Goal: Task Accomplishment & Management: Manage account settings

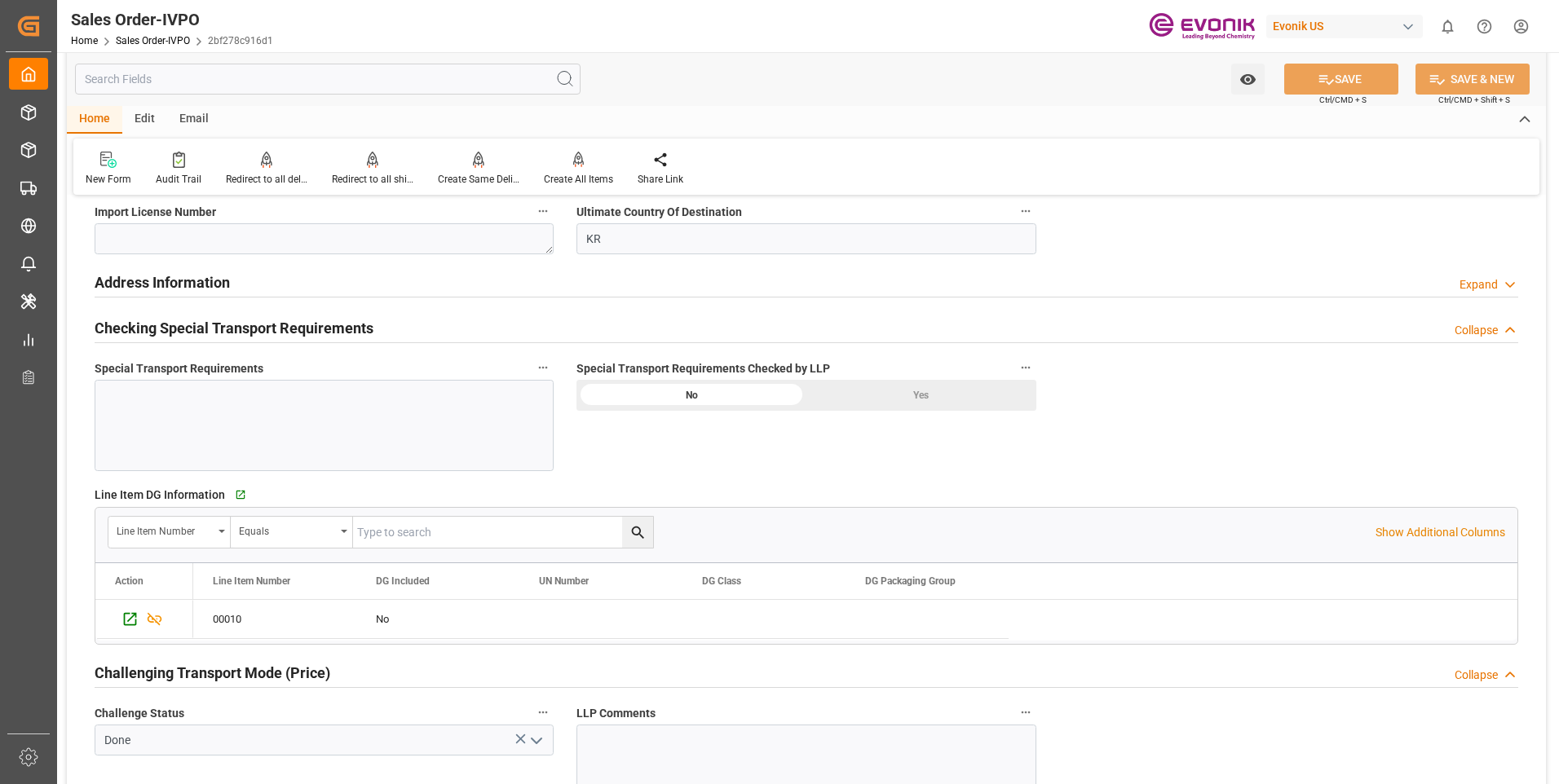
scroll to position [1549, 0]
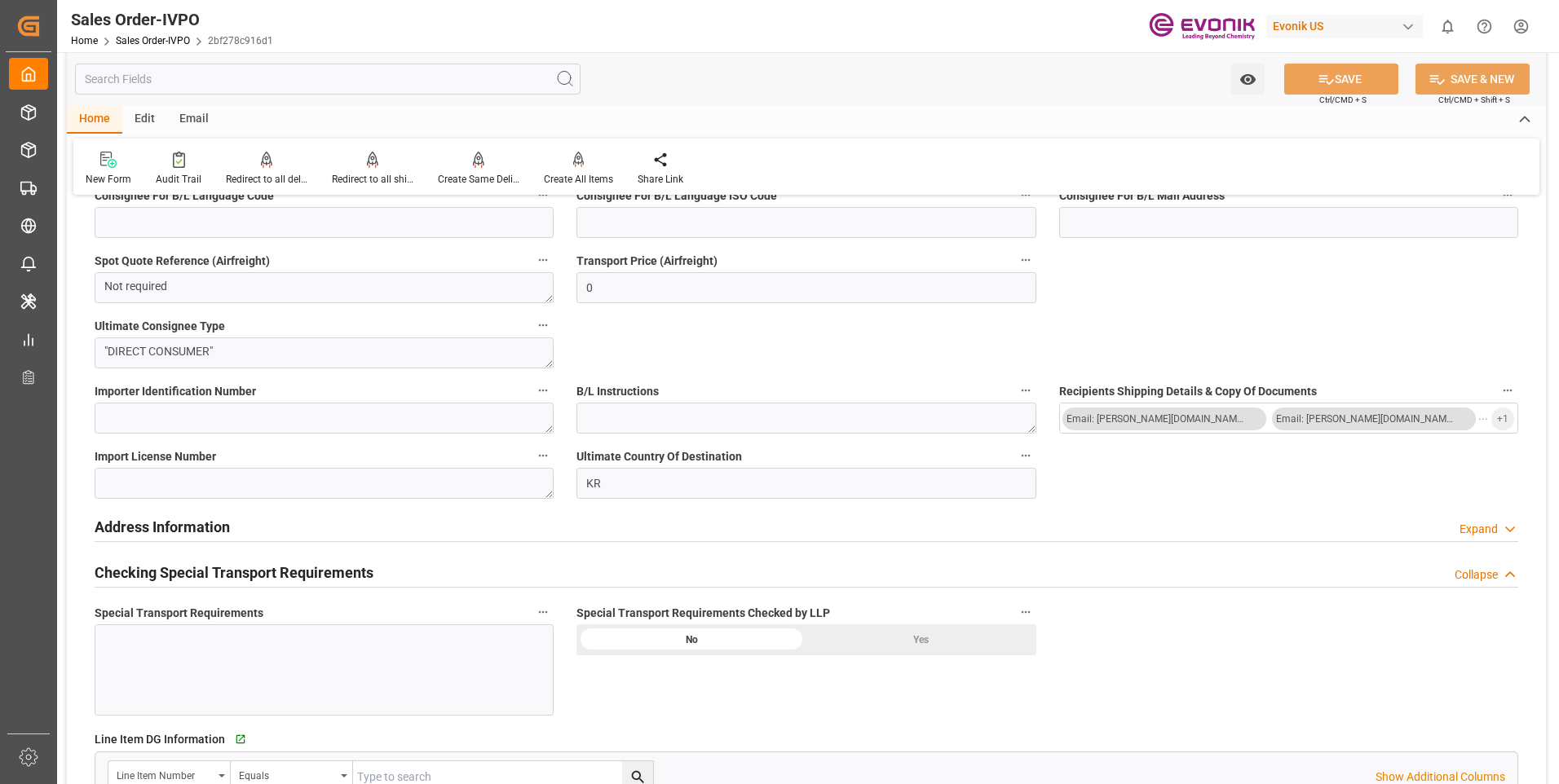
click at [882, 640] on div "Yes" at bounding box center [921, 640] width 230 height 31
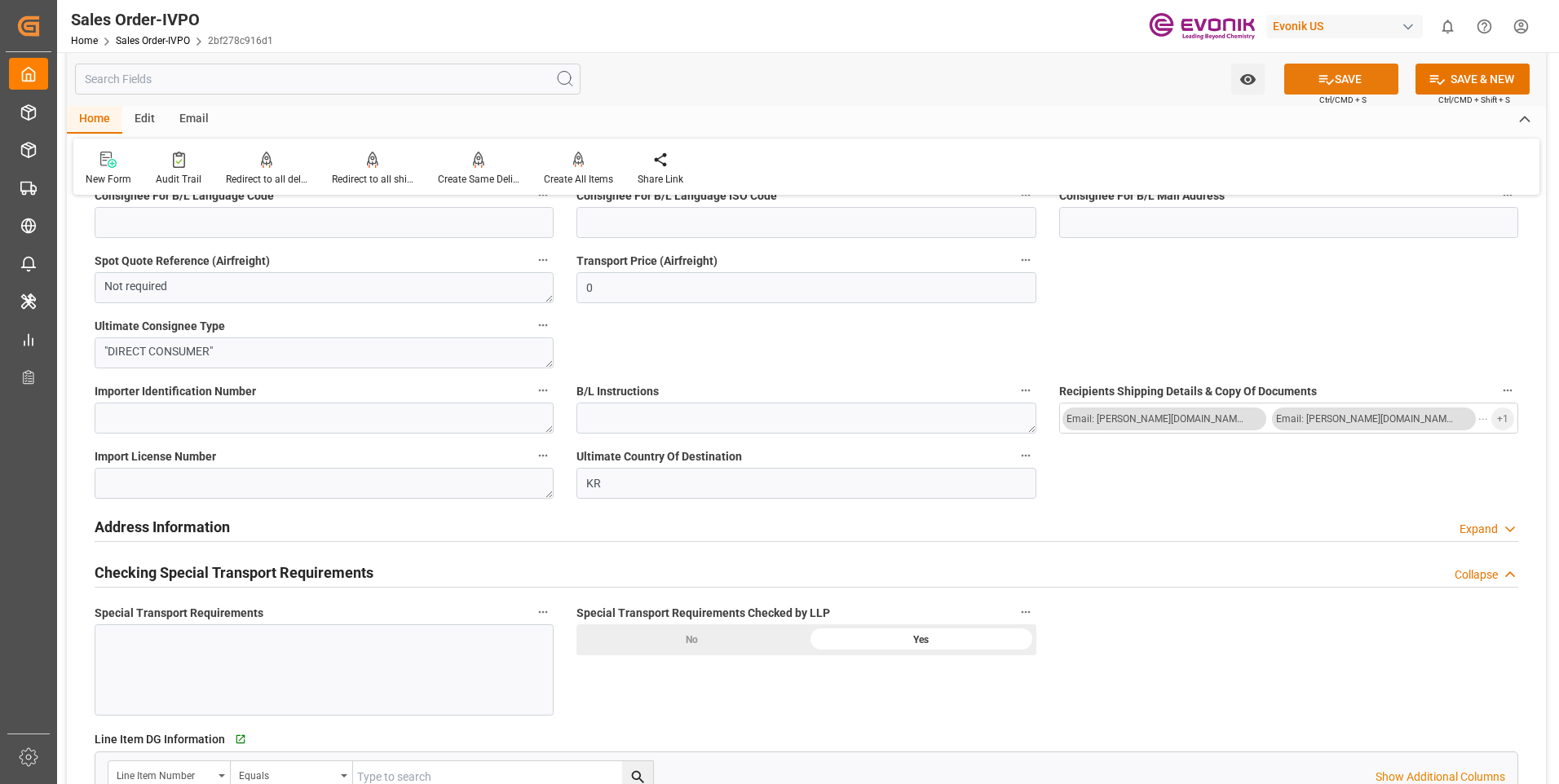
click at [1346, 68] on button "SAVE" at bounding box center [1341, 79] width 115 height 31
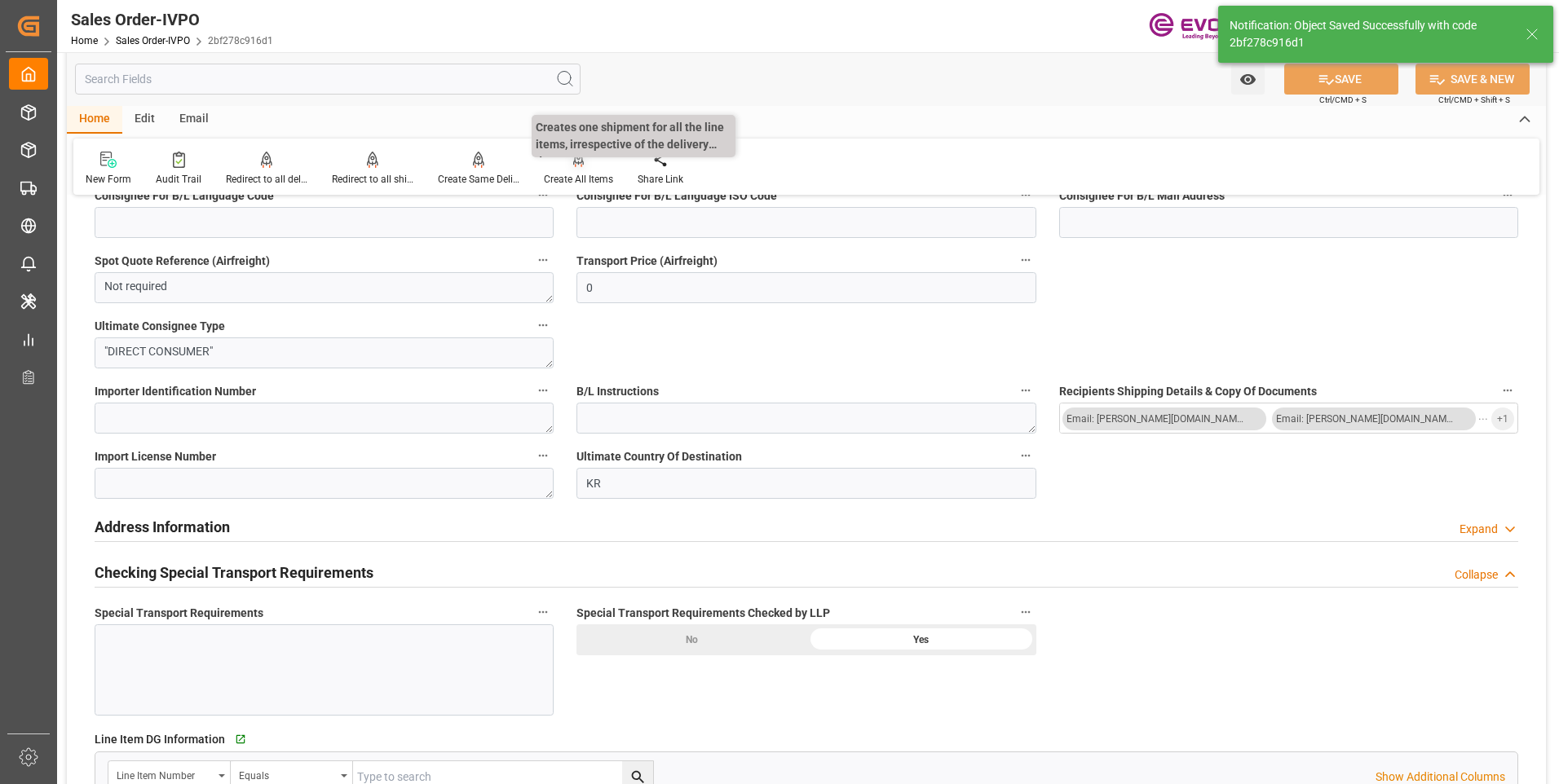
type input "22.08.2025 17:37"
type input "No"
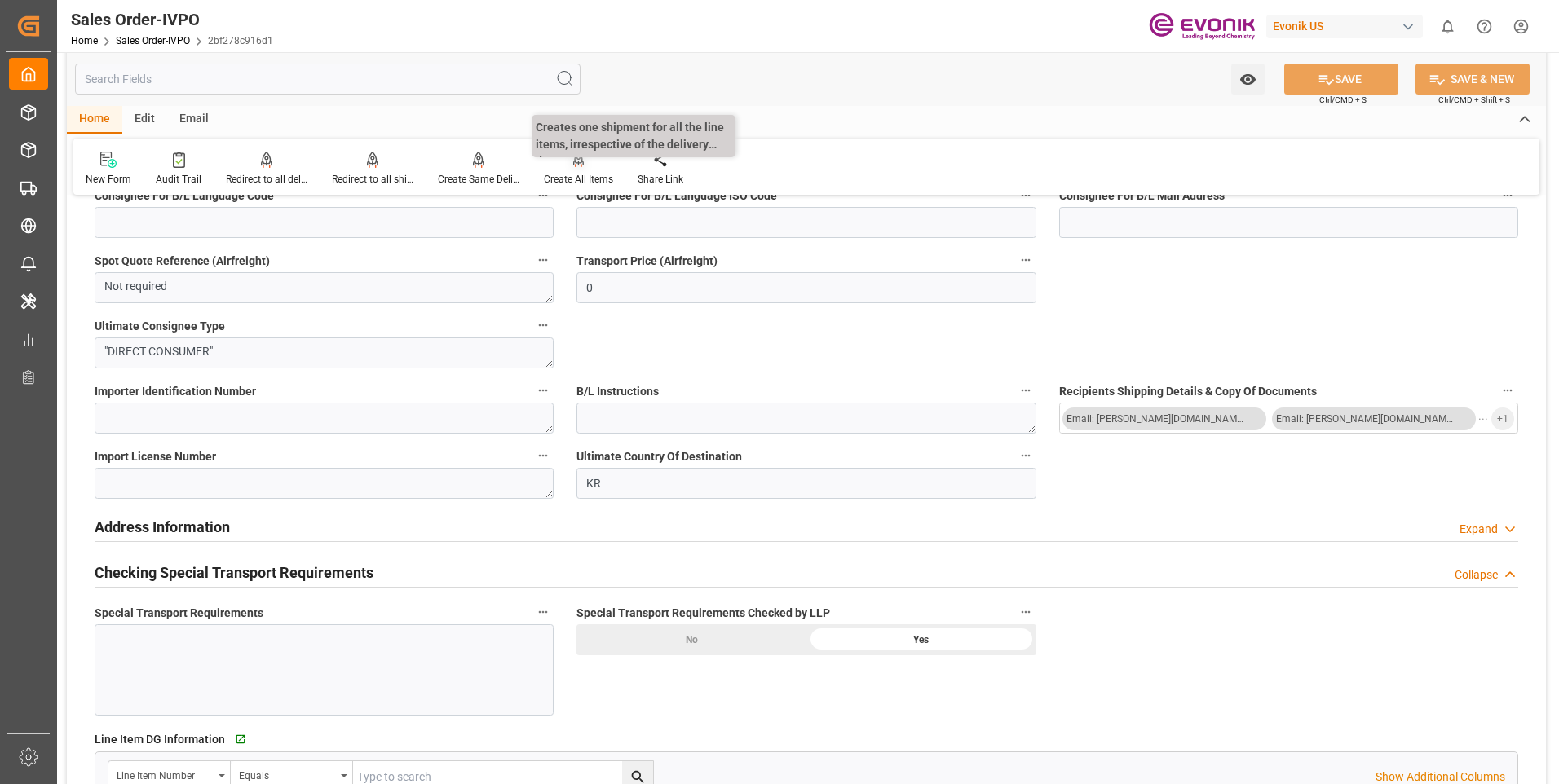
click at [574, 181] on div "Create All Items" at bounding box center [578, 180] width 69 height 15
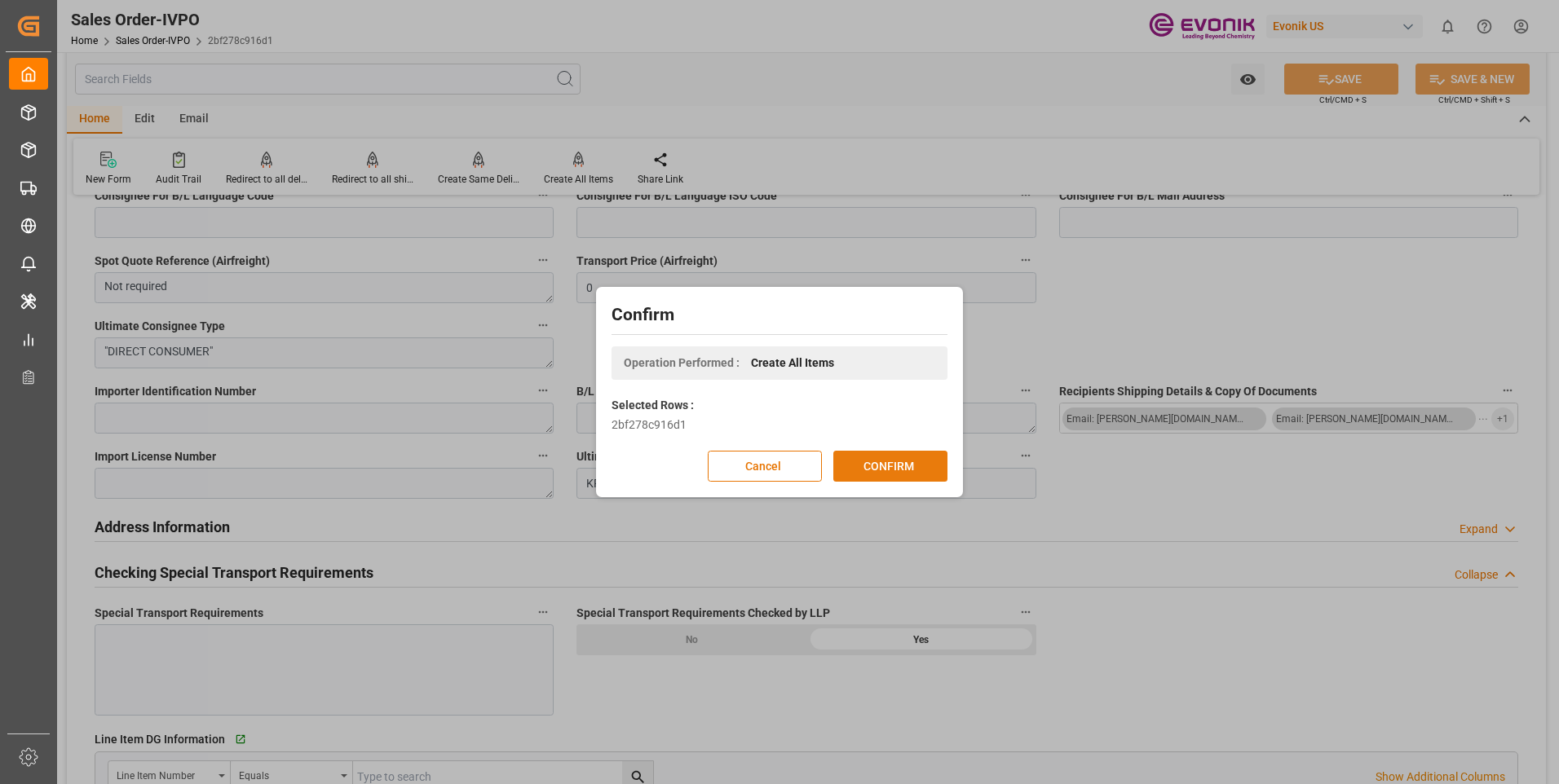
click at [909, 465] on button "CONFIRM" at bounding box center [890, 466] width 115 height 31
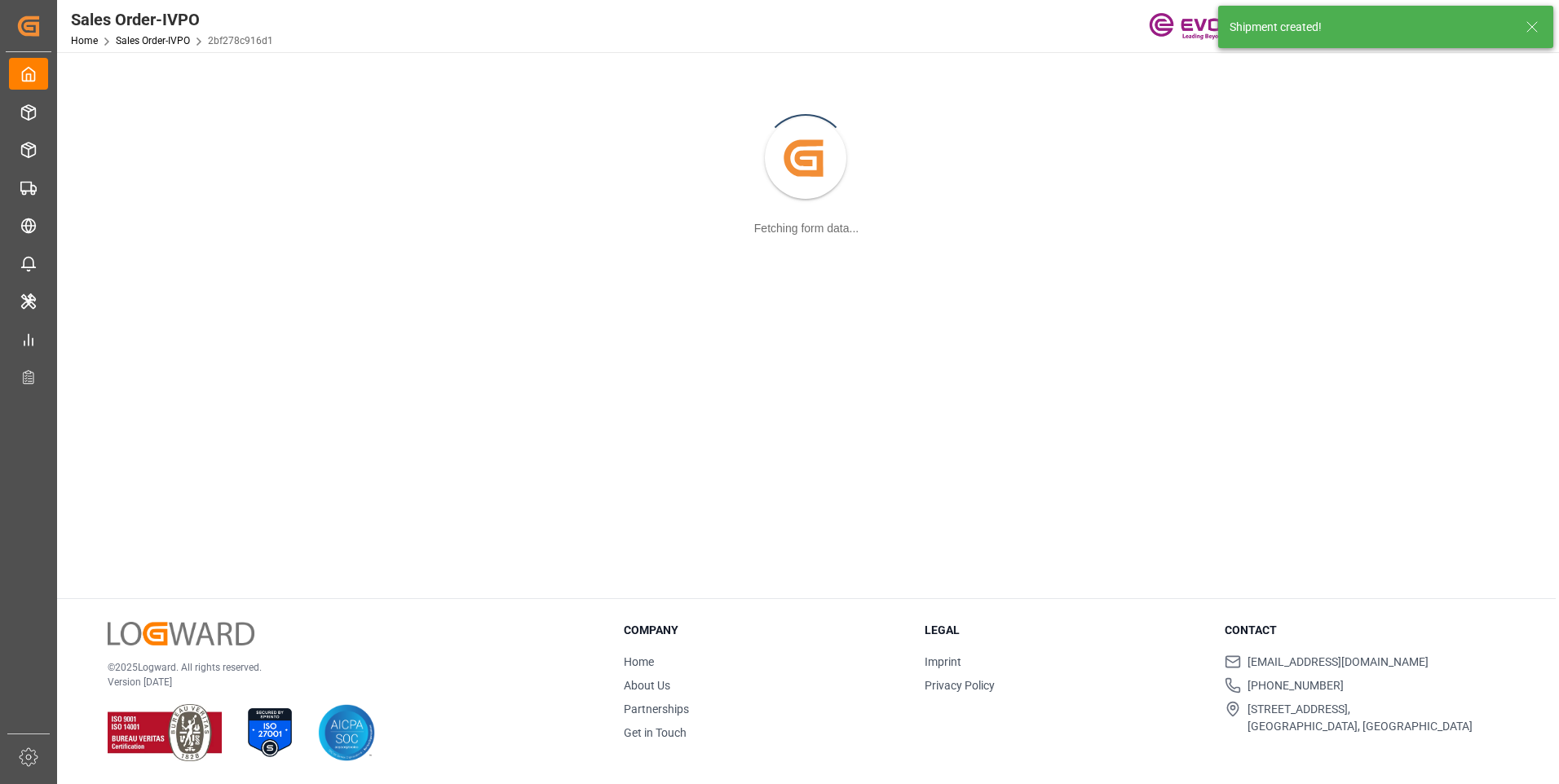
scroll to position [177, 0]
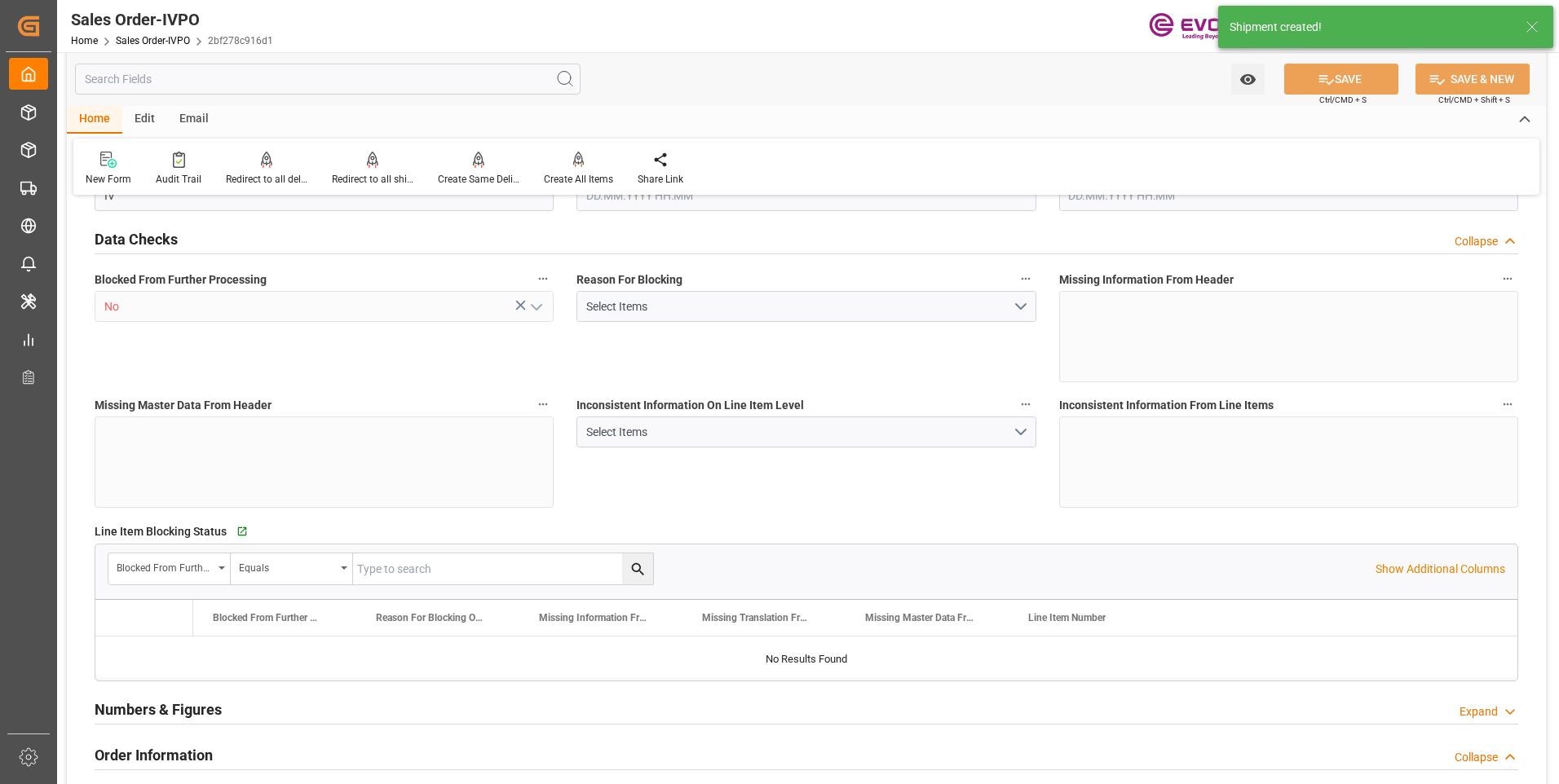
type input "KRPUS"
type input "0"
type input "1"
type input "5004.12"
type input "21.08.2025 13:28"
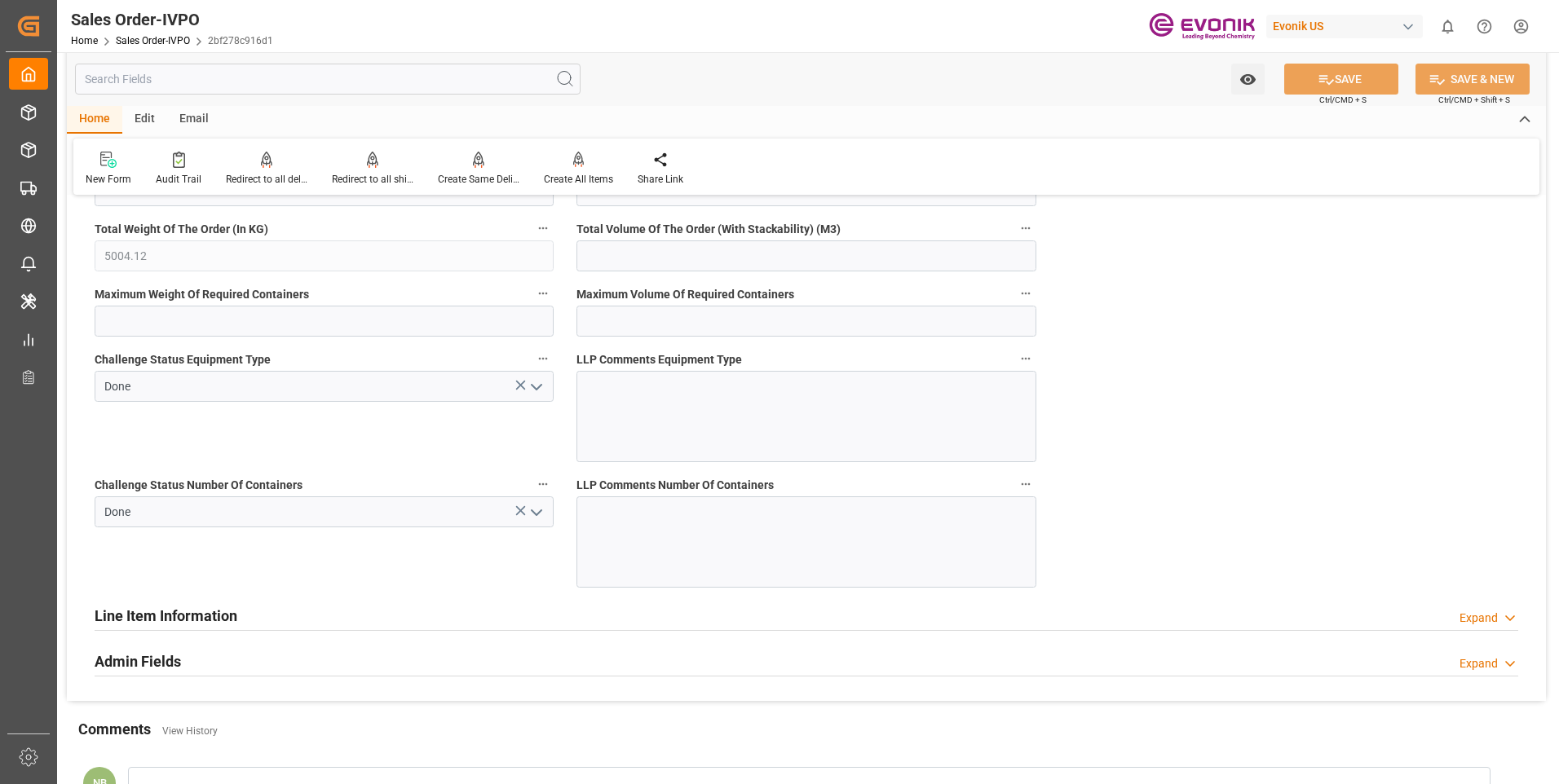
scroll to position [2772, 0]
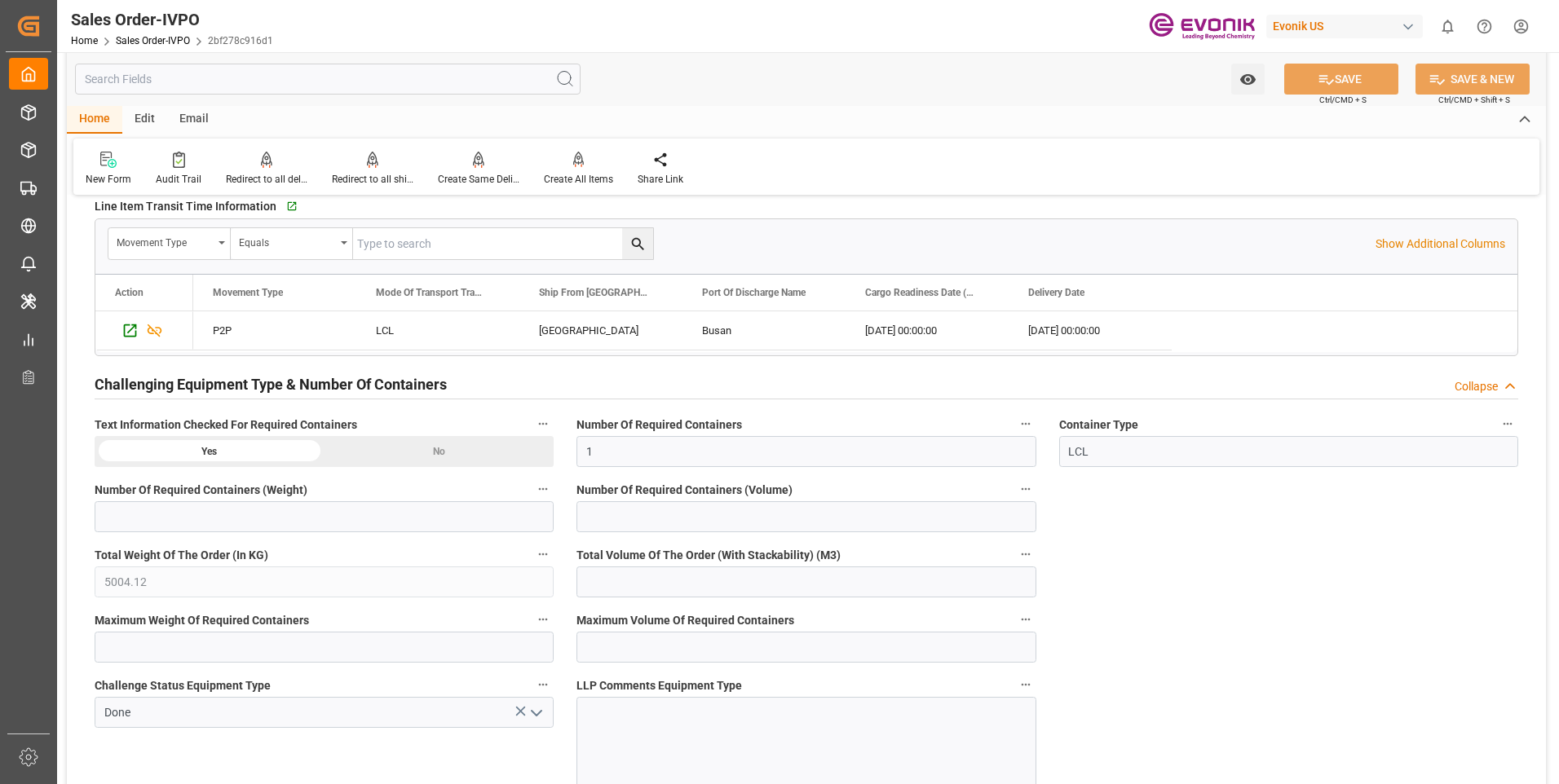
drag, startPoint x: 508, startPoint y: 446, endPoint x: 515, endPoint y: 447, distance: 7.1
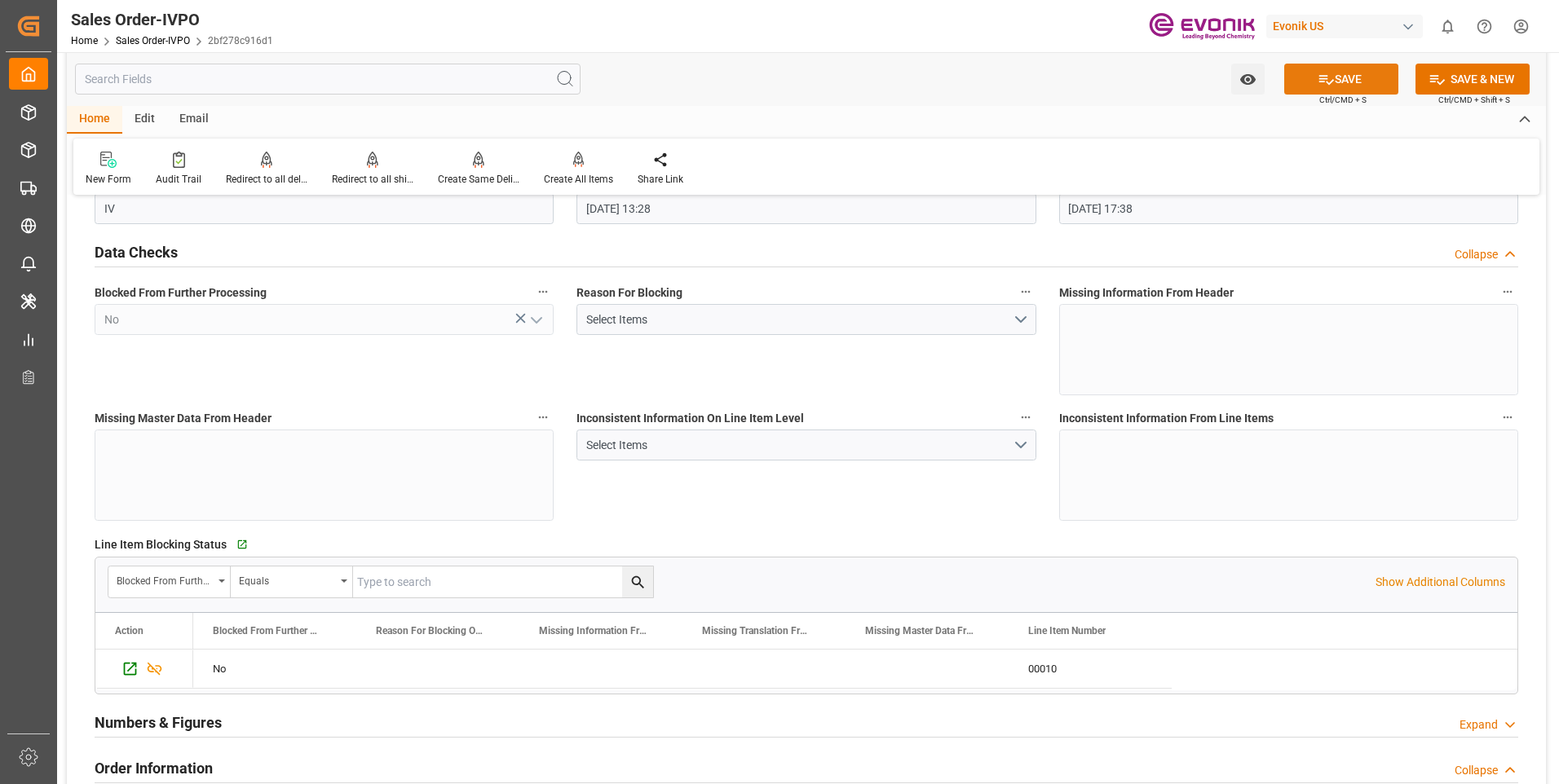
scroll to position [0, 0]
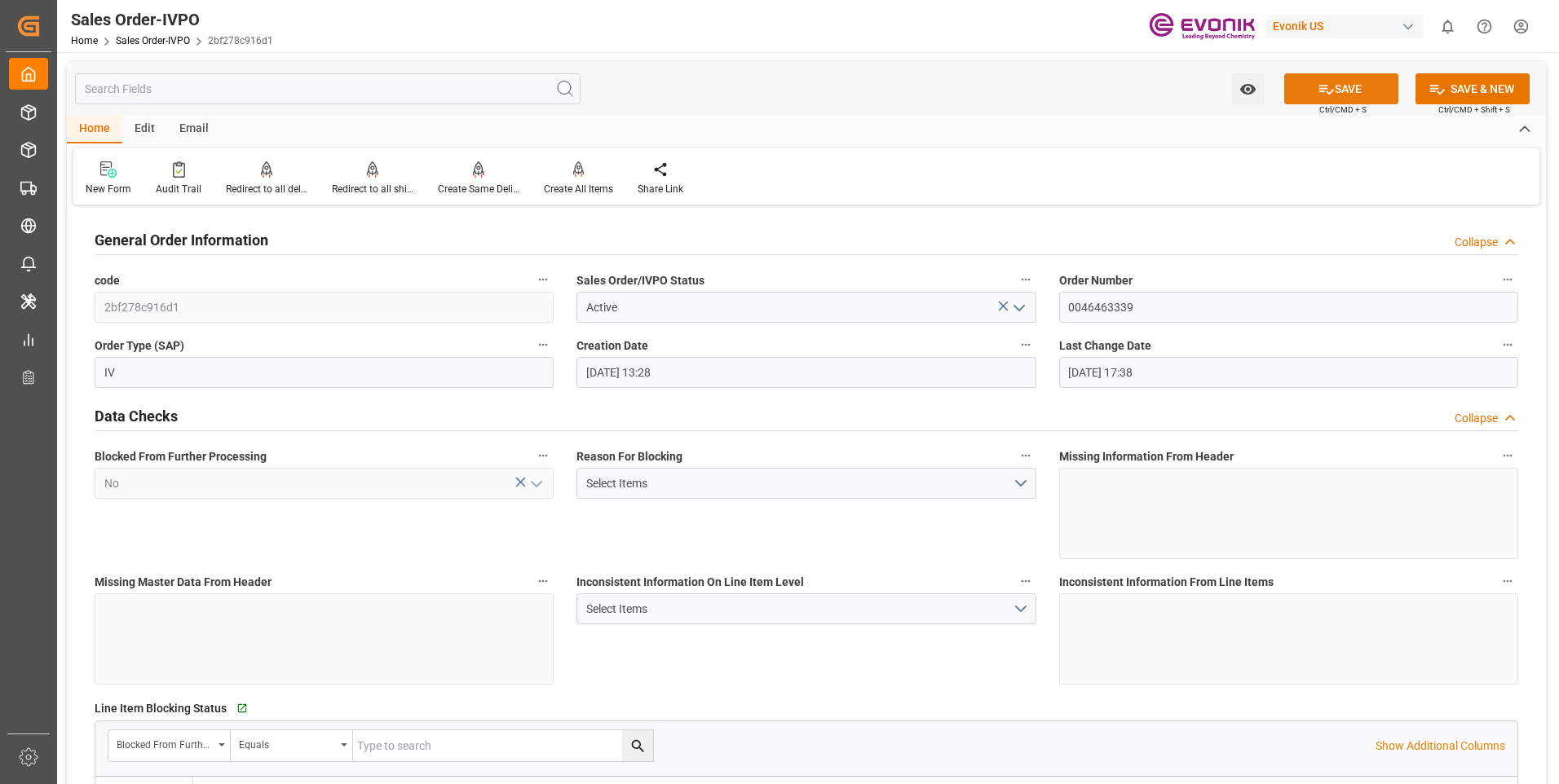
click at [1370, 82] on button "SAVE" at bounding box center [1341, 89] width 115 height 31
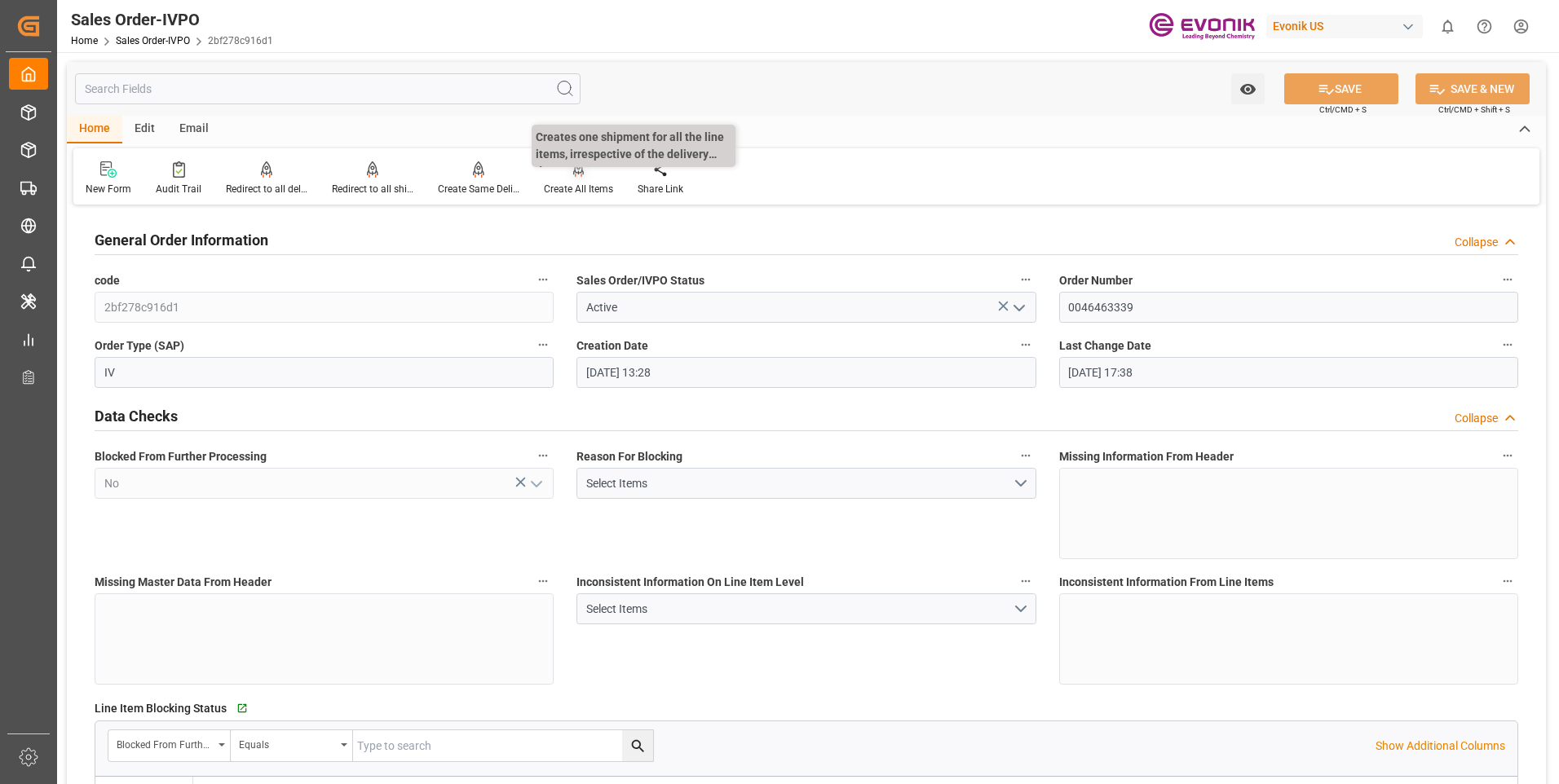
click at [582, 178] on div at bounding box center [578, 169] width 69 height 17
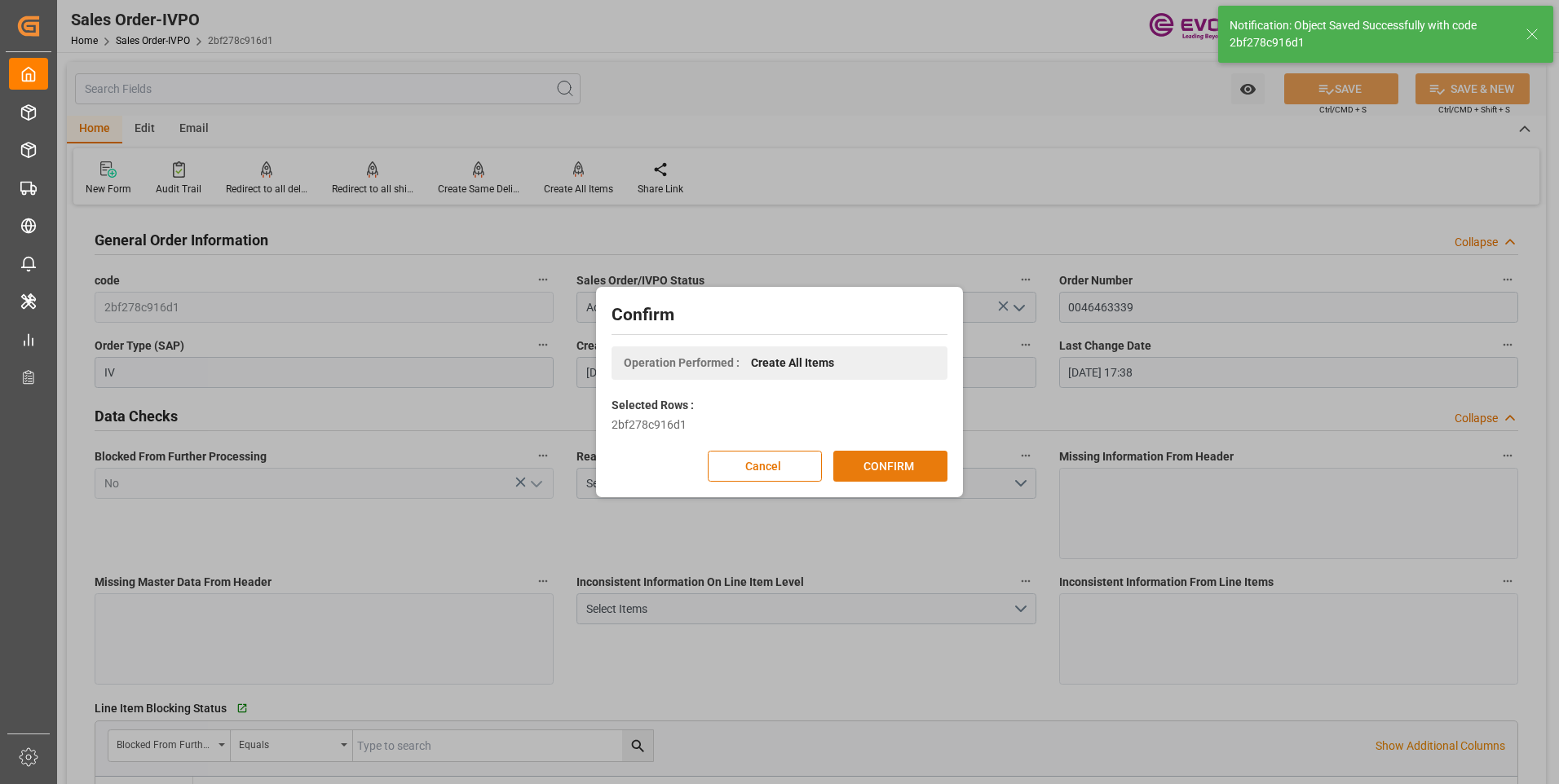
type input "22.08.2025 17:39"
click at [897, 464] on button "CONFIRM" at bounding box center [890, 466] width 115 height 31
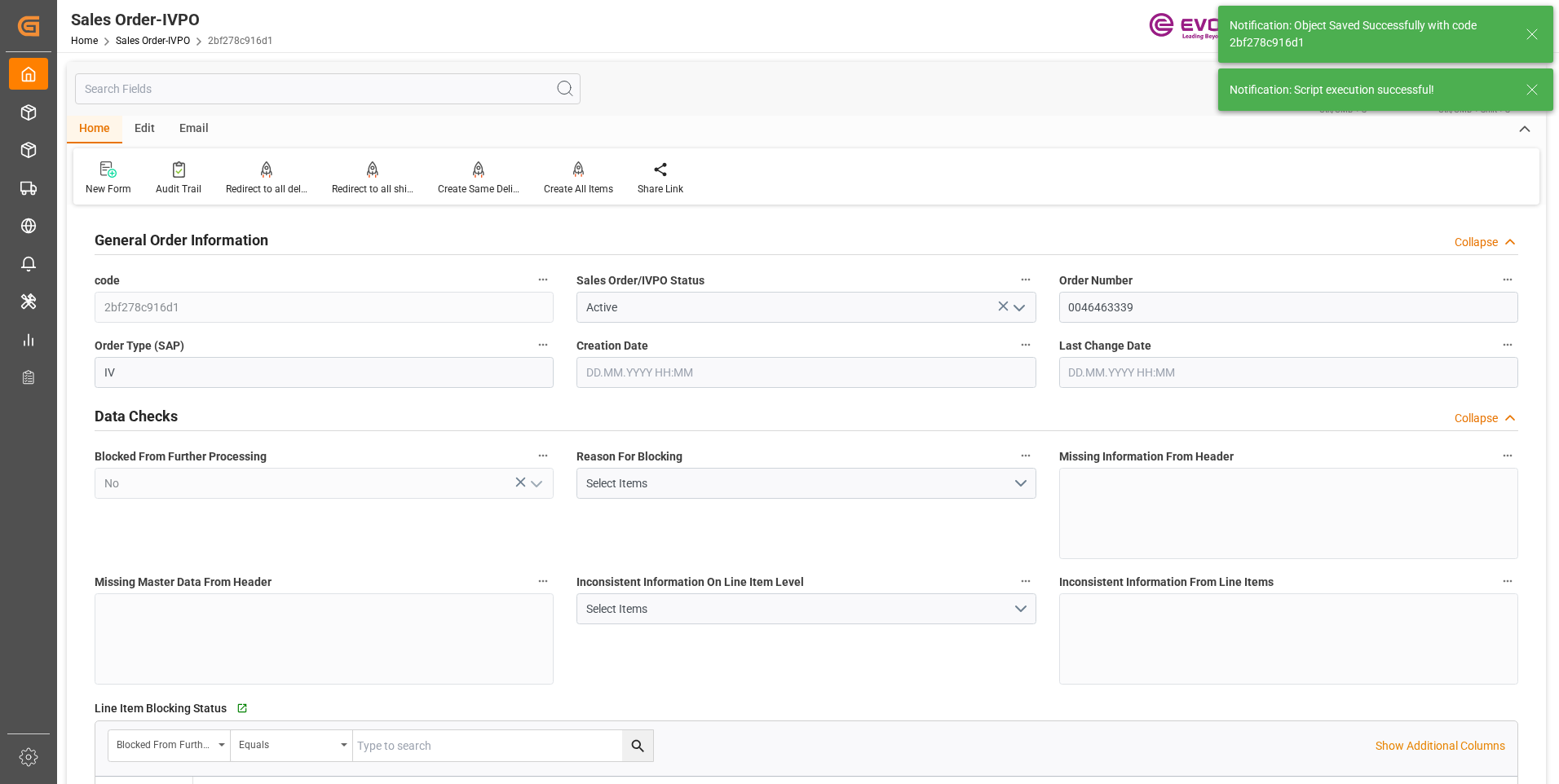
type input "KRPUS"
type input "0"
type input "1"
type input "5004.12"
type input "21.08.2025 13:28"
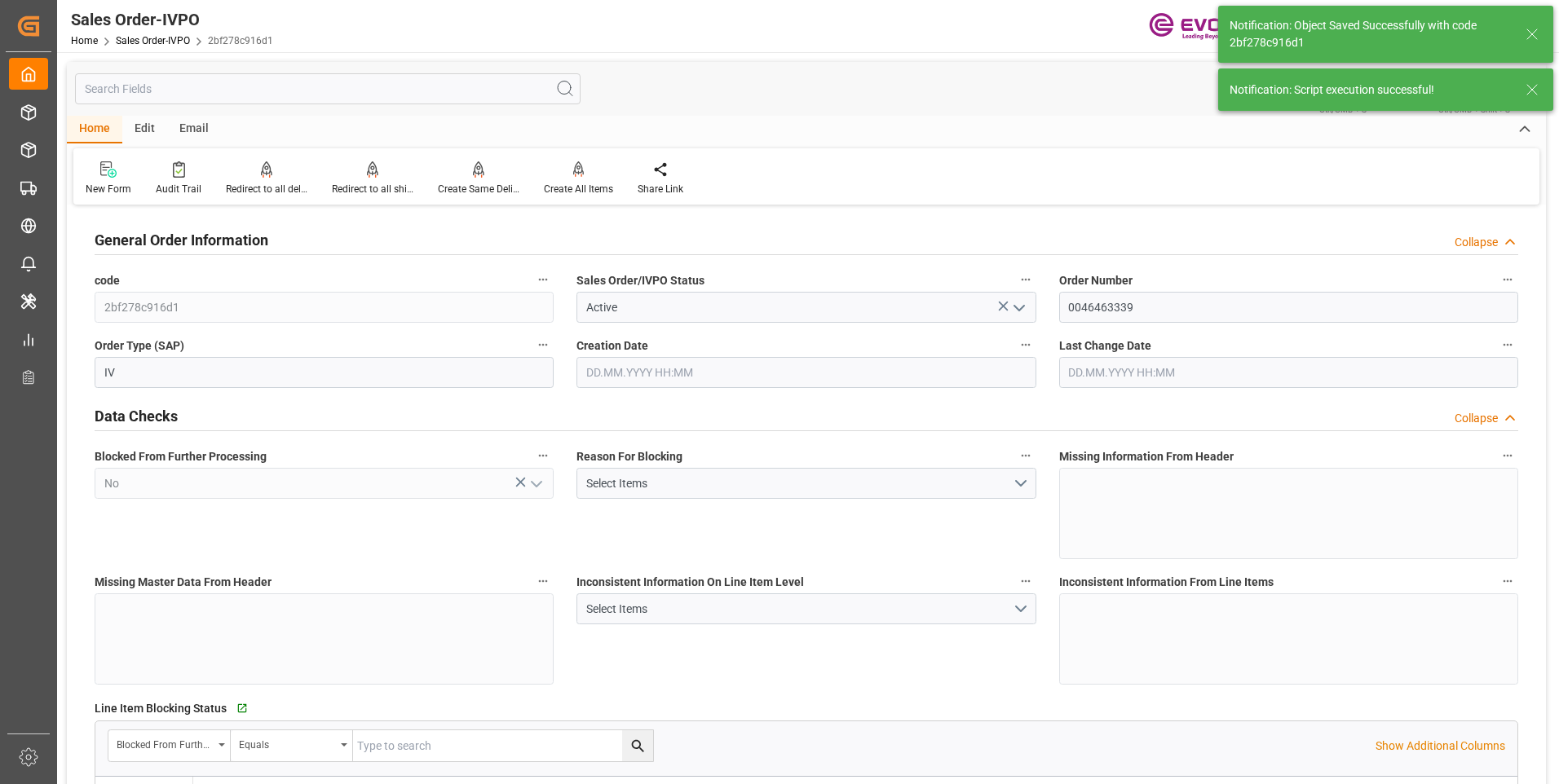
type input "22.08.2025 17:39"
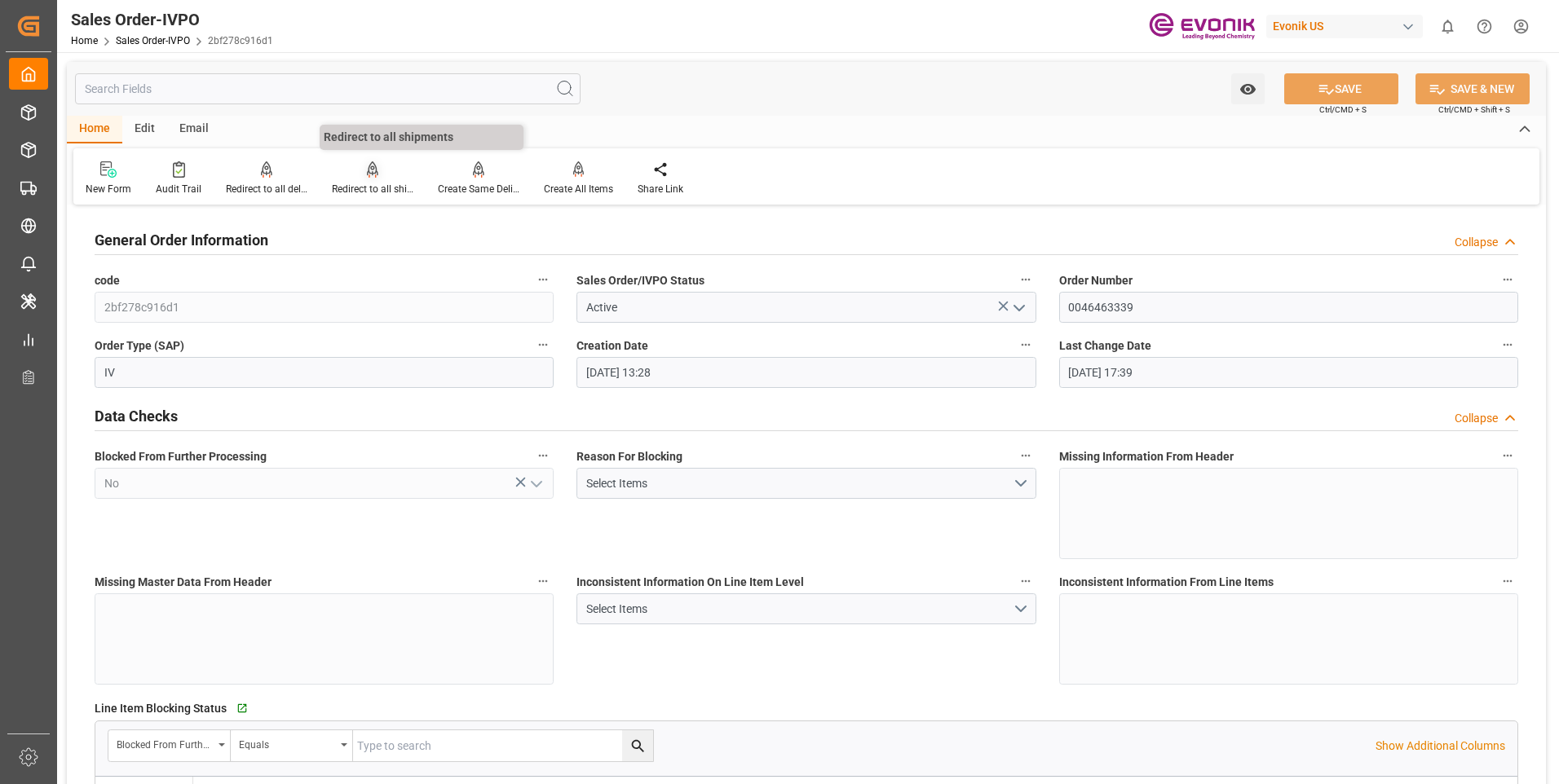
click at [353, 170] on div at bounding box center [372, 169] width 82 height 17
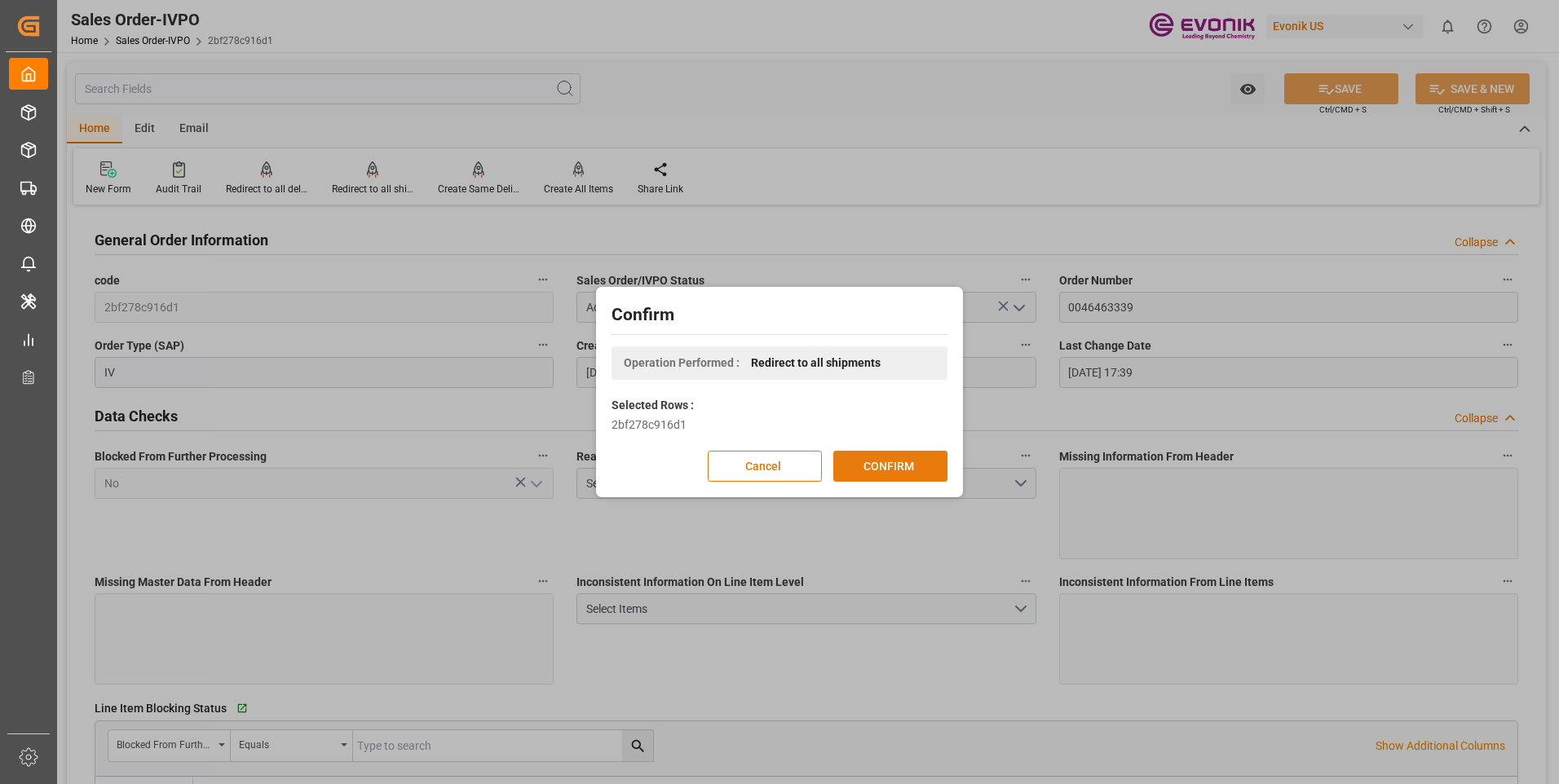
click at [920, 467] on button "CONFIRM" at bounding box center [890, 466] width 115 height 31
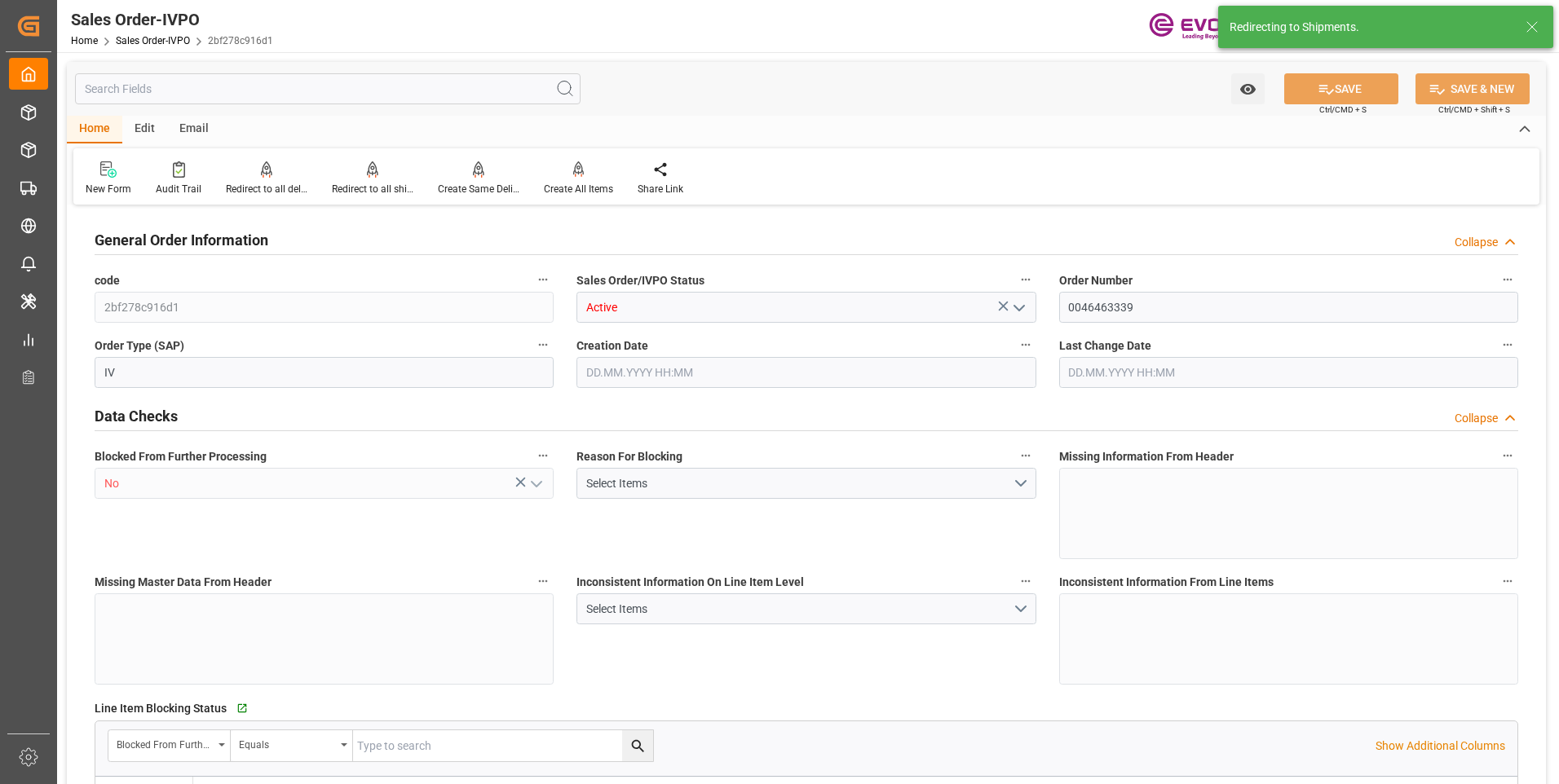
type input "KRPUS"
type input "0"
type input "1"
type input "5004.12"
type input "21.08.2025 13:28"
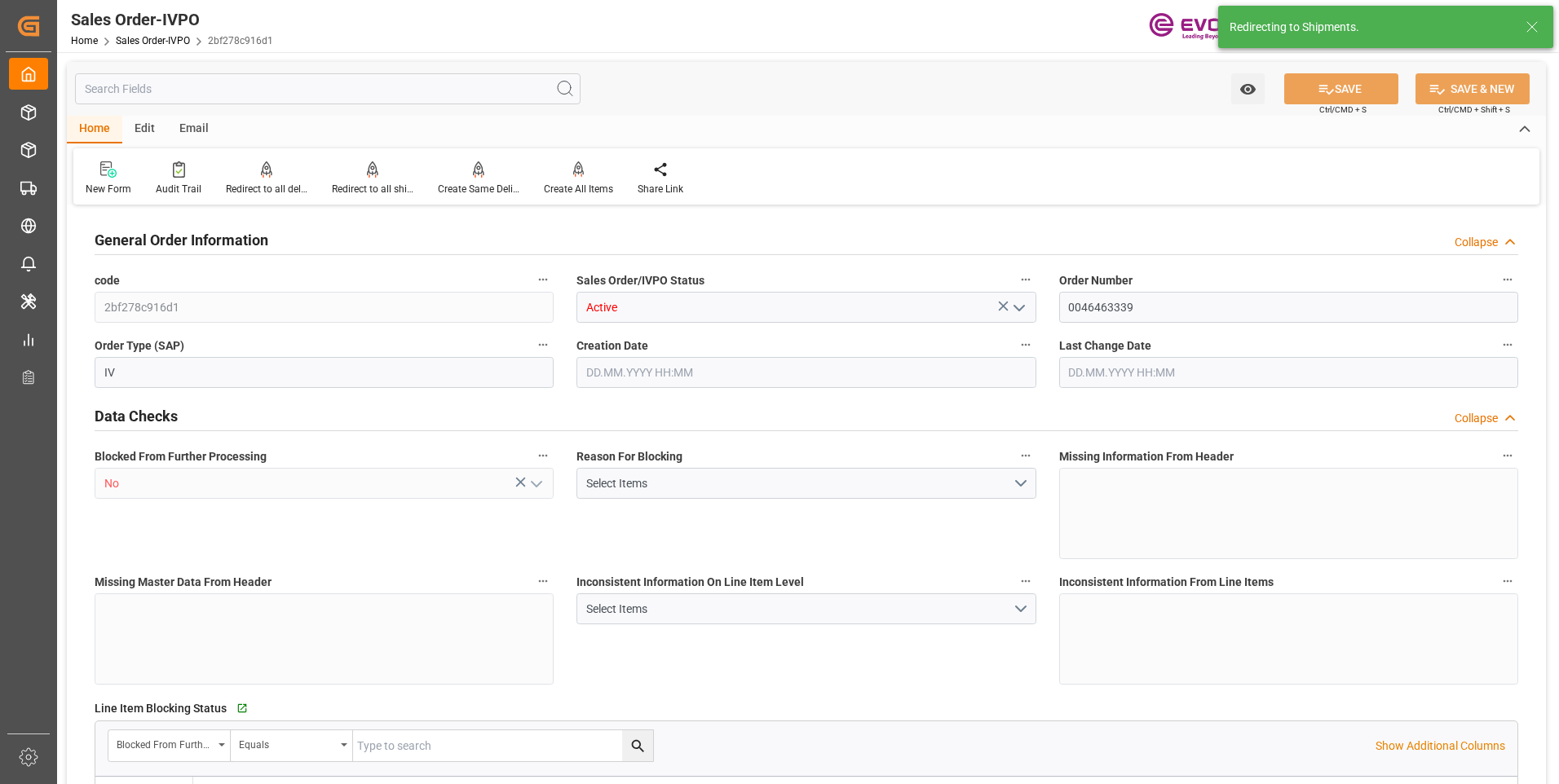
type input "22.08.2025 17:39"
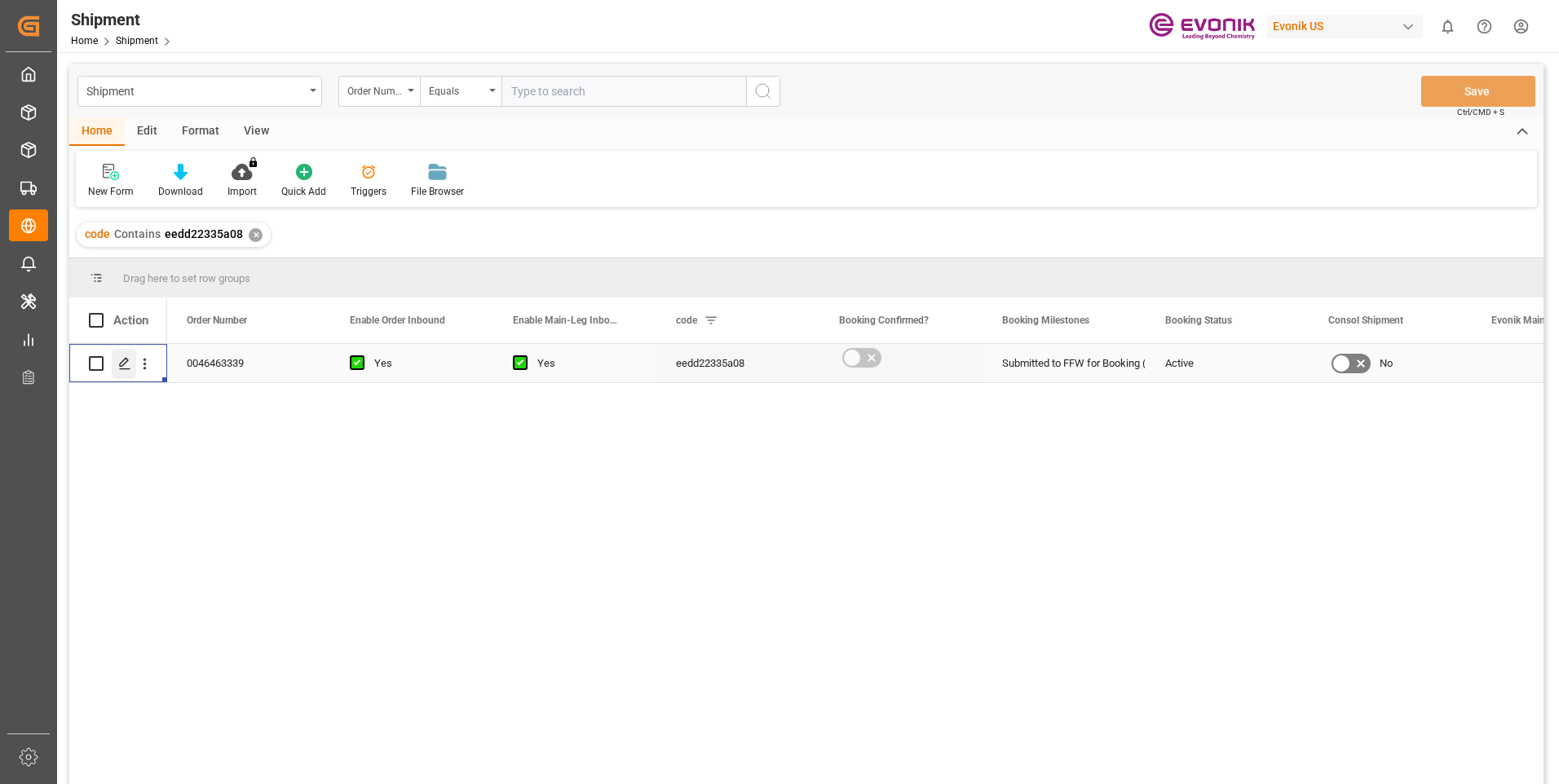
click at [121, 363] on icon "Press SPACE to select this row." at bounding box center [124, 363] width 13 height 13
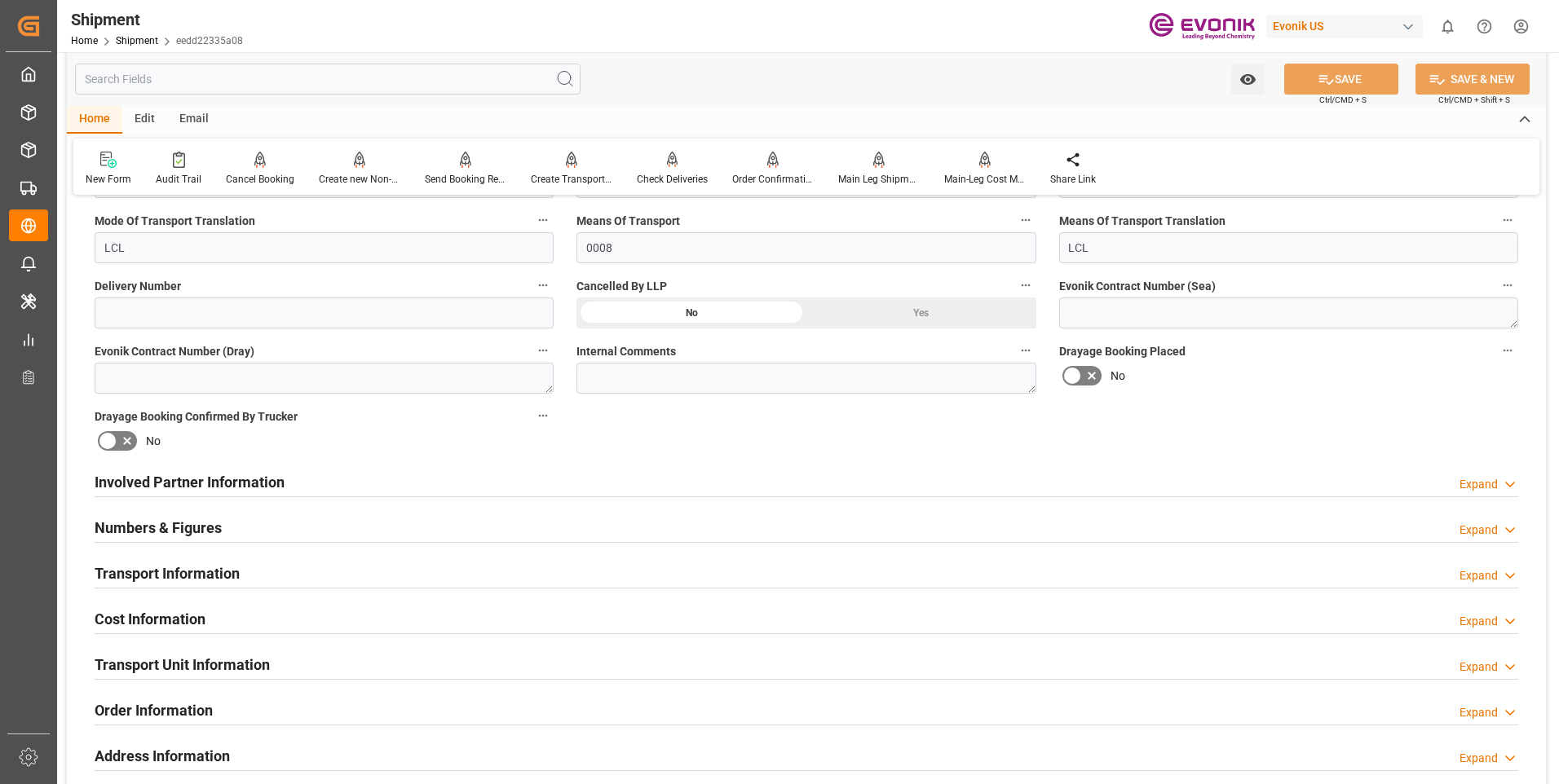
scroll to position [815, 0]
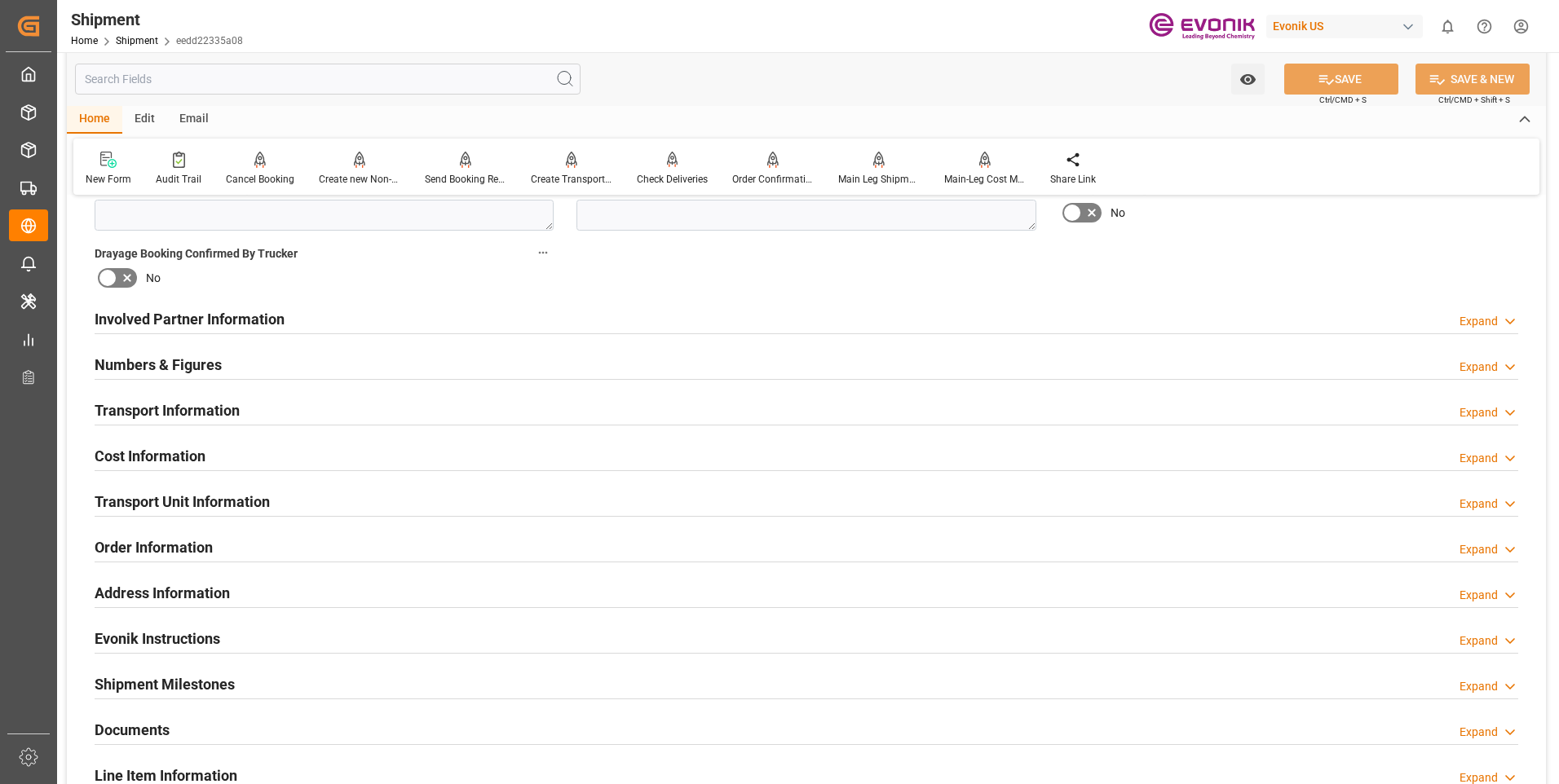
click at [1475, 320] on div "Expand" at bounding box center [1478, 321] width 39 height 17
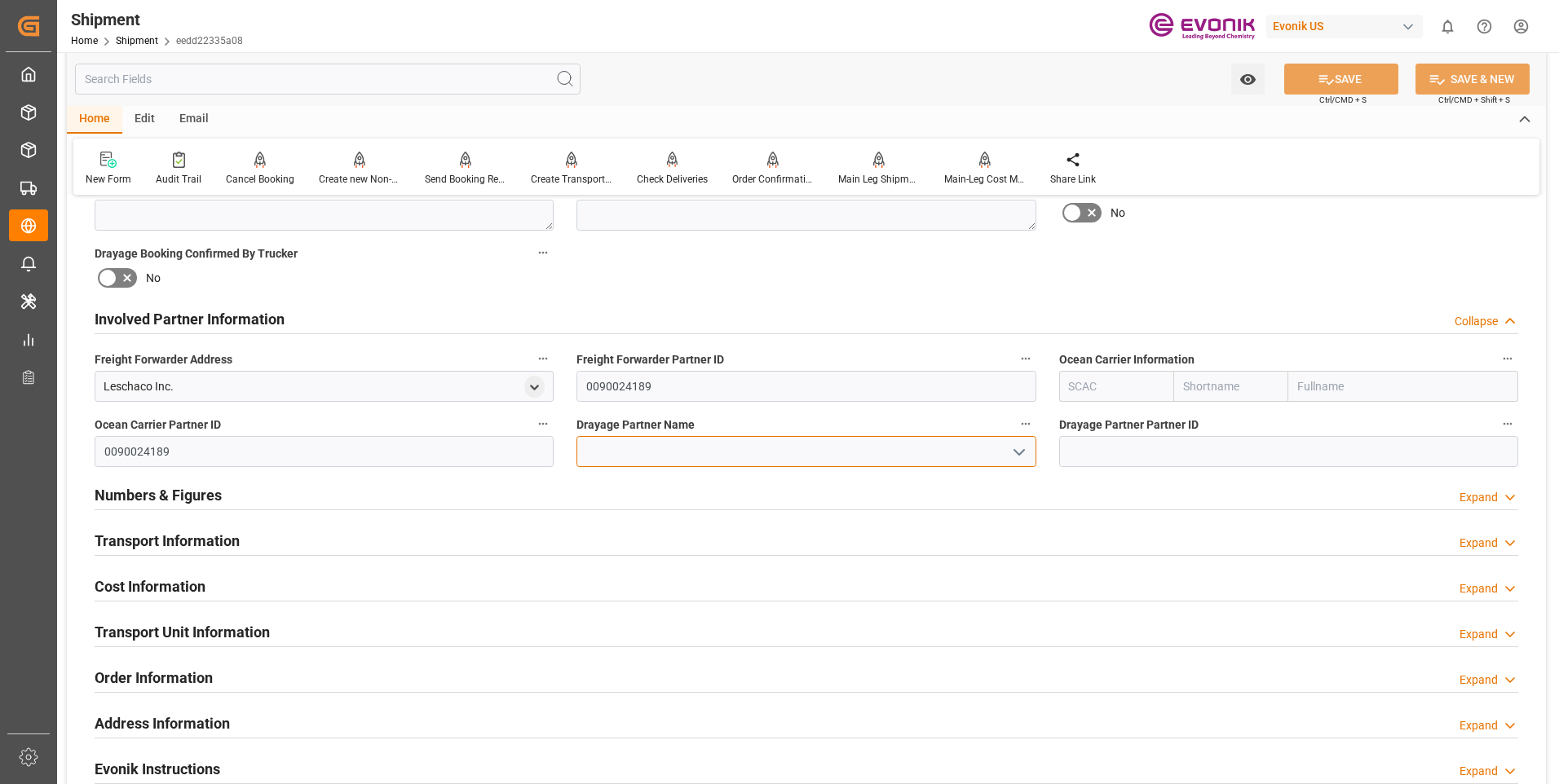
click at [846, 450] on input at bounding box center [806, 451] width 459 height 31
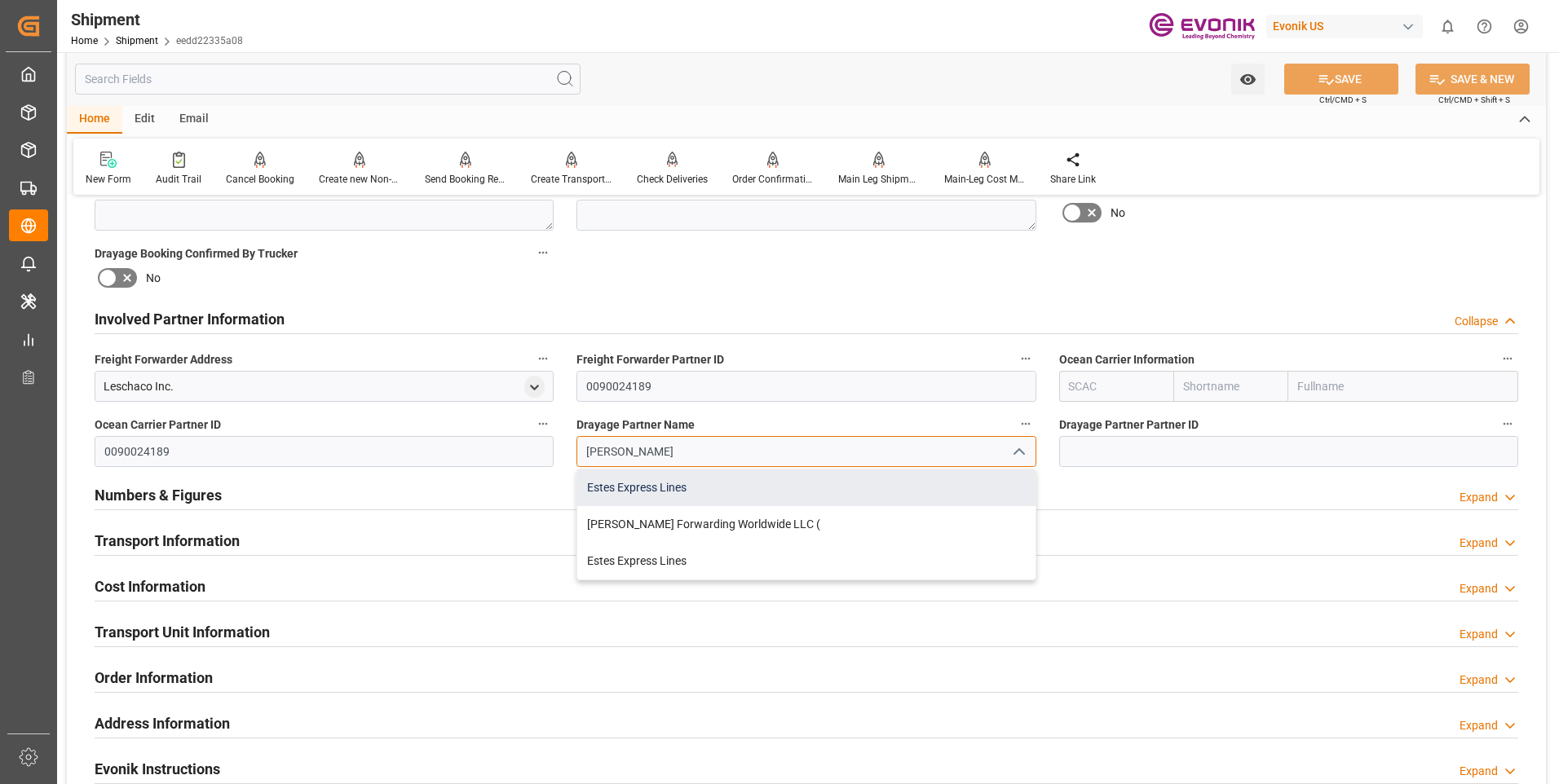
click at [756, 493] on div "Estes Express Lines" at bounding box center [806, 488] width 457 height 37
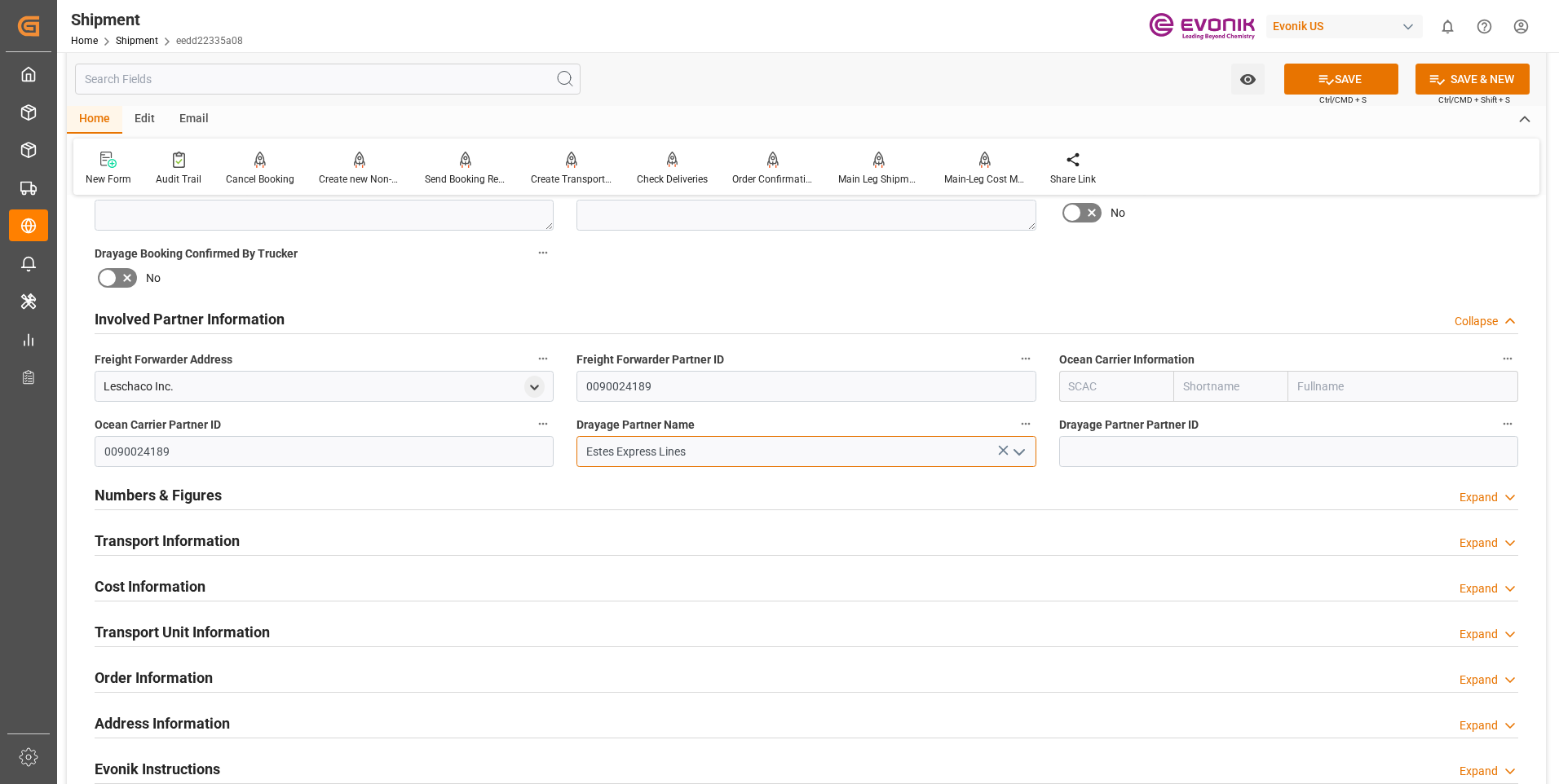
type input "Estes Express Lines"
click at [1324, 71] on icon at bounding box center [1326, 79] width 17 height 17
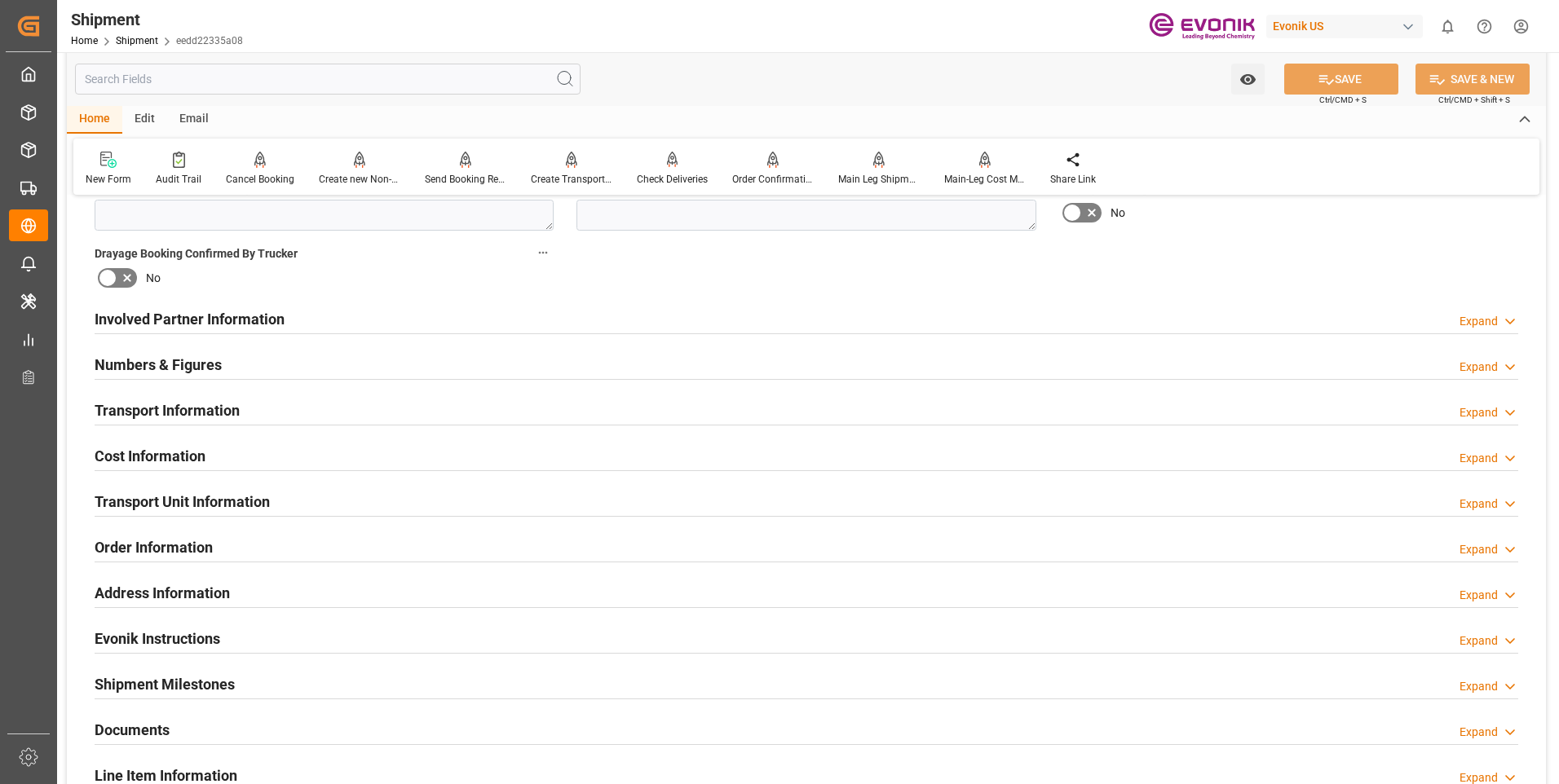
click at [1492, 316] on div "Expand" at bounding box center [1478, 321] width 39 height 17
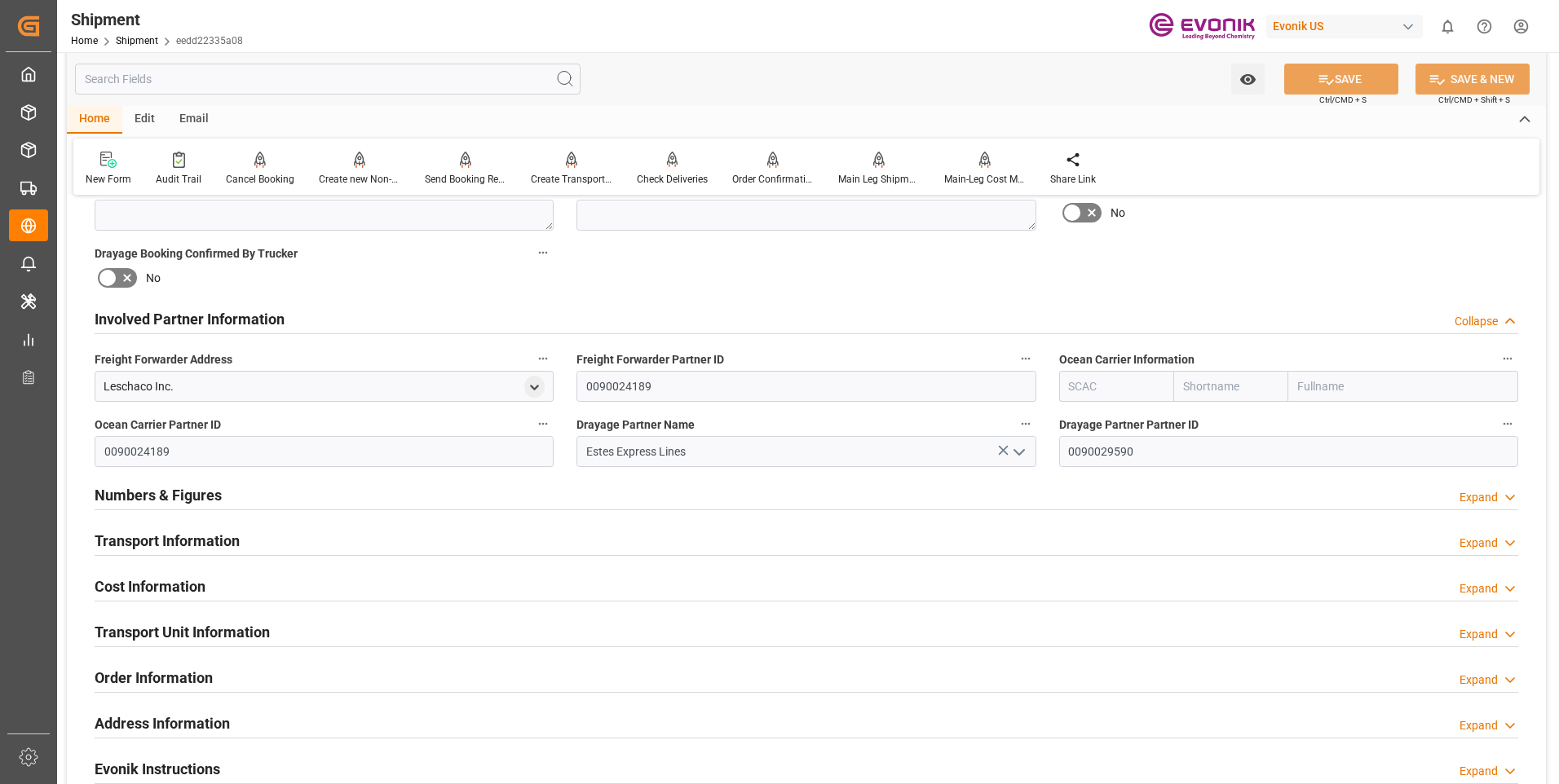
click at [1109, 390] on input "text" at bounding box center [1117, 386] width 115 height 31
type input "ALRB"
click at [1084, 420] on b "ALRB" at bounding box center [1084, 422] width 29 height 13
type input "AC Containerline"
type input "AC Containerline GmbH"
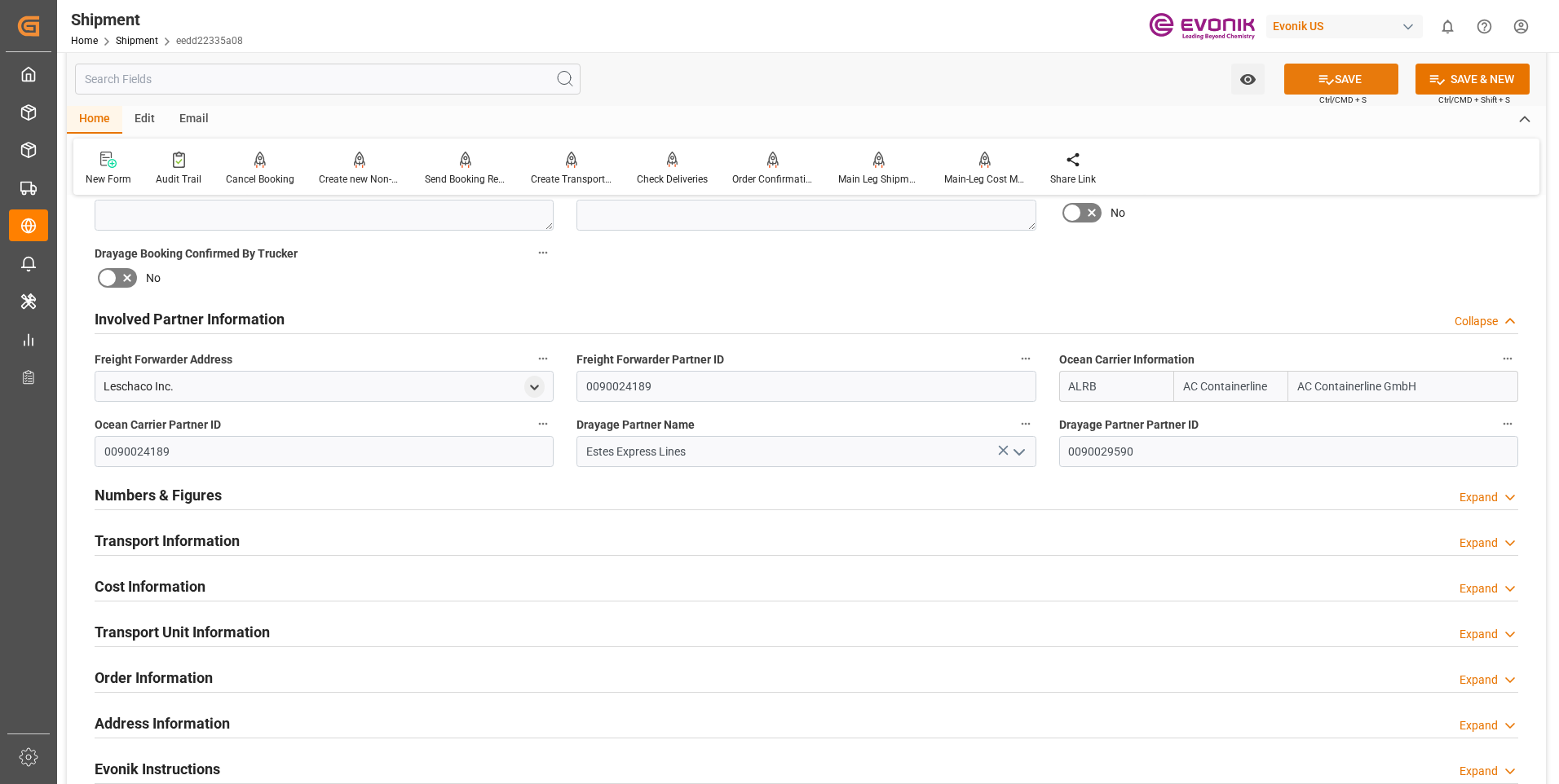
type input "ALRB"
click at [1323, 69] on button "SAVE" at bounding box center [1341, 79] width 115 height 31
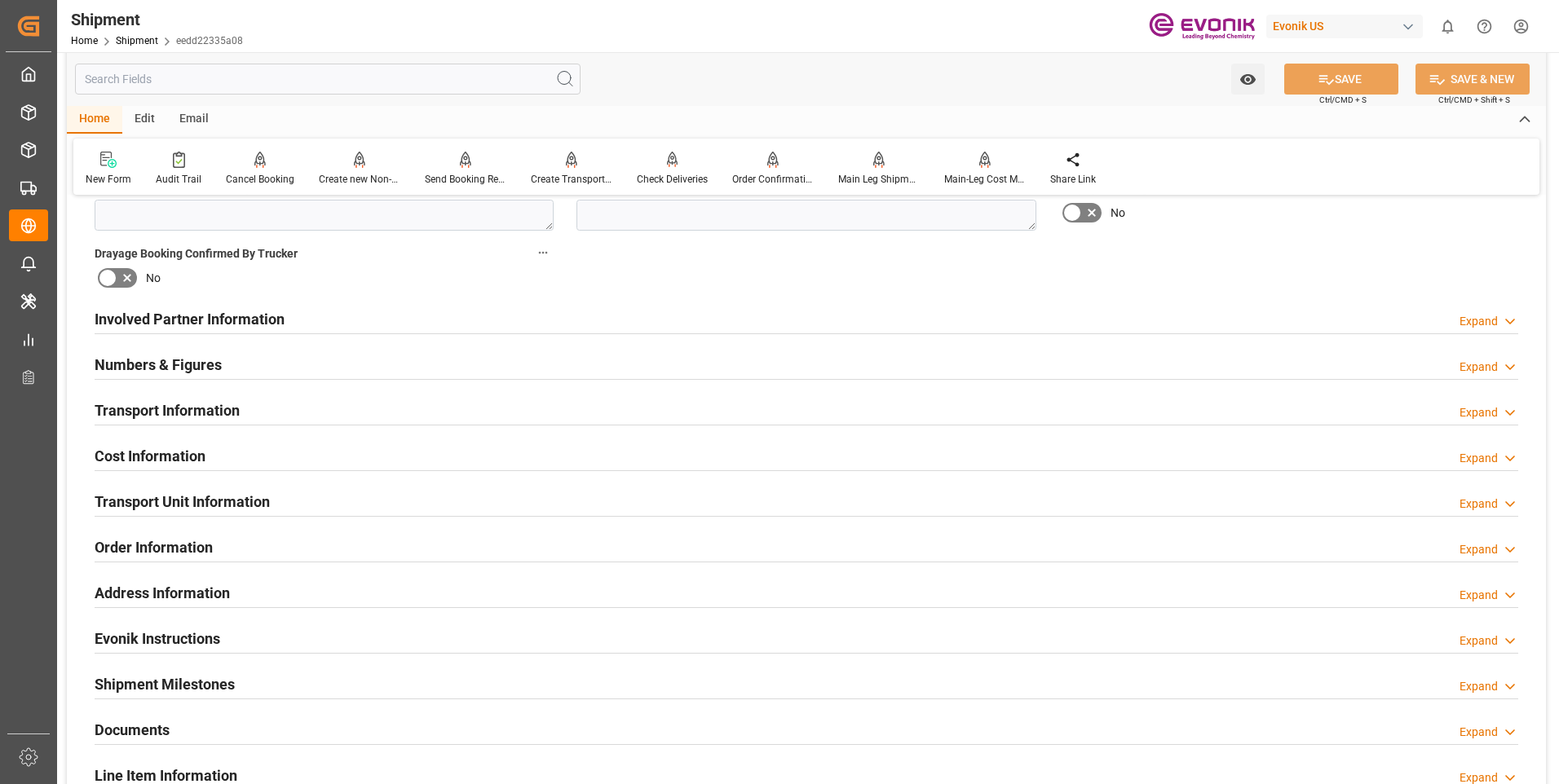
click at [1478, 404] on div "Expand" at bounding box center [1478, 413] width 39 height 17
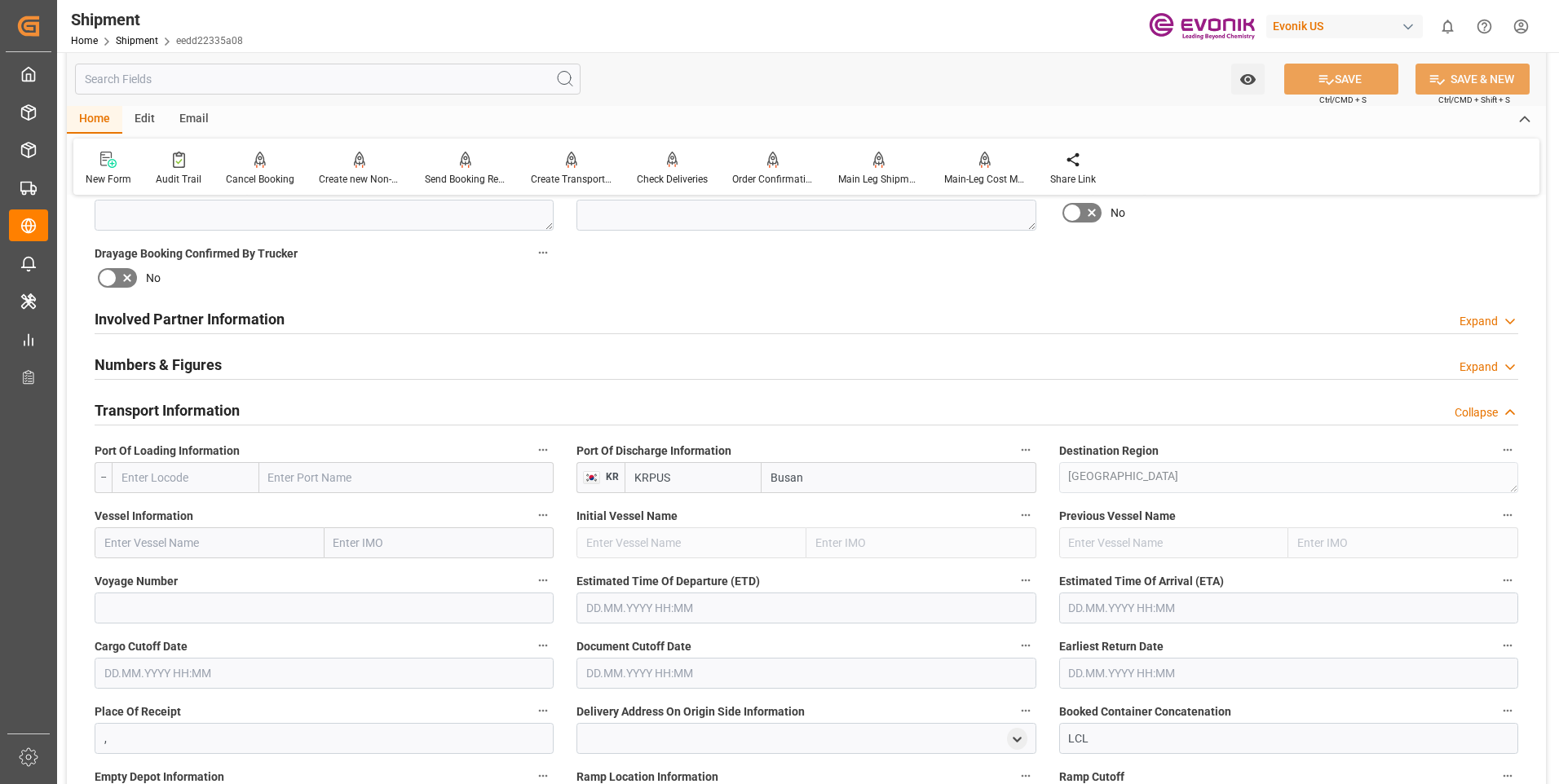
click at [180, 484] on input "text" at bounding box center [185, 478] width 147 height 31
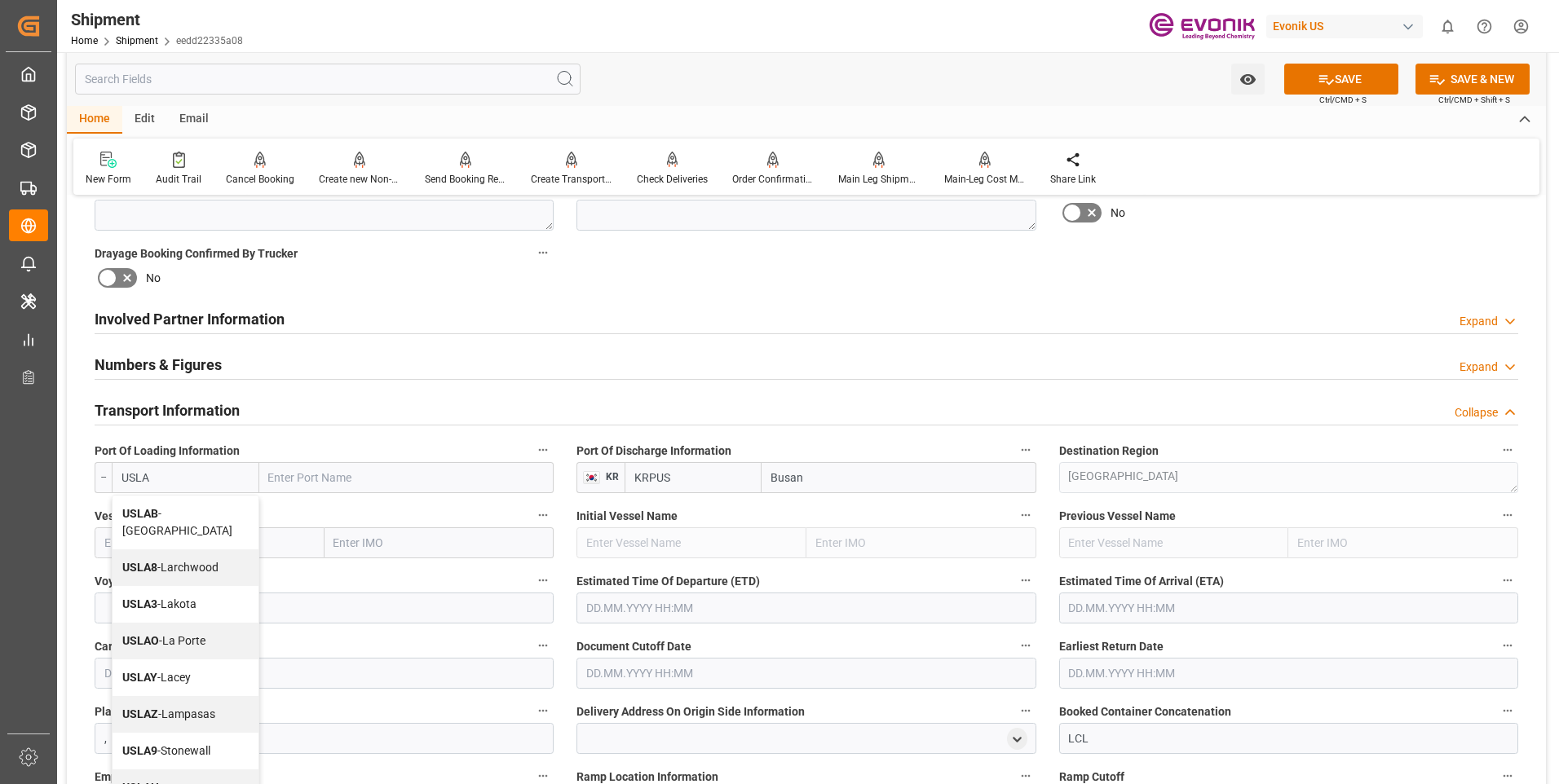
type input "USLAX"
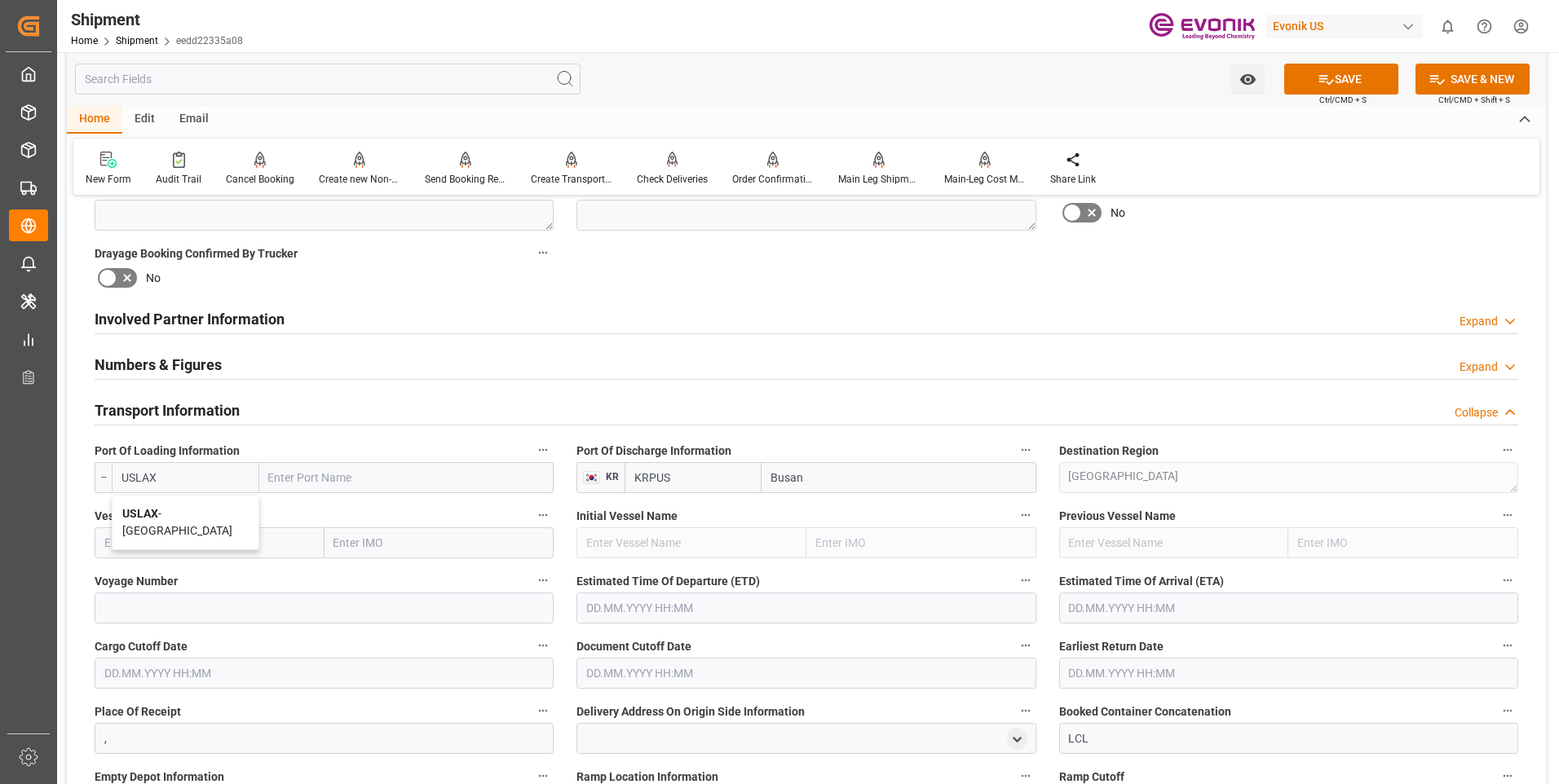
click at [184, 519] on span "USLAX - Los Angeles" at bounding box center [177, 522] width 110 height 30
type input "[GEOGRAPHIC_DATA]"
type input "USLAX"
click at [185, 545] on input "text" at bounding box center [209, 543] width 230 height 31
click at [205, 532] on input "text" at bounding box center [209, 543] width 230 height 31
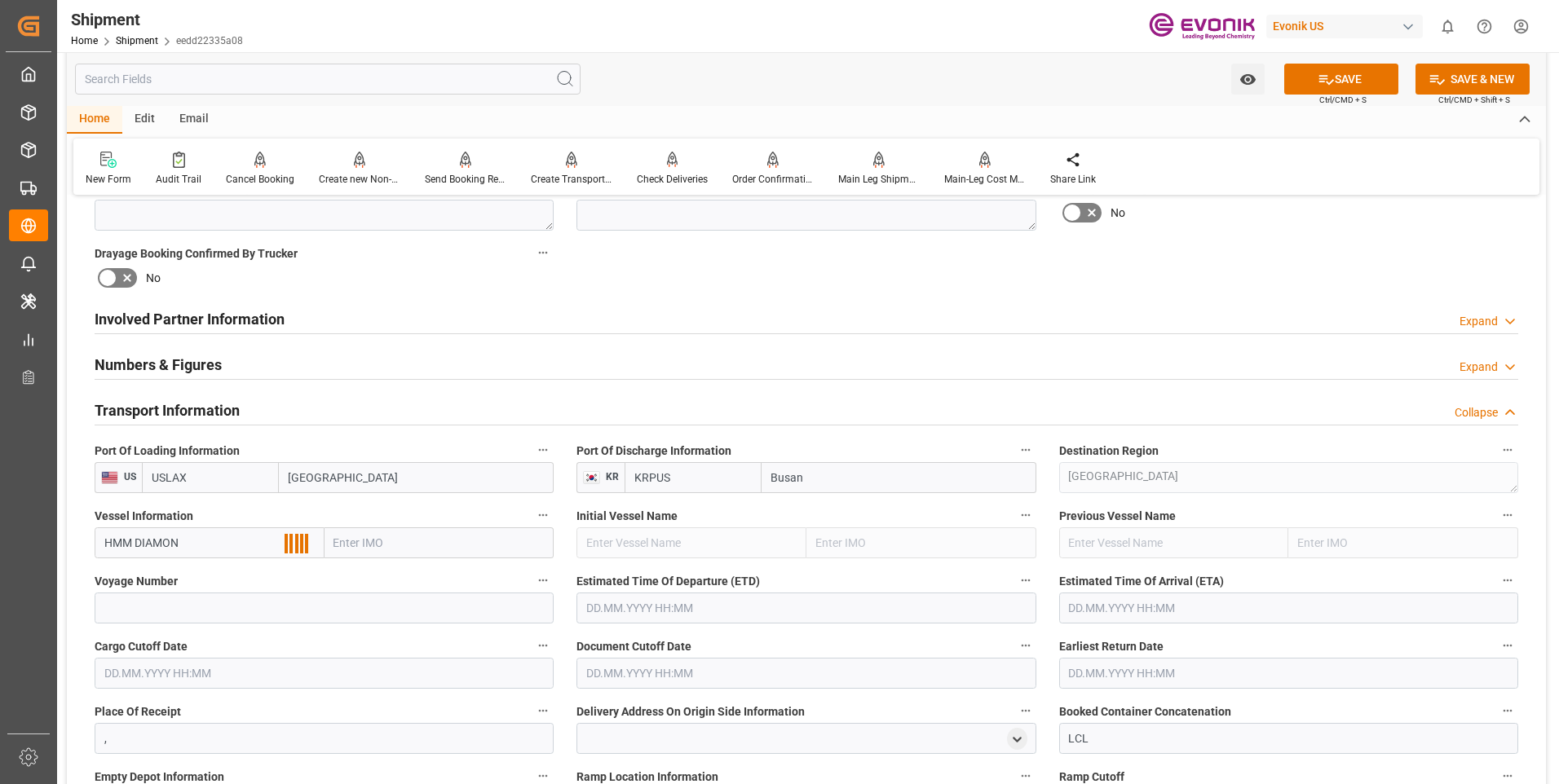
type input "HMM DIAMOND"
click at [203, 582] on span "HMM DIAMOND - 9944481" at bounding box center [171, 579] width 130 height 13
type input "9944481"
type input "HMM DIAMOND"
click at [189, 604] on input at bounding box center [324, 608] width 459 height 31
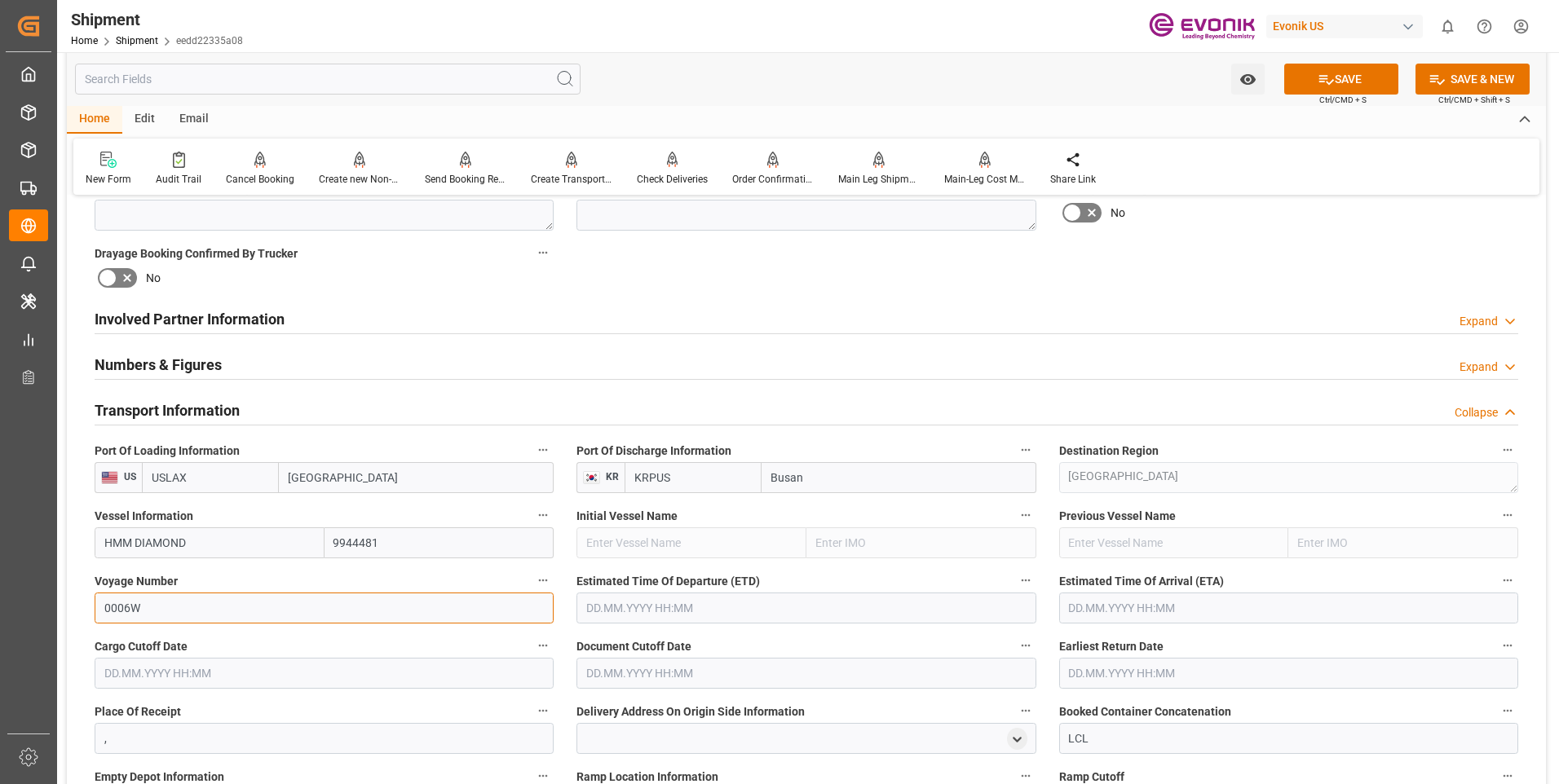
scroll to position [897, 0]
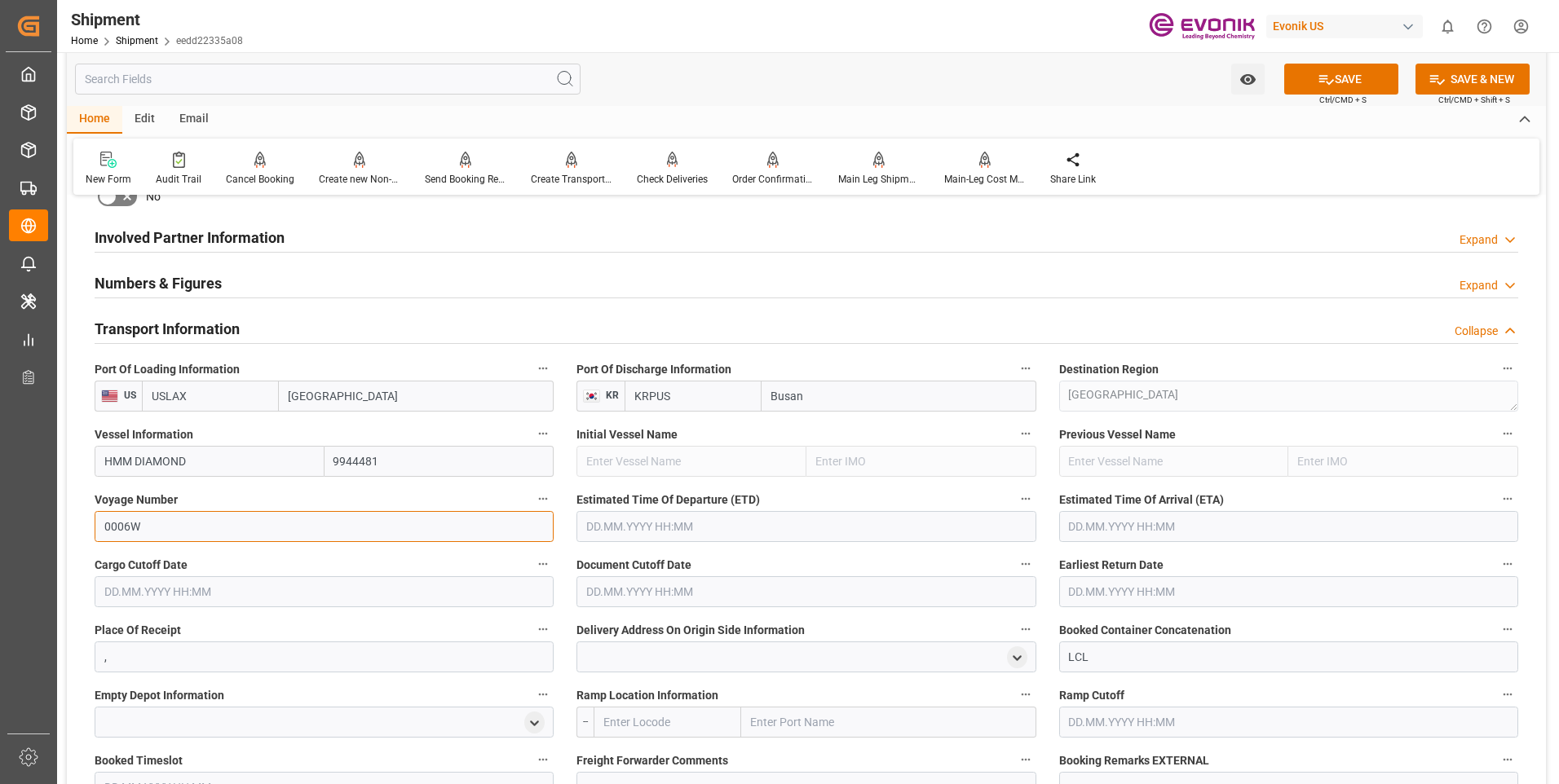
type input "0006W"
click at [999, 527] on input "text" at bounding box center [806, 526] width 459 height 31
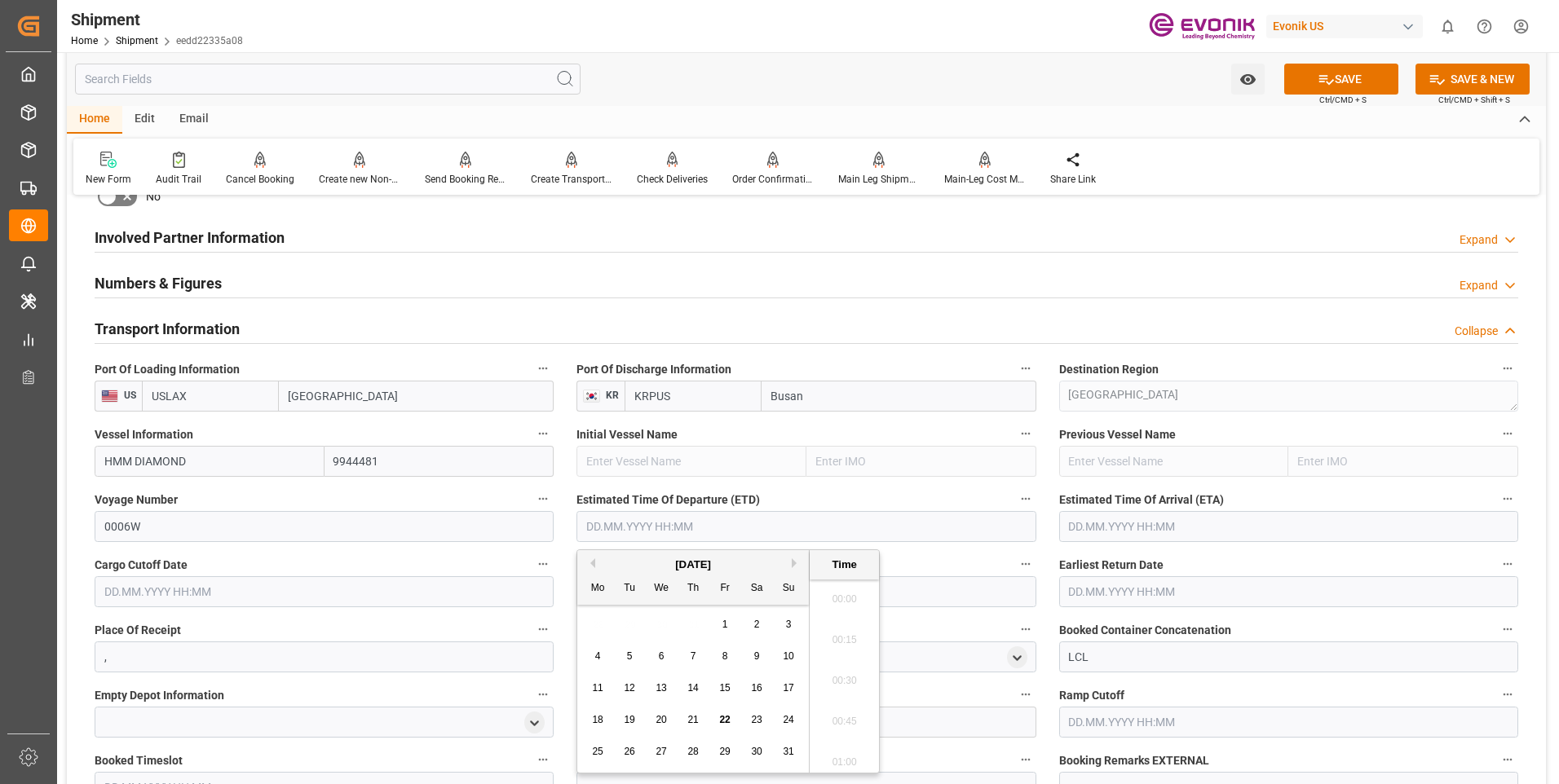
scroll to position [2125, 0]
click at [797, 562] on button "Next Month" at bounding box center [797, 563] width 10 height 10
click at [632, 748] on span "30" at bounding box center [629, 752] width 11 height 12
type input "30.09.2025 00:00"
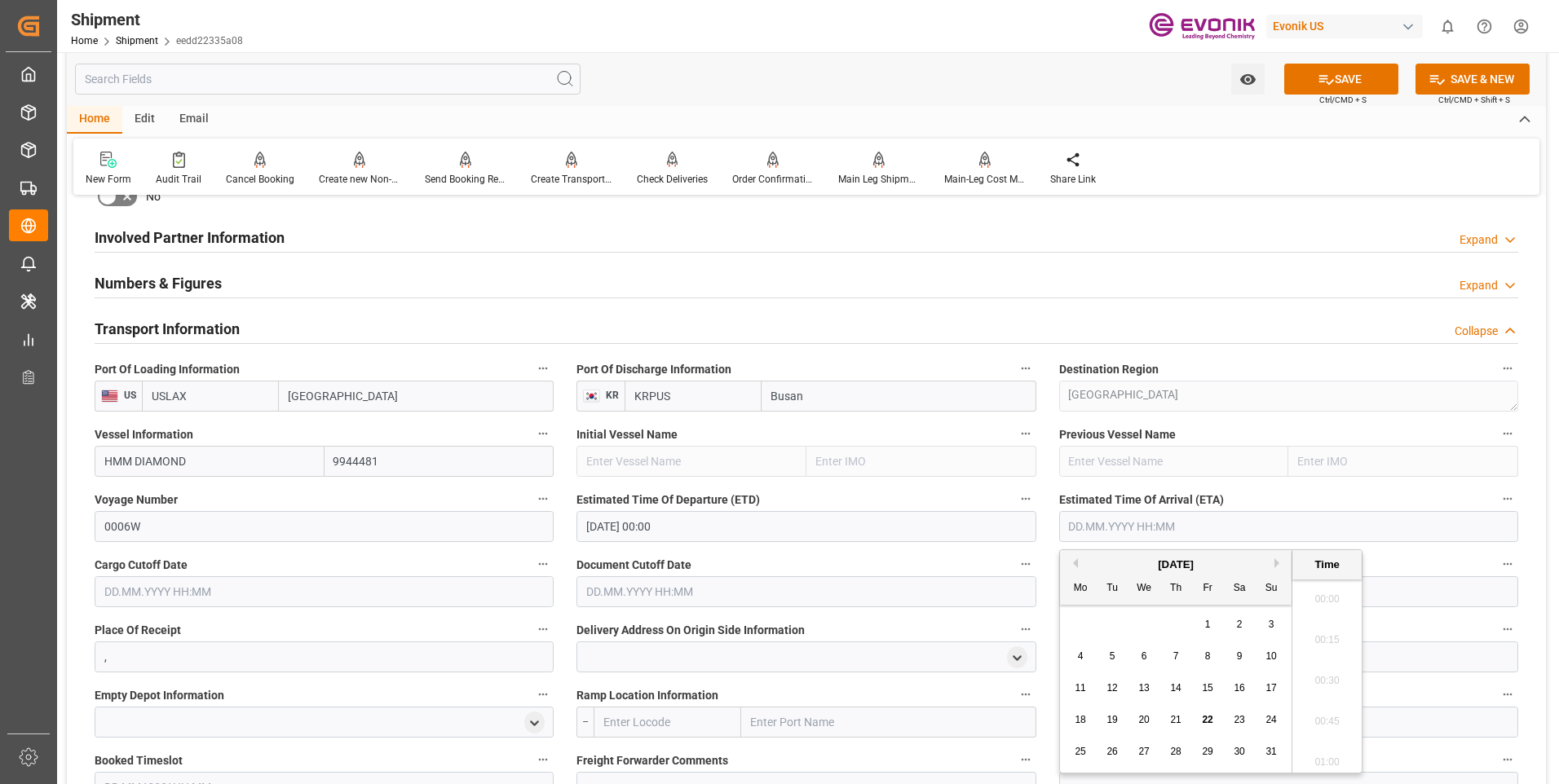
click at [1117, 536] on input "text" at bounding box center [1289, 526] width 459 height 31
click at [1275, 561] on button "Next Month" at bounding box center [1280, 563] width 10 height 10
click at [1276, 567] on button "Next Month" at bounding box center [1280, 563] width 10 height 10
click at [1266, 682] on span "19" at bounding box center [1271, 688] width 11 height 12
type input "[DATE] 00:00"
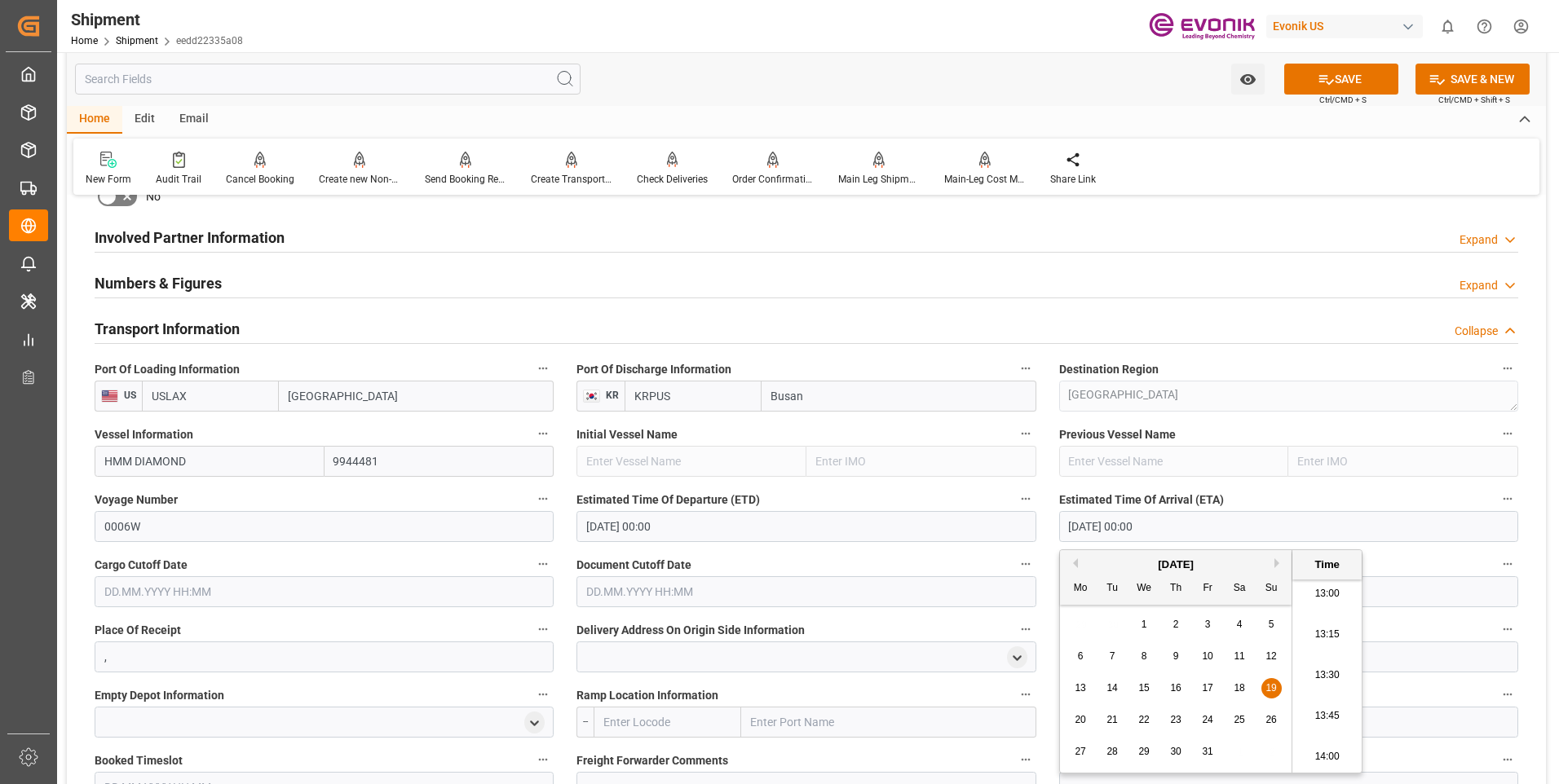
click at [265, 586] on input "text" at bounding box center [324, 592] width 459 height 31
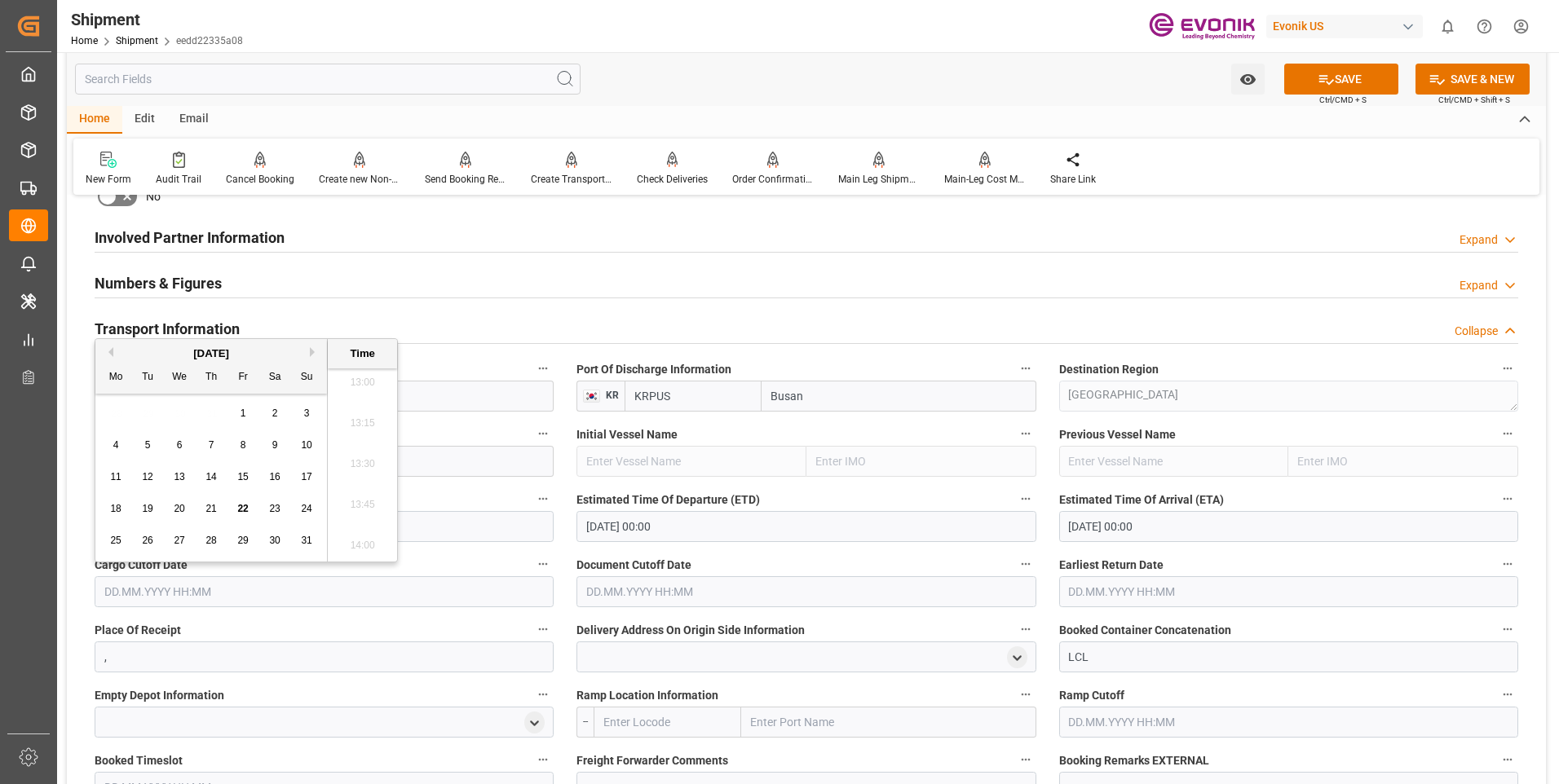
click at [312, 352] on button "Next Month" at bounding box center [315, 352] width 10 height 10
click at [180, 444] on span "10" at bounding box center [179, 445] width 11 height 12
type input "10.09.2025 00:00"
click at [173, 446] on div "10" at bounding box center [180, 446] width 21 height 20
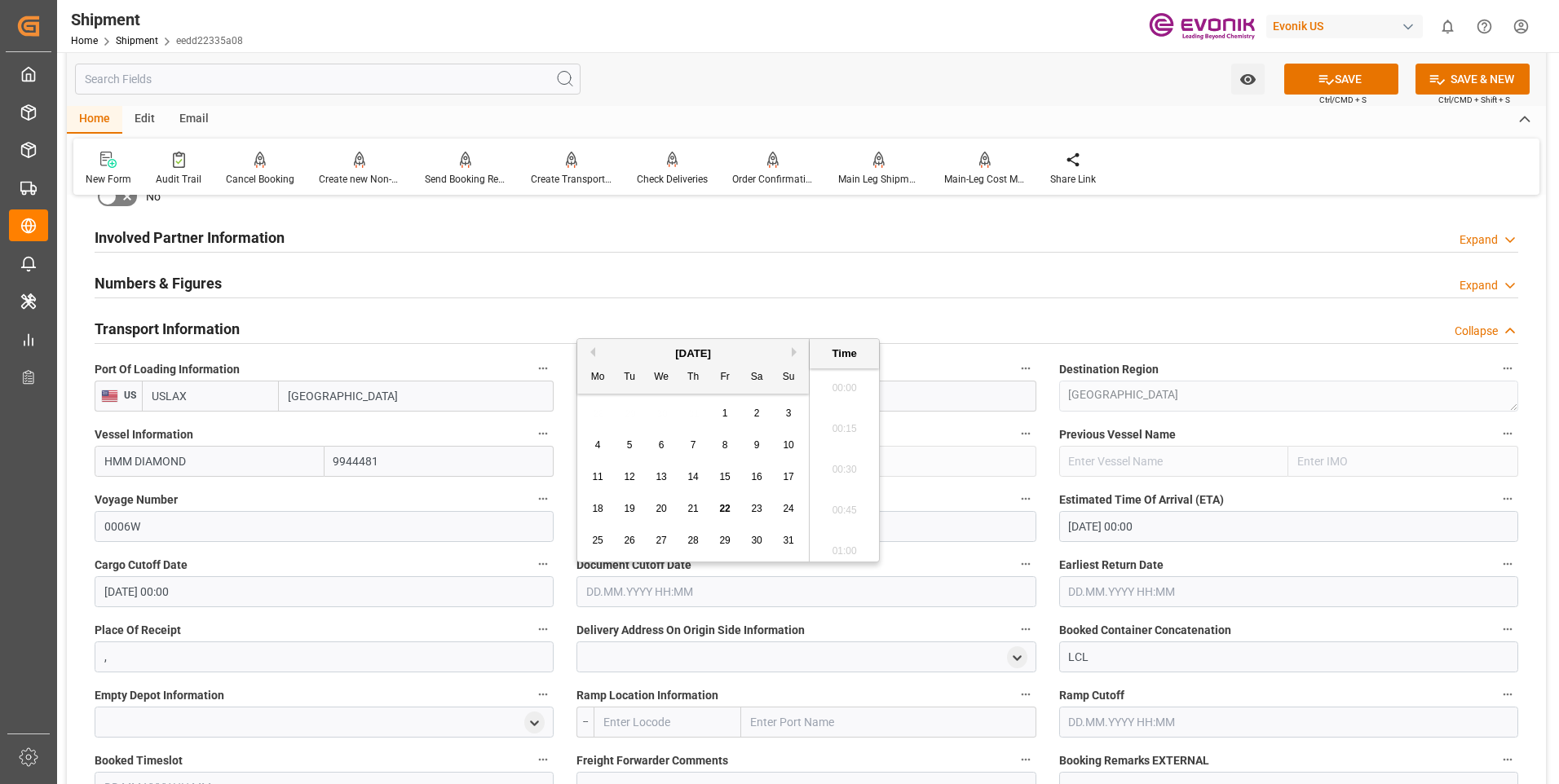
click at [840, 592] on input "text" at bounding box center [806, 592] width 459 height 31
click at [793, 350] on button "Next Month" at bounding box center [797, 352] width 10 height 10
click at [658, 446] on span "10" at bounding box center [661, 445] width 11 height 12
type input "10.09.2025 00:00"
click at [1130, 584] on input "text" at bounding box center [1289, 592] width 459 height 31
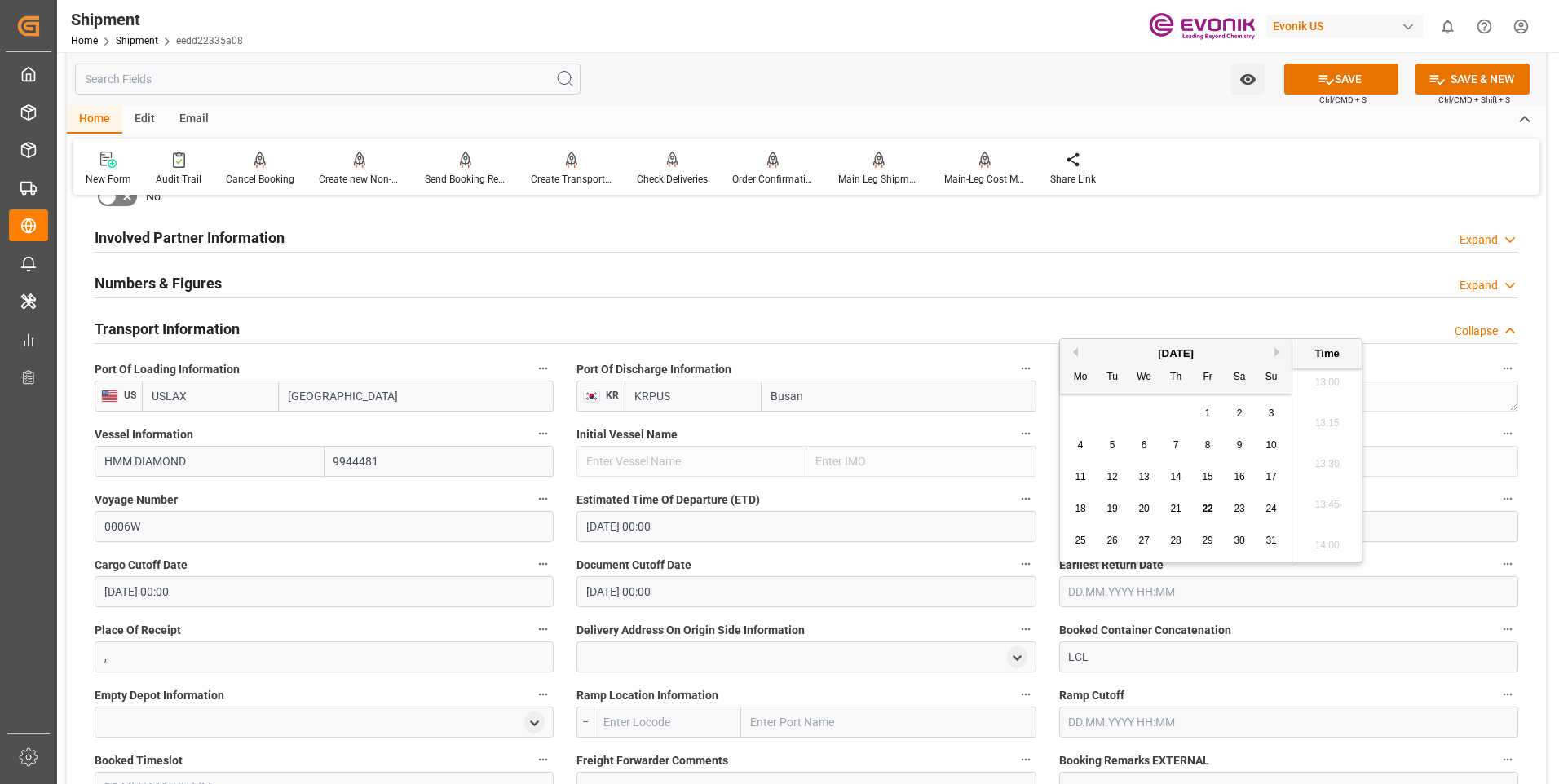
click at [1278, 352] on button "Next Month" at bounding box center [1280, 352] width 10 height 10
click at [1076, 357] on div "September 2025" at bounding box center [1176, 354] width 232 height 16
click at [1075, 353] on button "Previous Month" at bounding box center [1073, 352] width 10 height 10
click at [1210, 538] on span "29" at bounding box center [1207, 540] width 11 height 12
type input "29.08.2025 00:00"
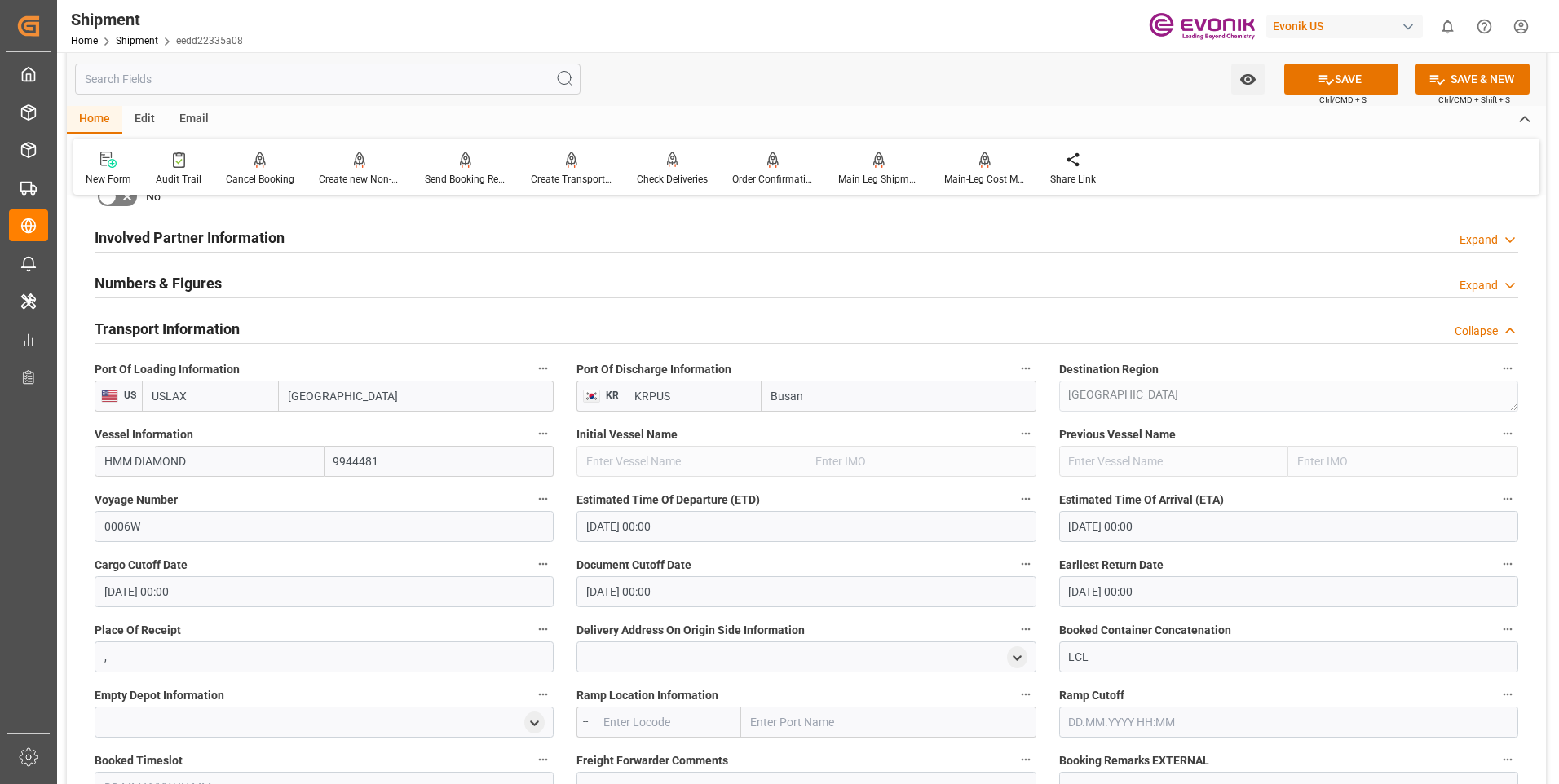
click at [1538, 383] on div "Booking Confirmation Milestone Bar Collapse Submitted to FFW for Booking (Pendi…" at bounding box center [806, 414] width 1479 height 2202
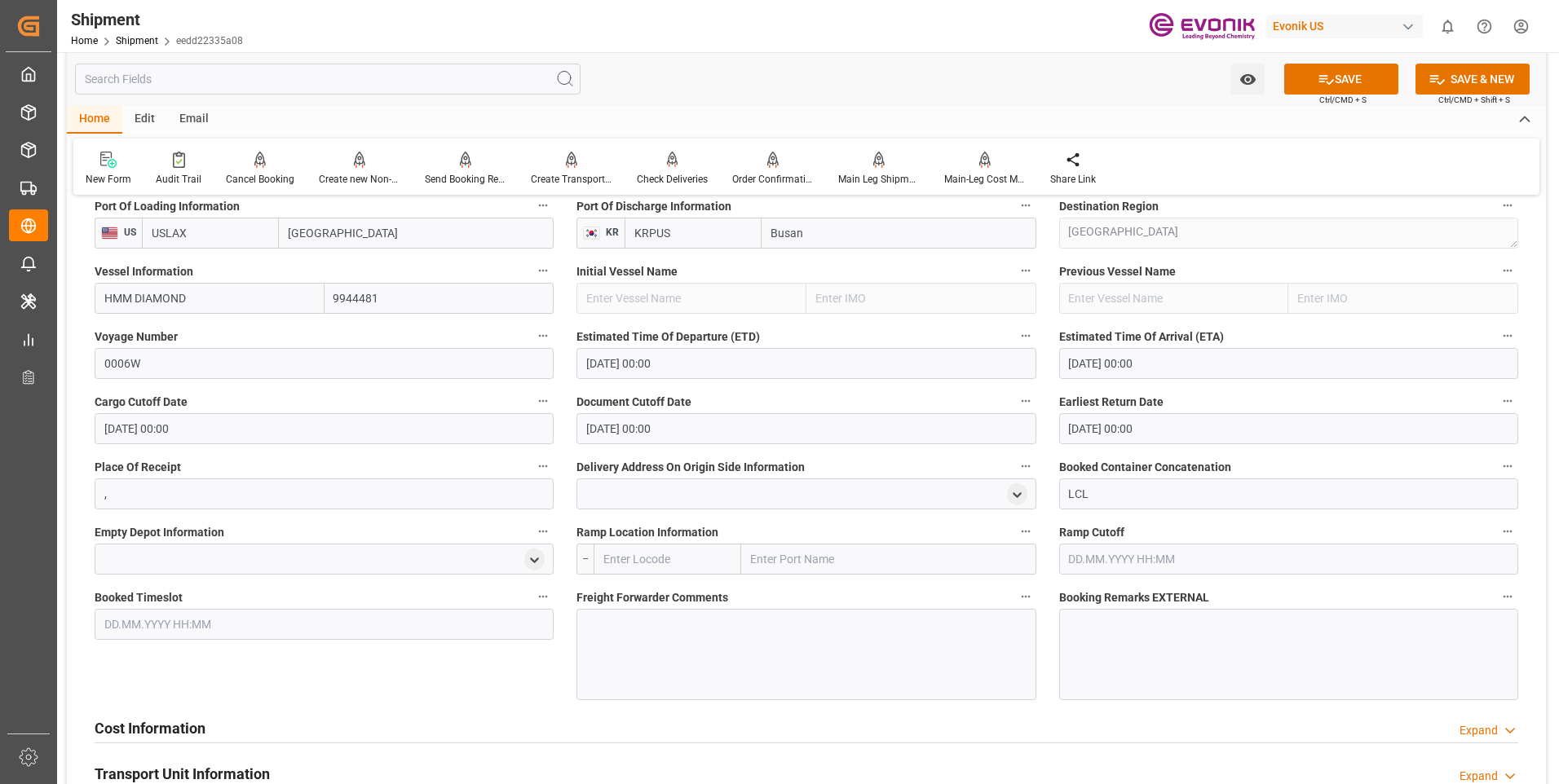
scroll to position [1141, 0]
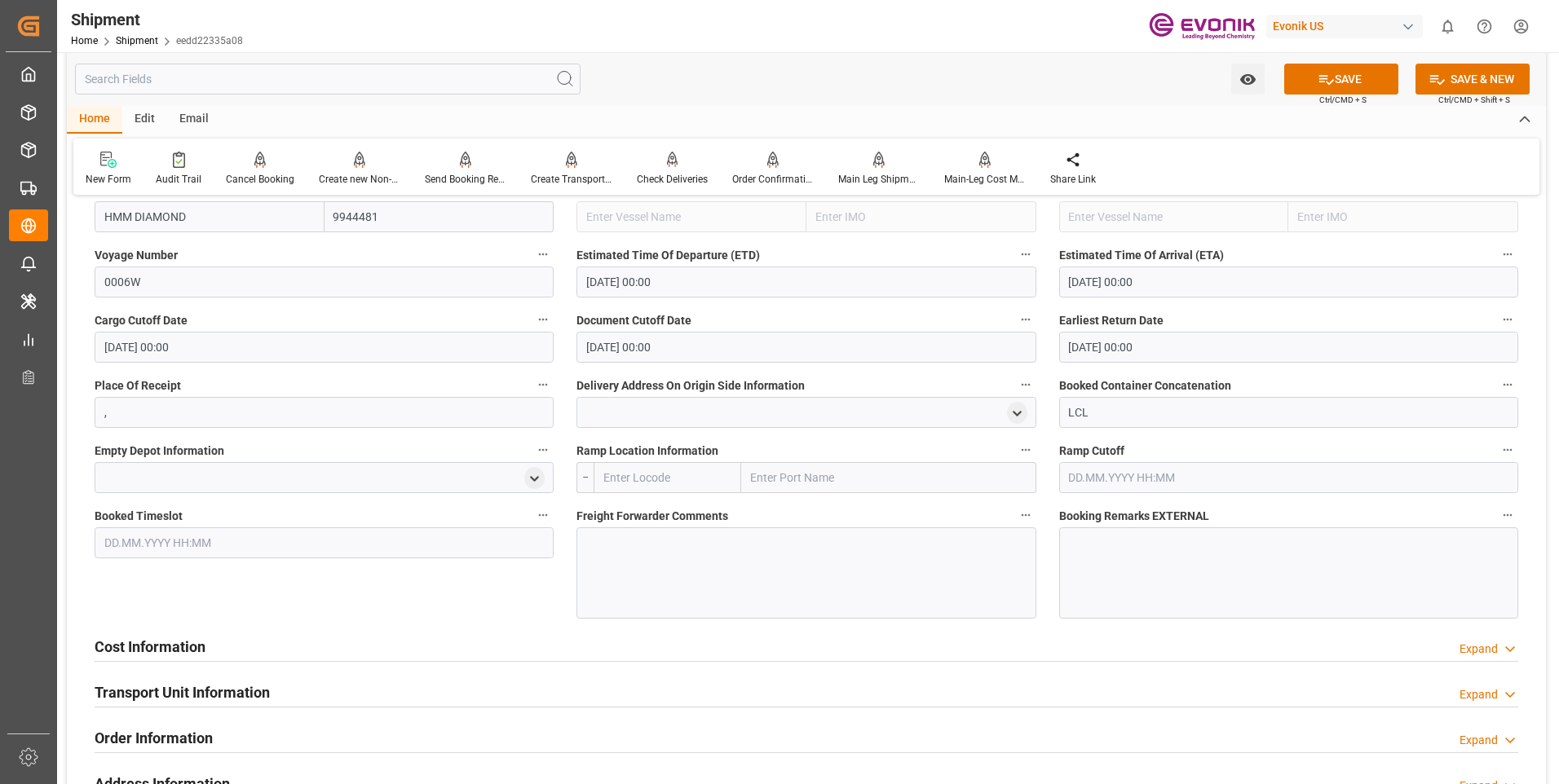
click at [648, 473] on input "text" at bounding box center [667, 478] width 147 height 31
type input "USCHI"
click at [682, 511] on span "USCHI - Chicago" at bounding box center [659, 522] width 110 height 30
type input "Chicago"
type input "USCHI"
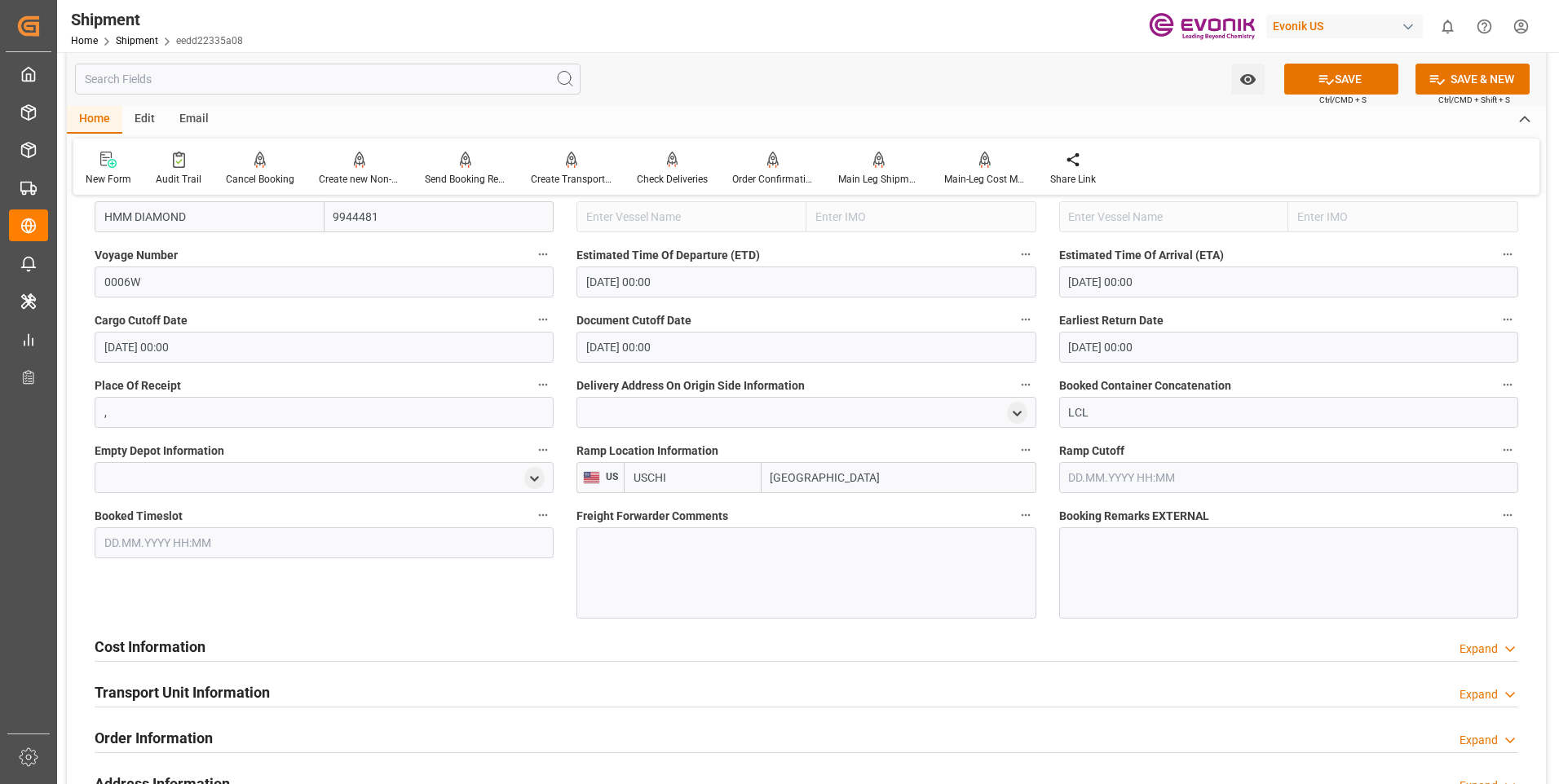
click at [685, 586] on div at bounding box center [806, 572] width 459 height 91
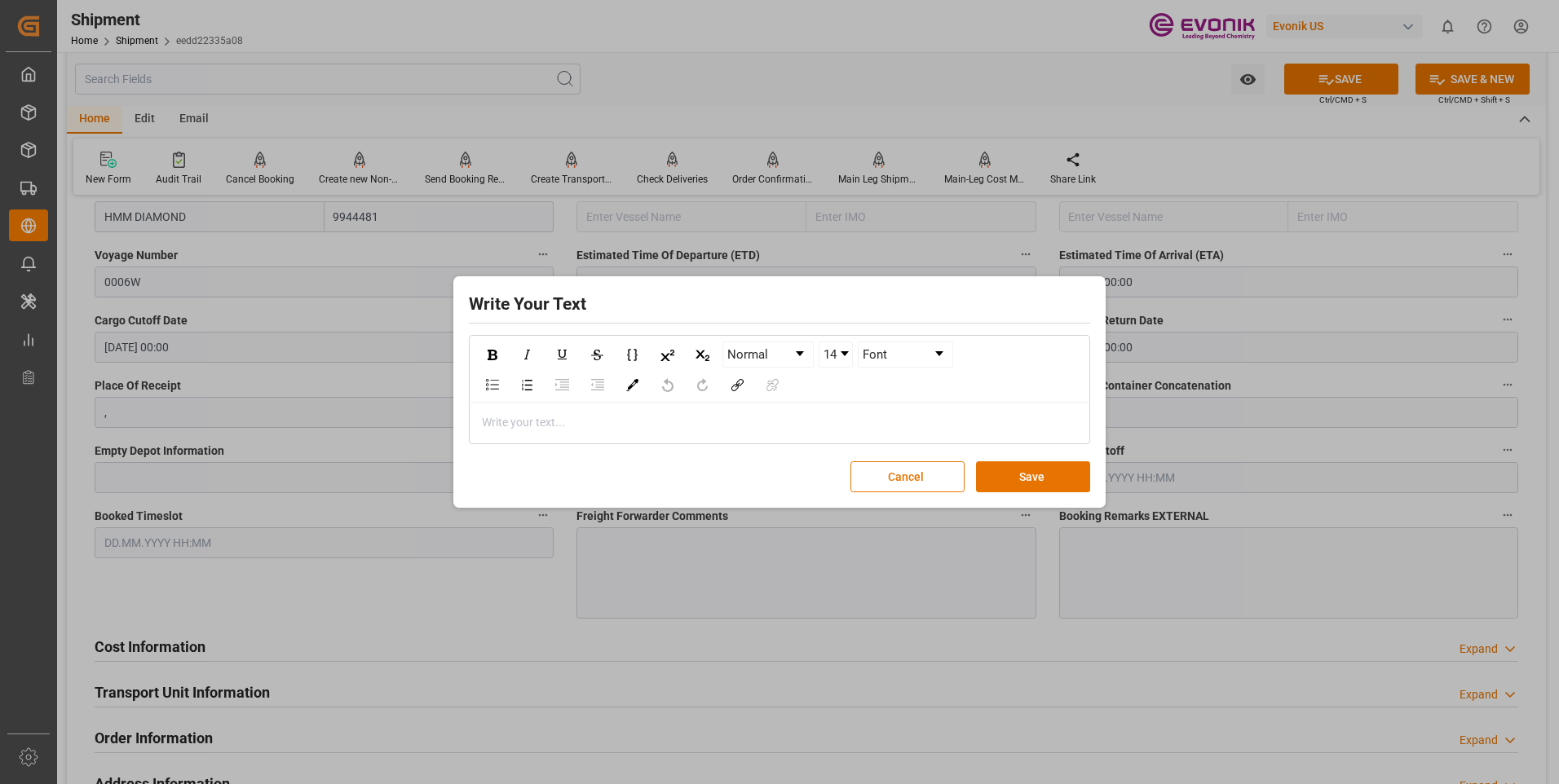
click at [780, 428] on div "rdw-editor" at bounding box center [780, 422] width 594 height 17
click at [1022, 483] on button "Save" at bounding box center [1033, 477] width 115 height 31
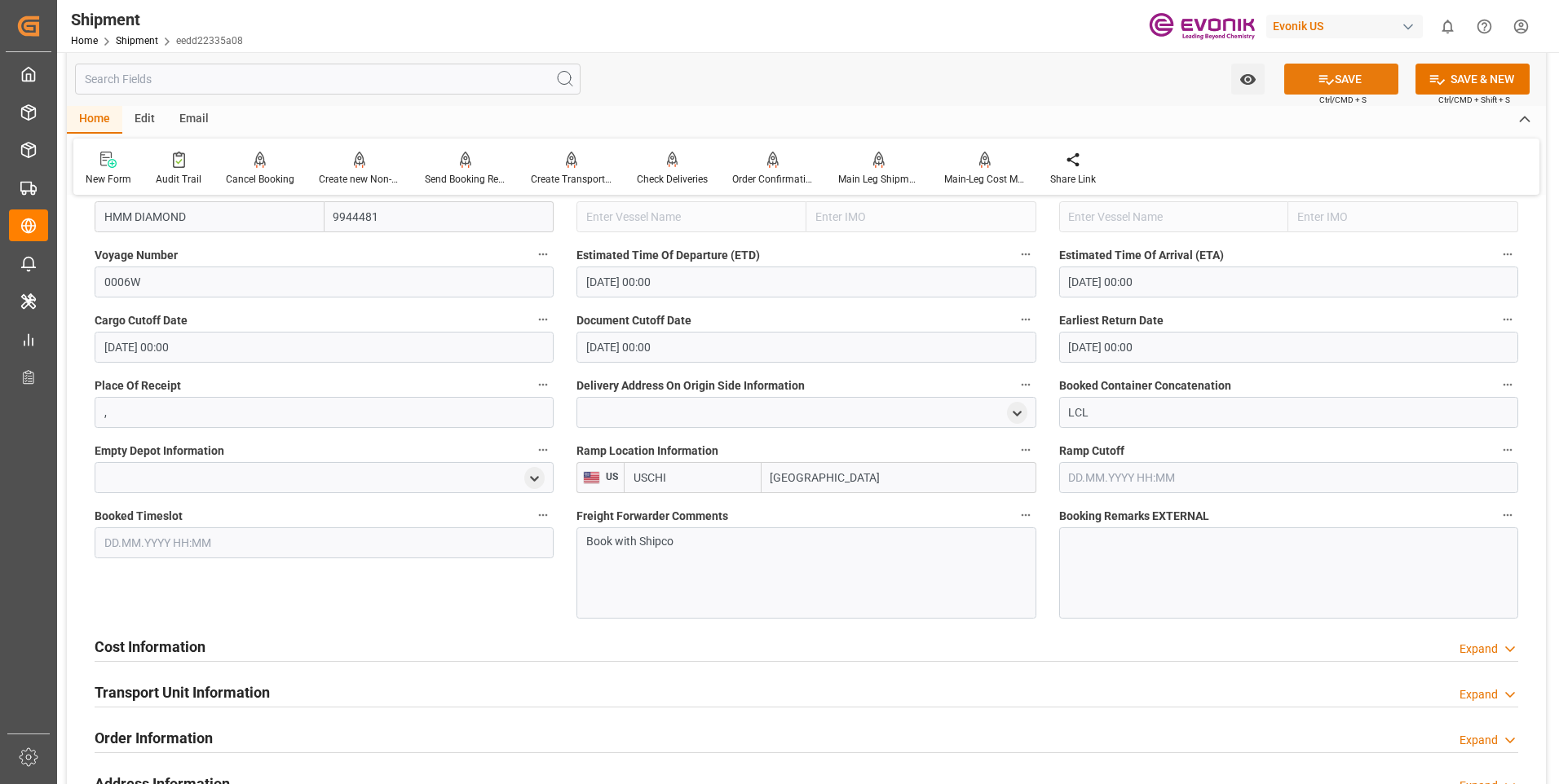
click at [1339, 77] on button "SAVE" at bounding box center [1341, 79] width 115 height 31
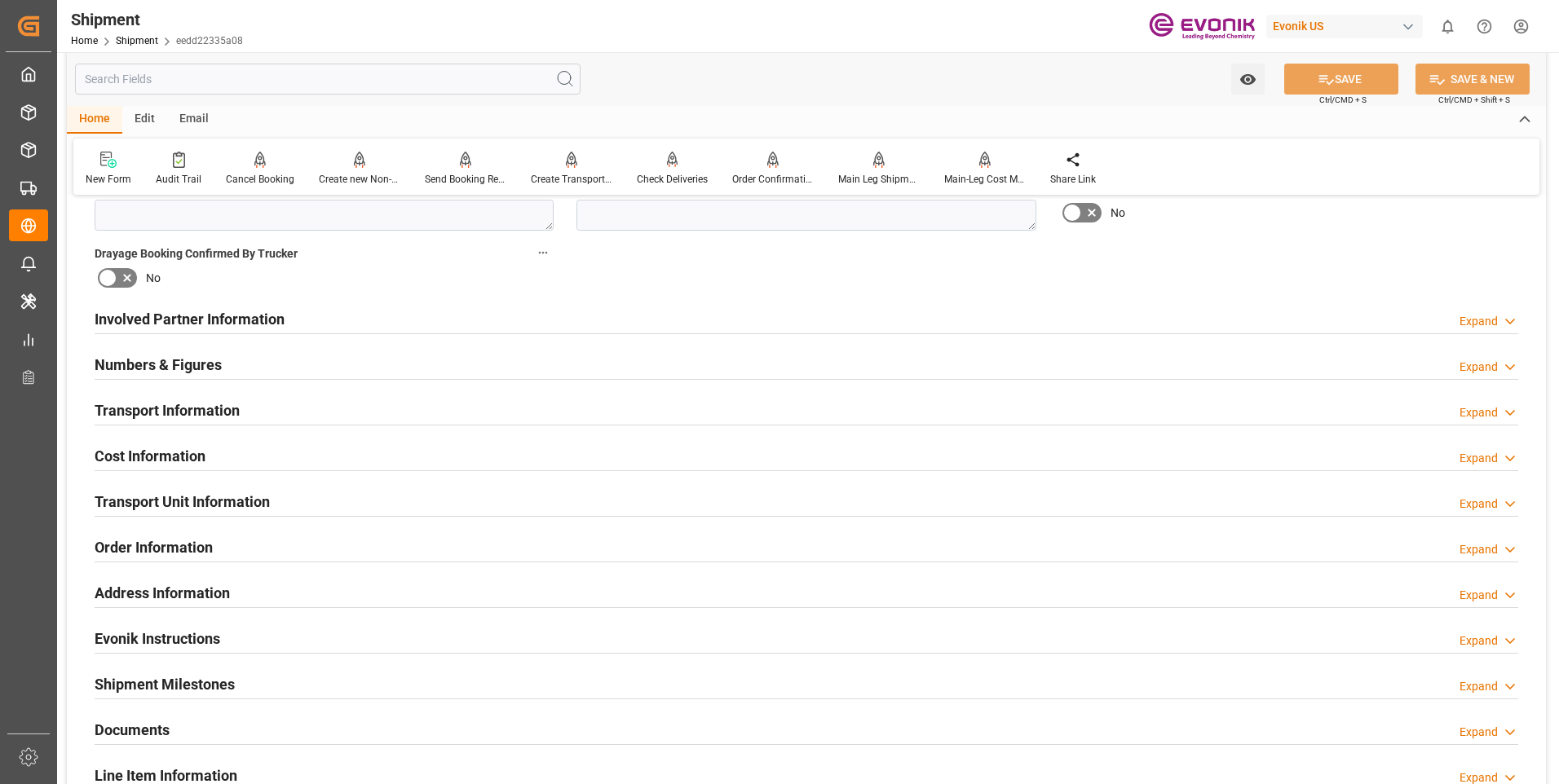
scroll to position [734, 0]
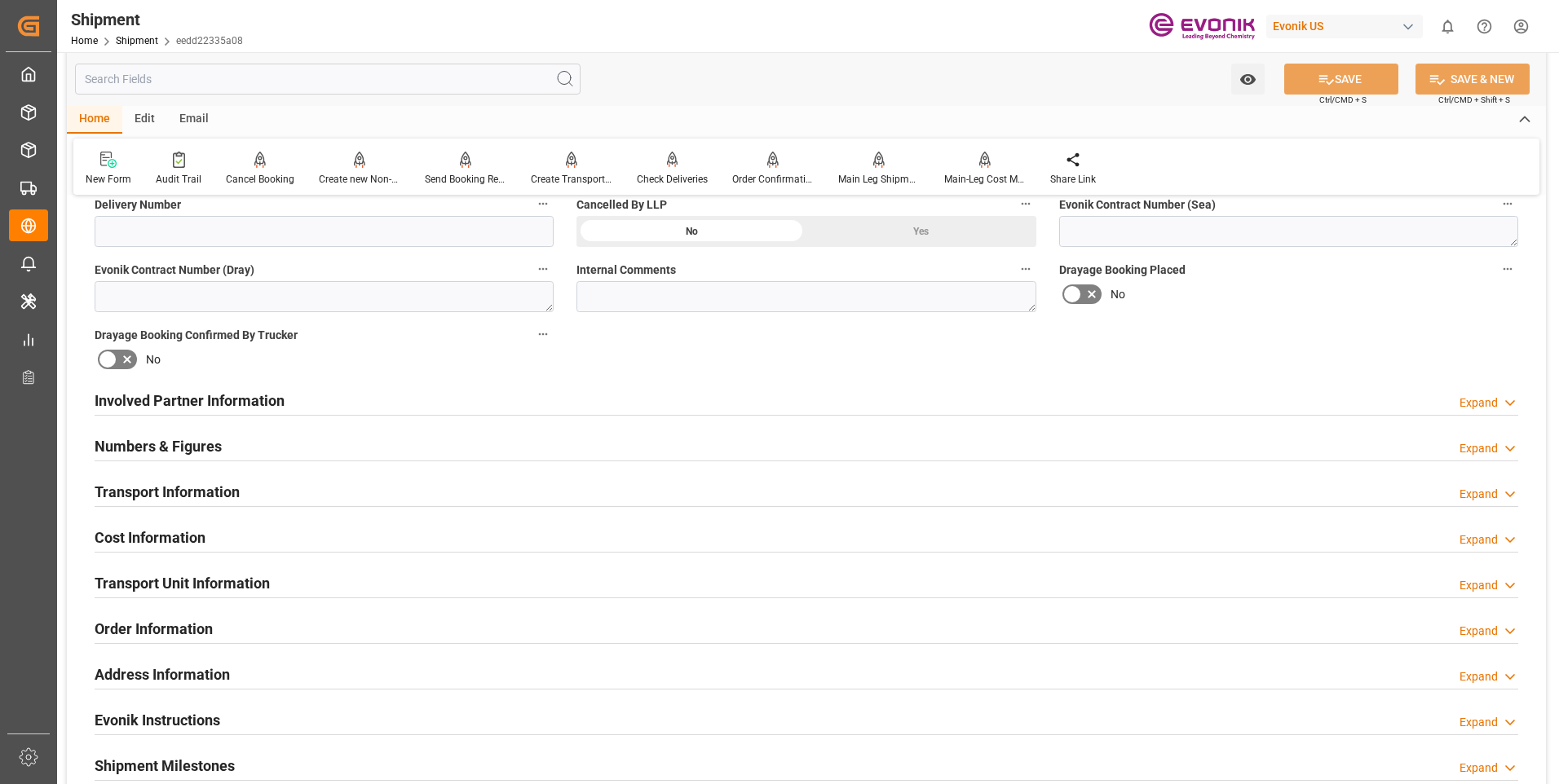
click at [1477, 492] on div "Expand" at bounding box center [1478, 494] width 39 height 17
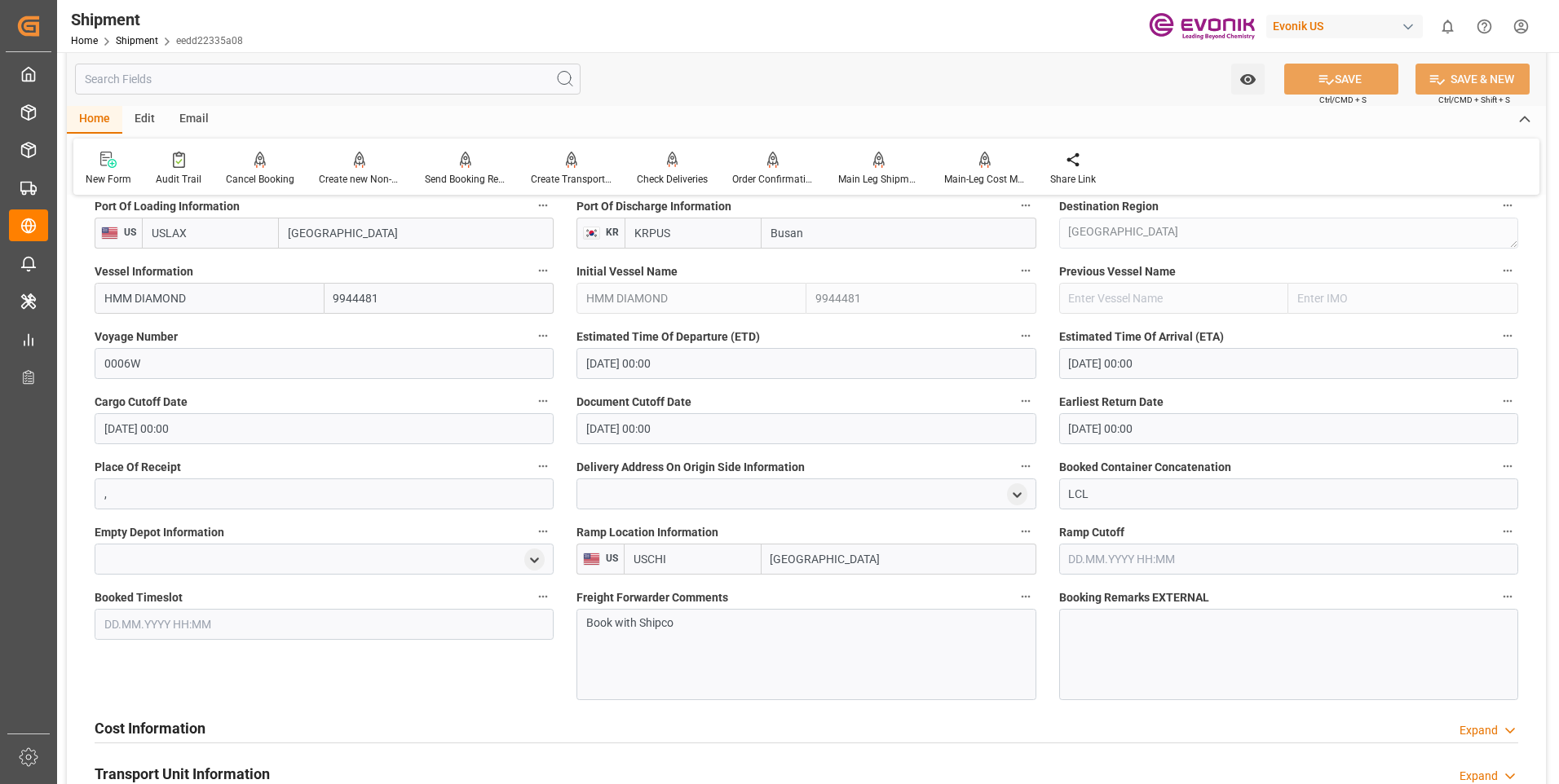
scroll to position [978, 0]
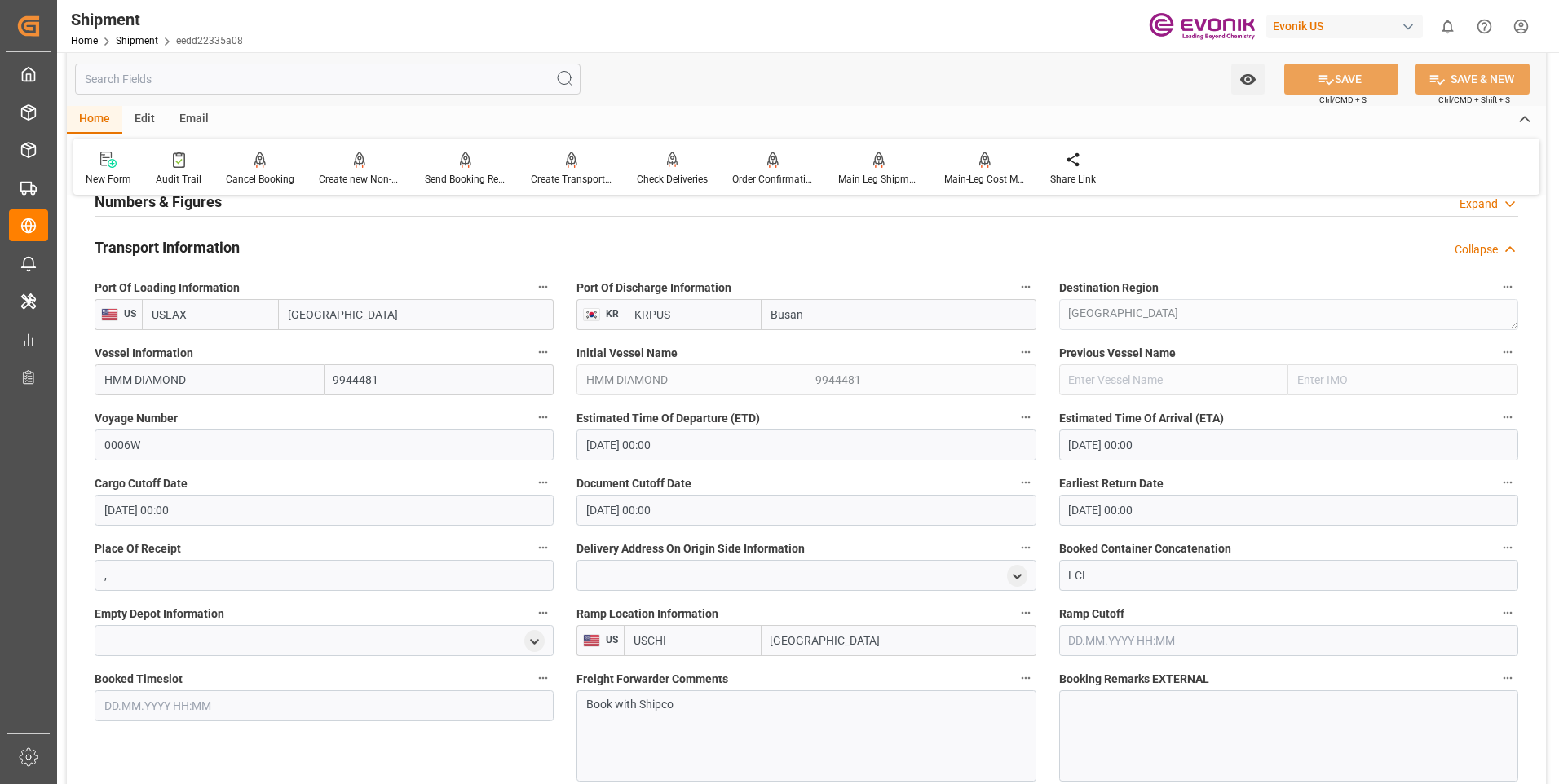
click at [1477, 250] on div "Collapse" at bounding box center [1476, 250] width 43 height 17
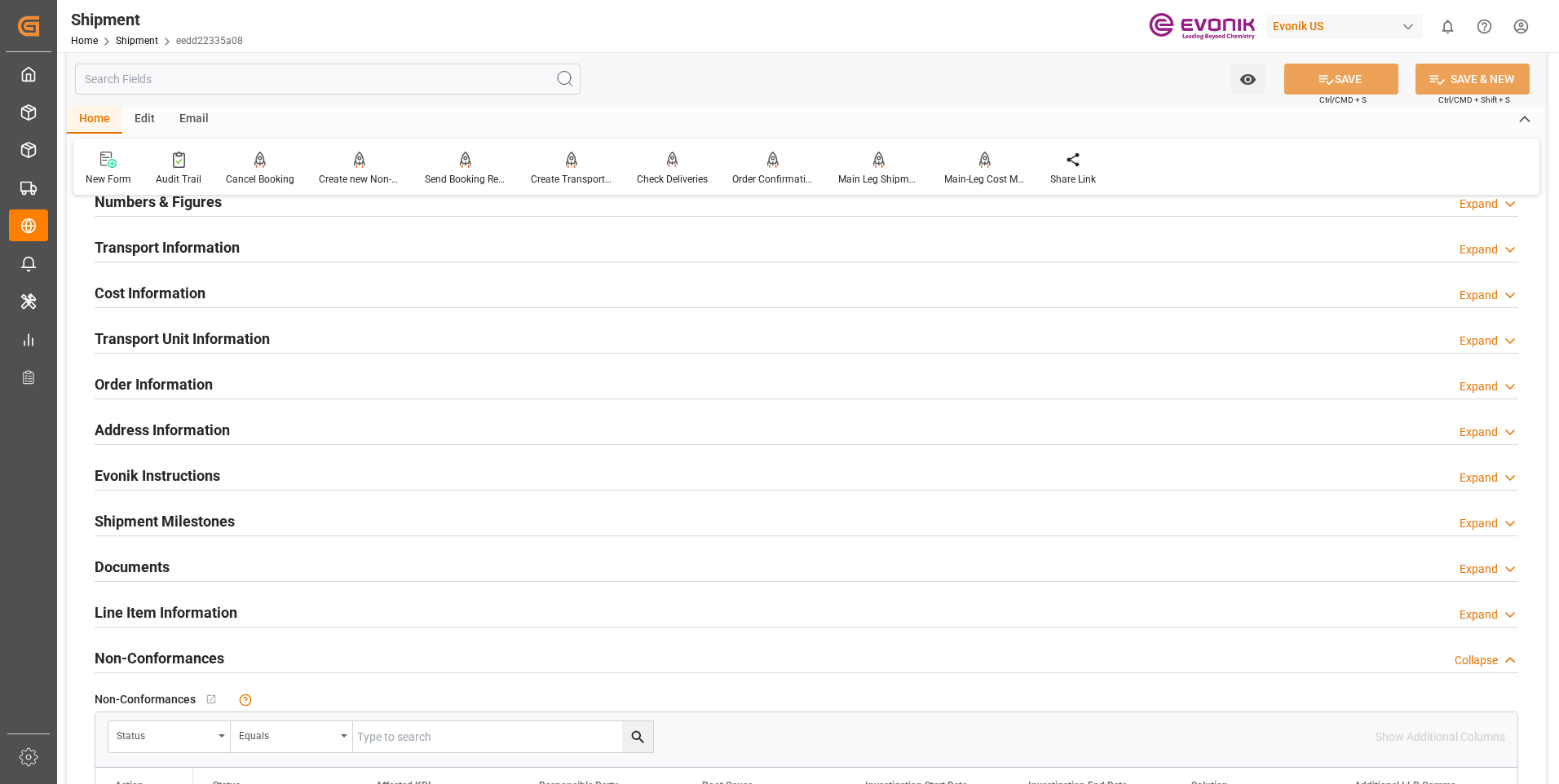
scroll to position [897, 0]
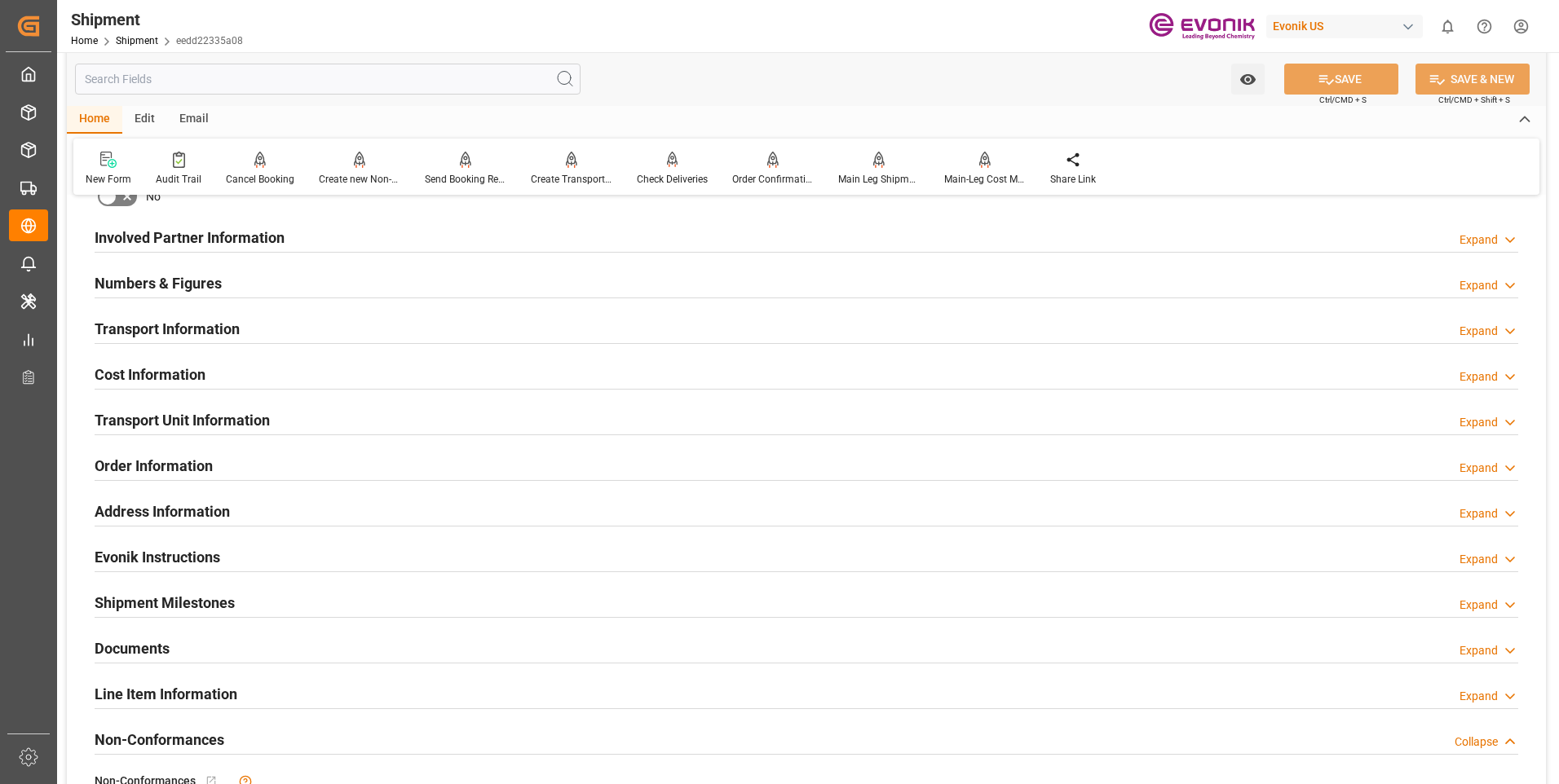
click at [1480, 380] on div "Expand" at bounding box center [1478, 376] width 39 height 17
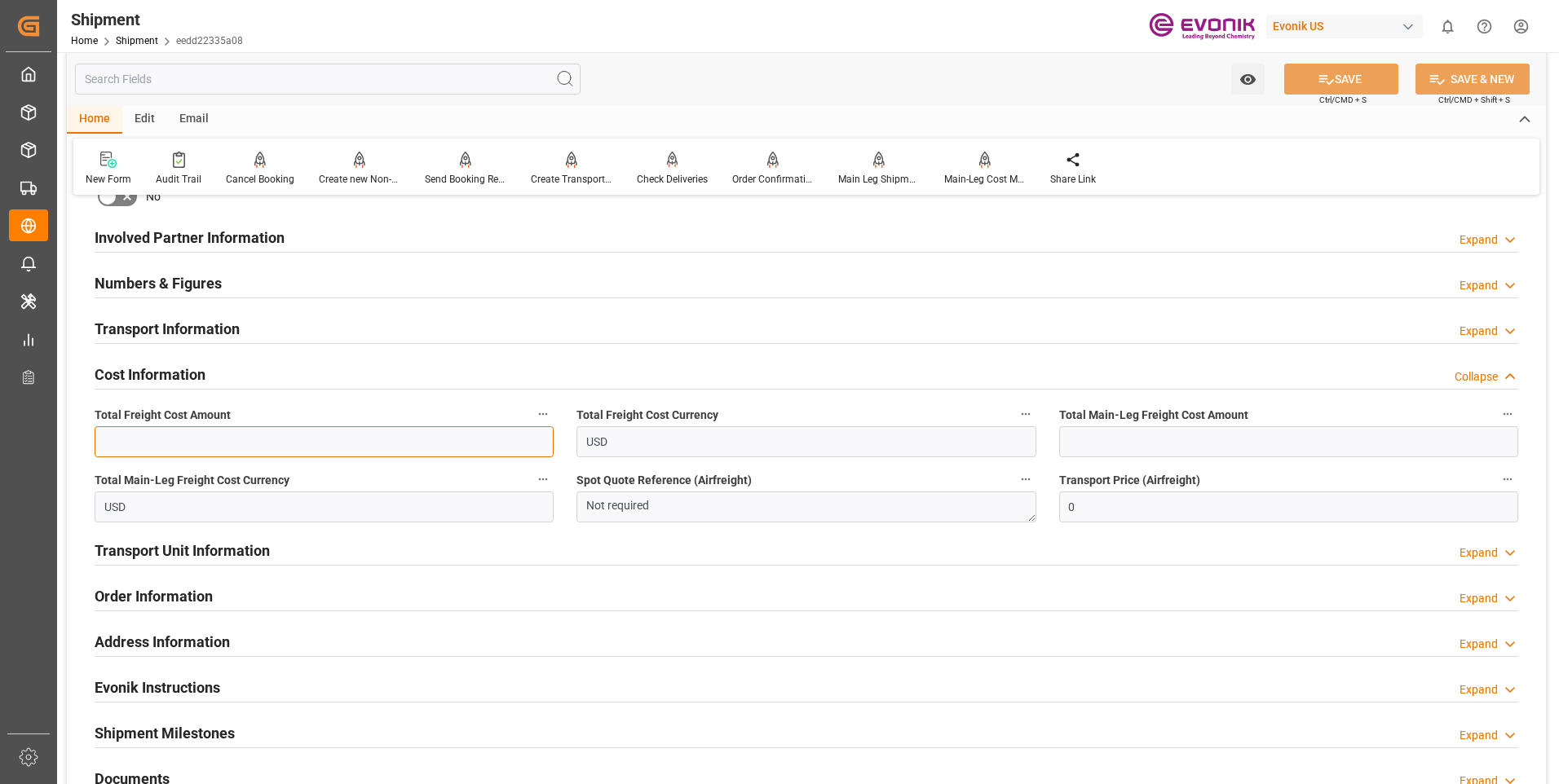
click at [435, 437] on input "text" at bounding box center [324, 442] width 459 height 31
type input "1156.46"
click at [1119, 429] on input "text" at bounding box center [1289, 442] width 459 height 31
type input "594.36"
click at [1324, 72] on icon at bounding box center [1326, 79] width 17 height 17
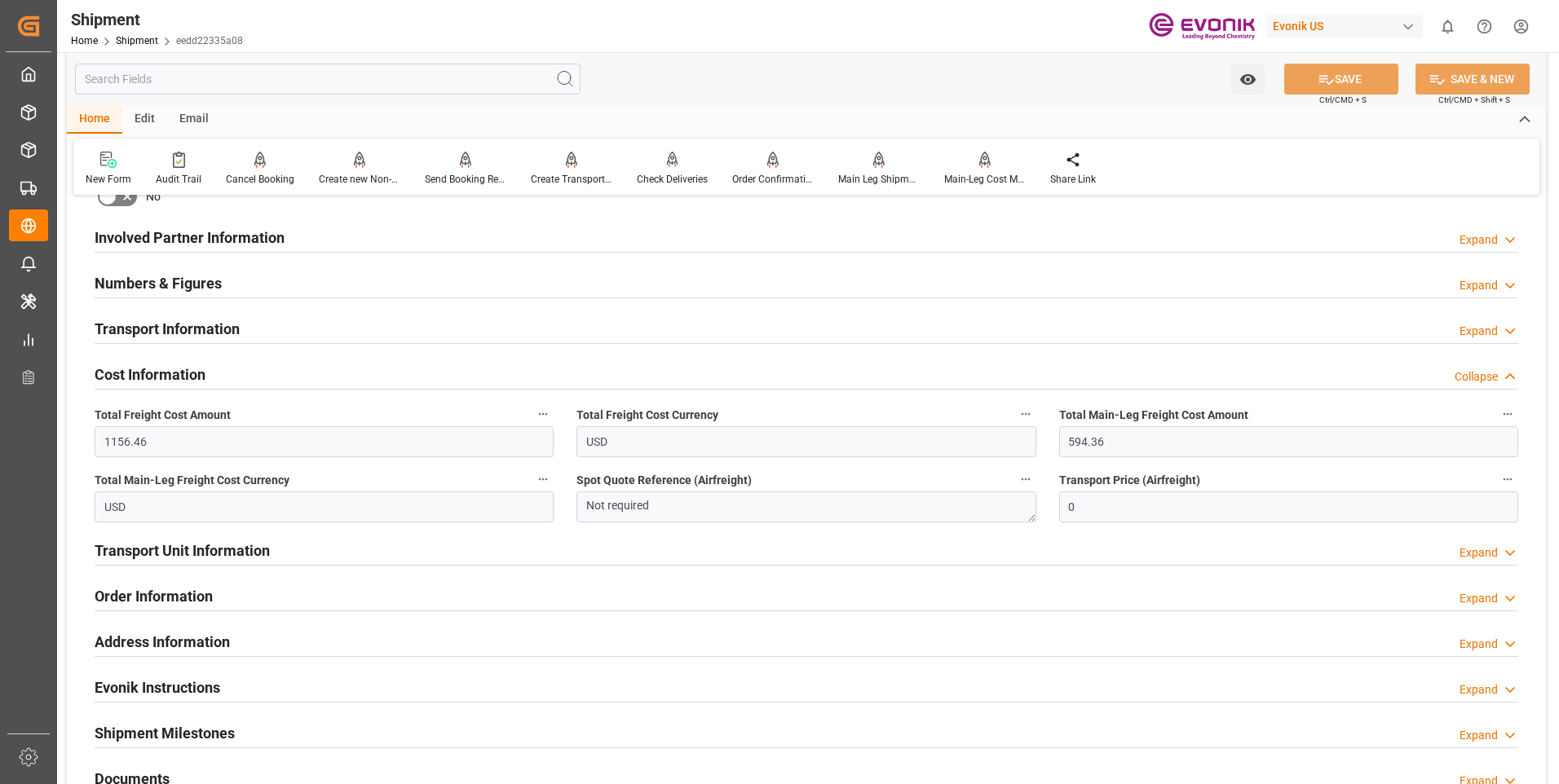
click at [1482, 548] on div "Expand" at bounding box center [1478, 553] width 39 height 17
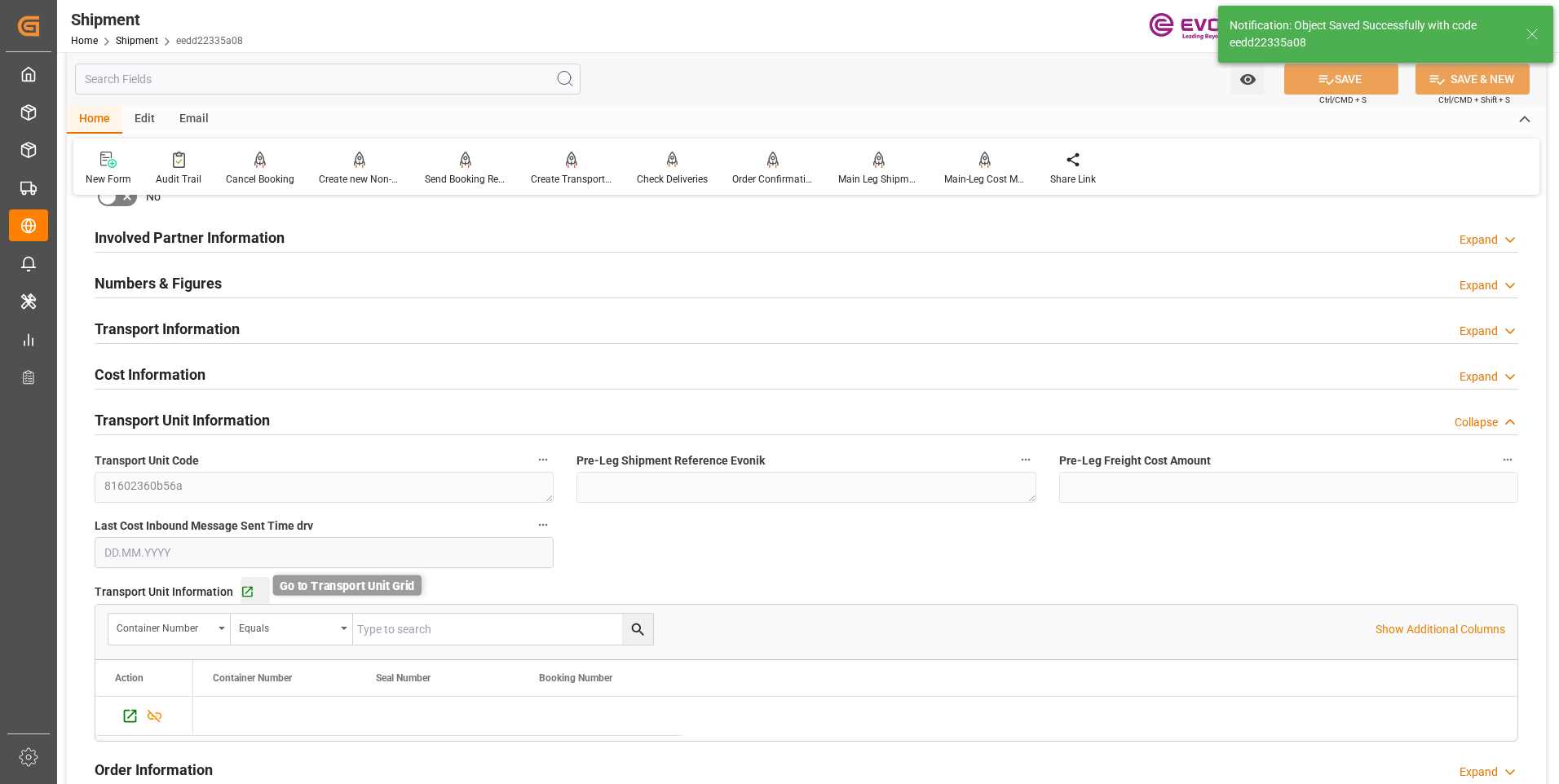
click at [250, 594] on icon "button" at bounding box center [247, 592] width 14 height 14
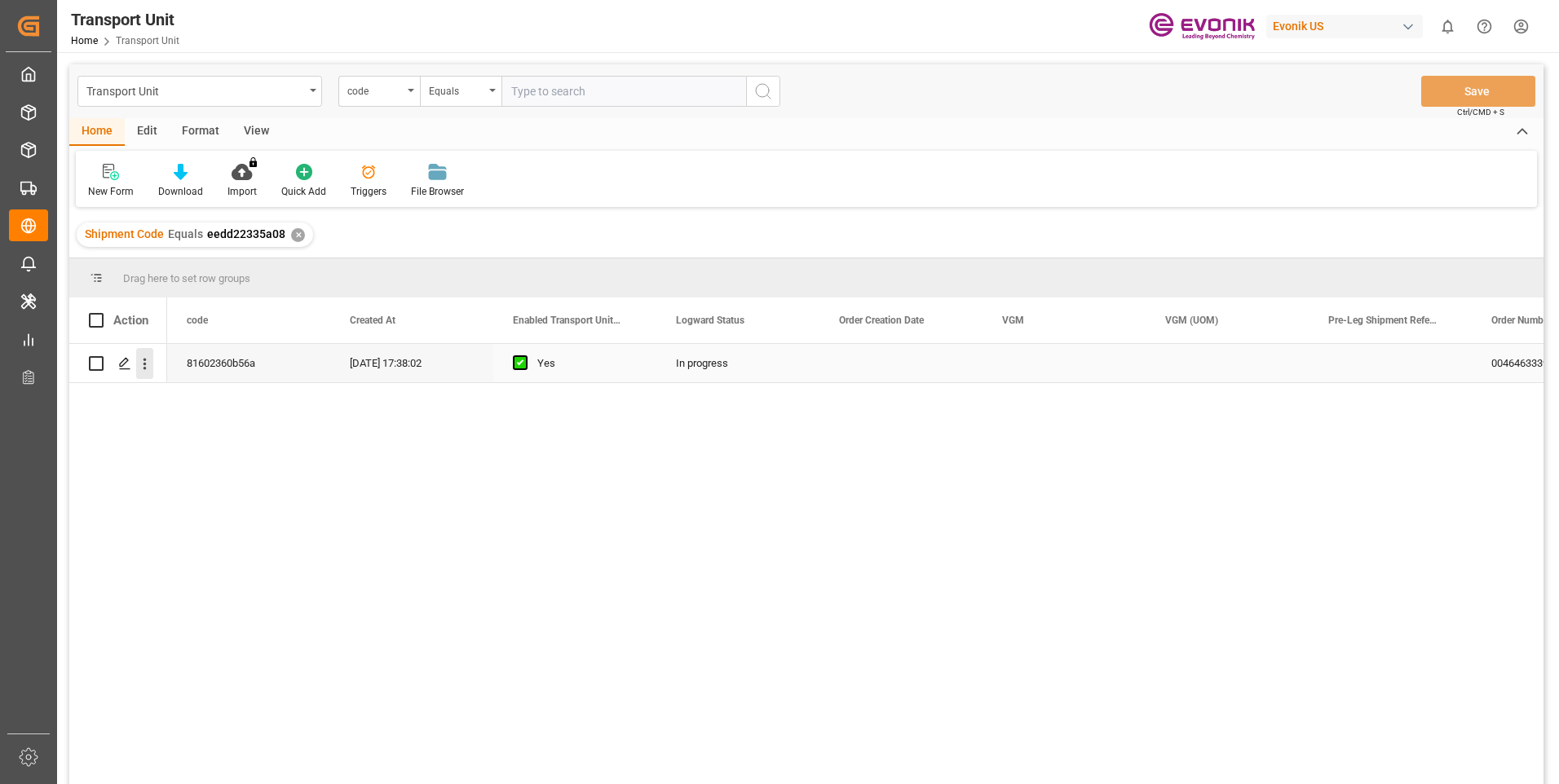
click at [143, 359] on icon "open menu" at bounding box center [145, 364] width 3 height 12
click at [122, 362] on polygon "Press SPACE to select this row." at bounding box center [124, 362] width 8 height 8
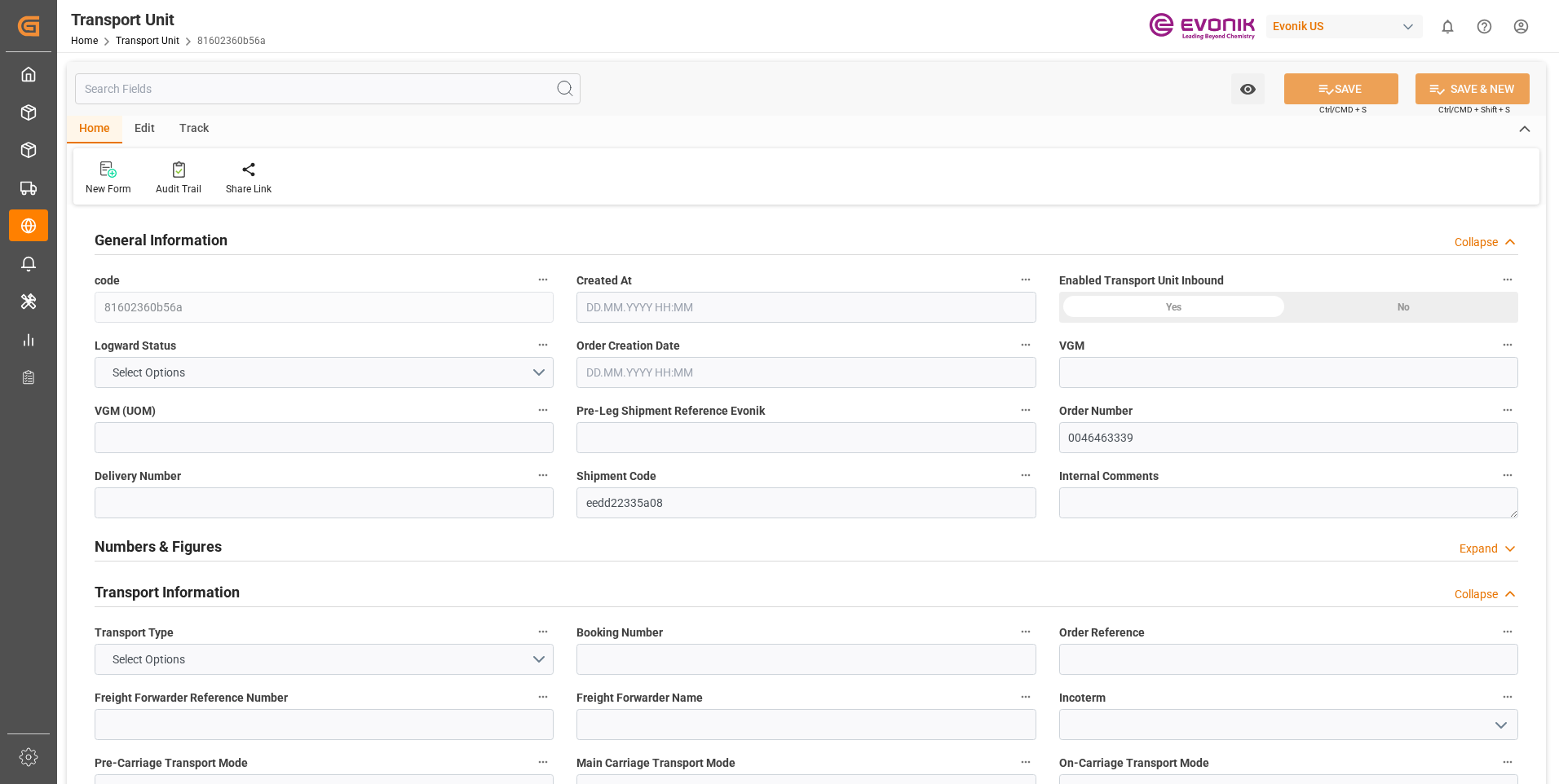
type input "AC Containerline"
type input "Leschaco Inc."
type input "USLAX"
type input "KRPUS"
type input "5004.12"
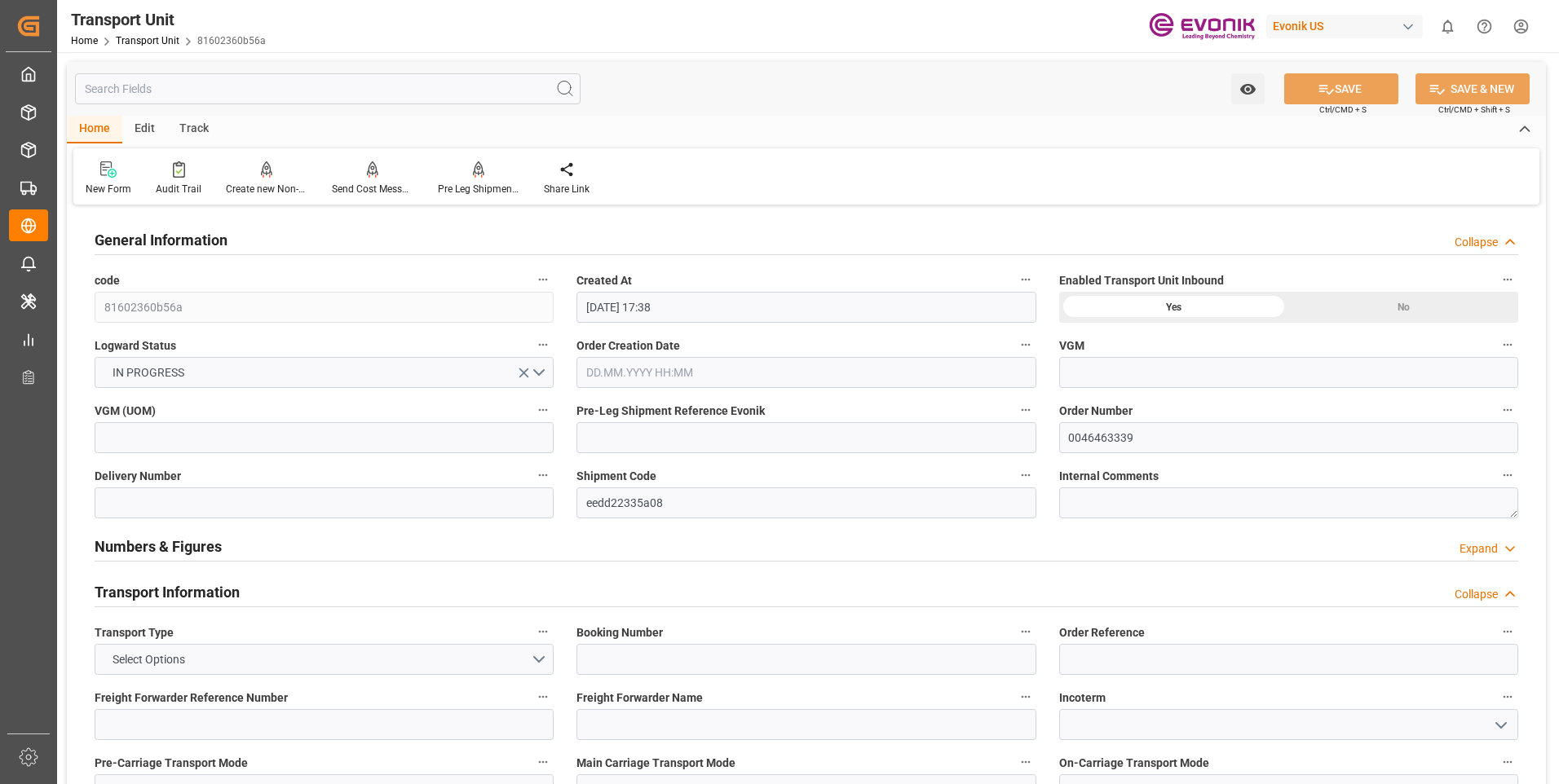
type input "[DATE] 17:38"
type input "[DATE]"
type input "30.09.2025 00:00"
type input "[DATE] 00:00"
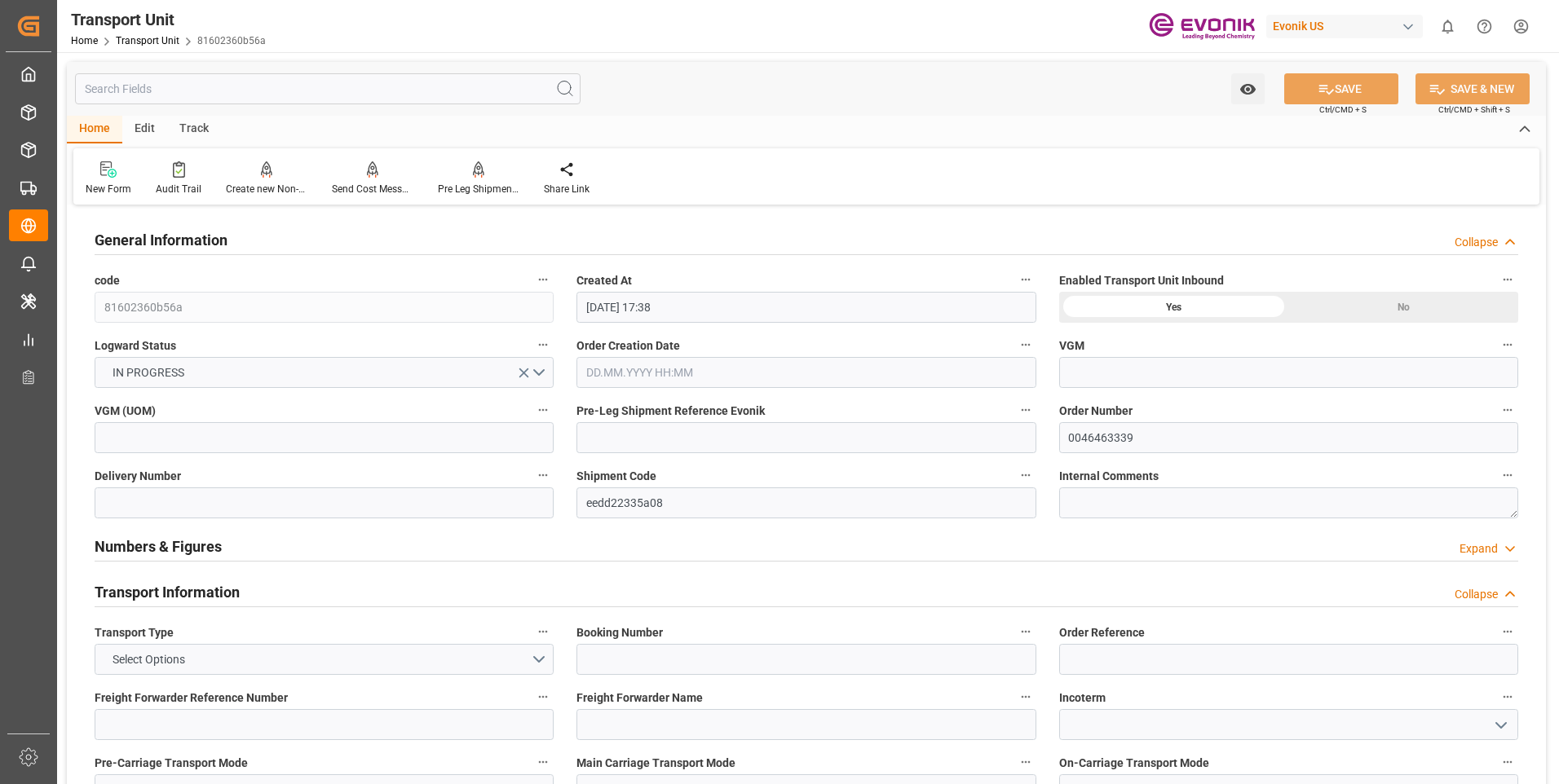
type input "[DATE] 00:00"
type input "10.09.2025 00:00"
click at [185, 91] on input "text" at bounding box center [328, 89] width 506 height 31
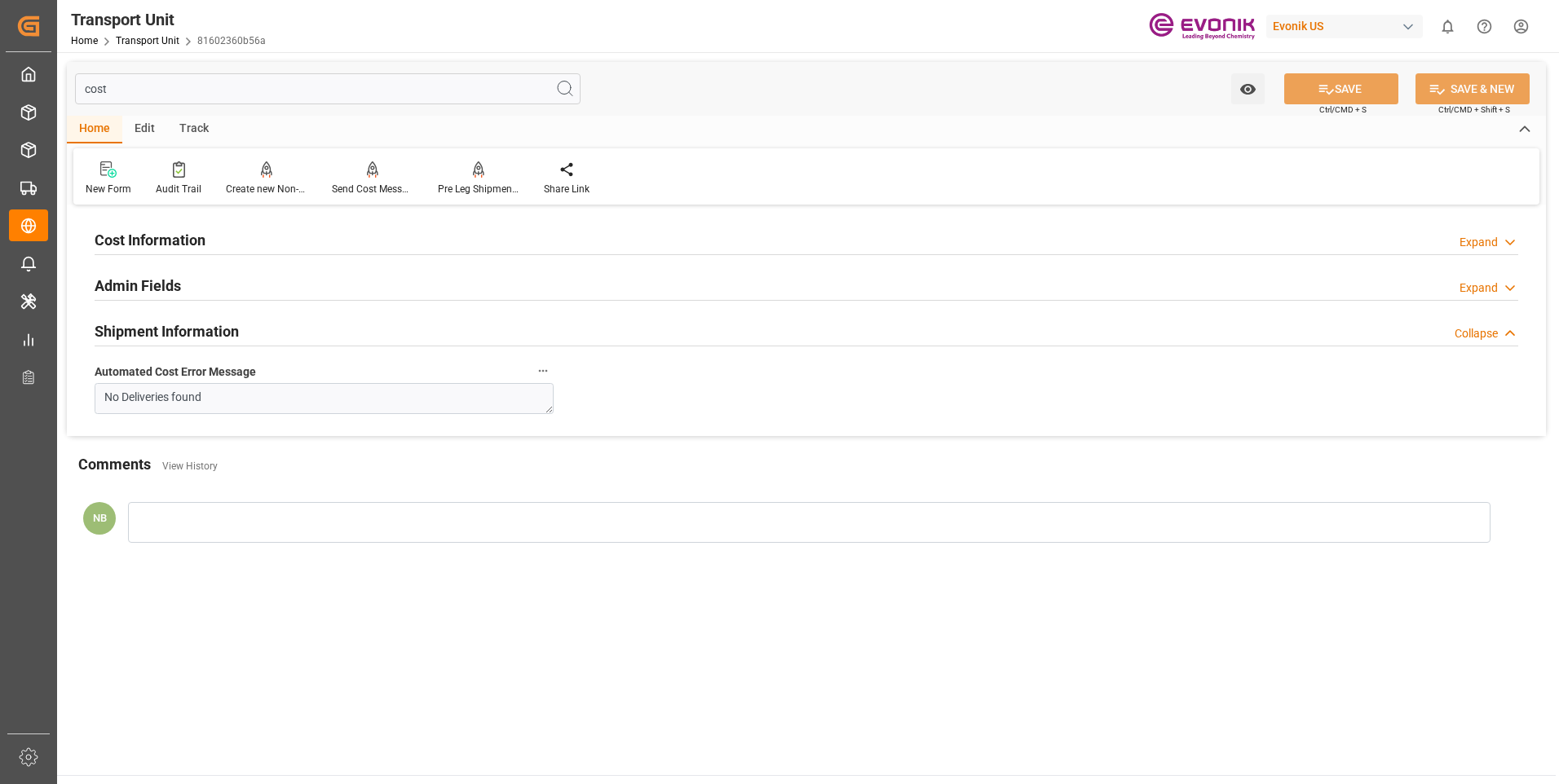
type input "cost"
click at [1499, 237] on div "Expand" at bounding box center [1488, 242] width 59 height 17
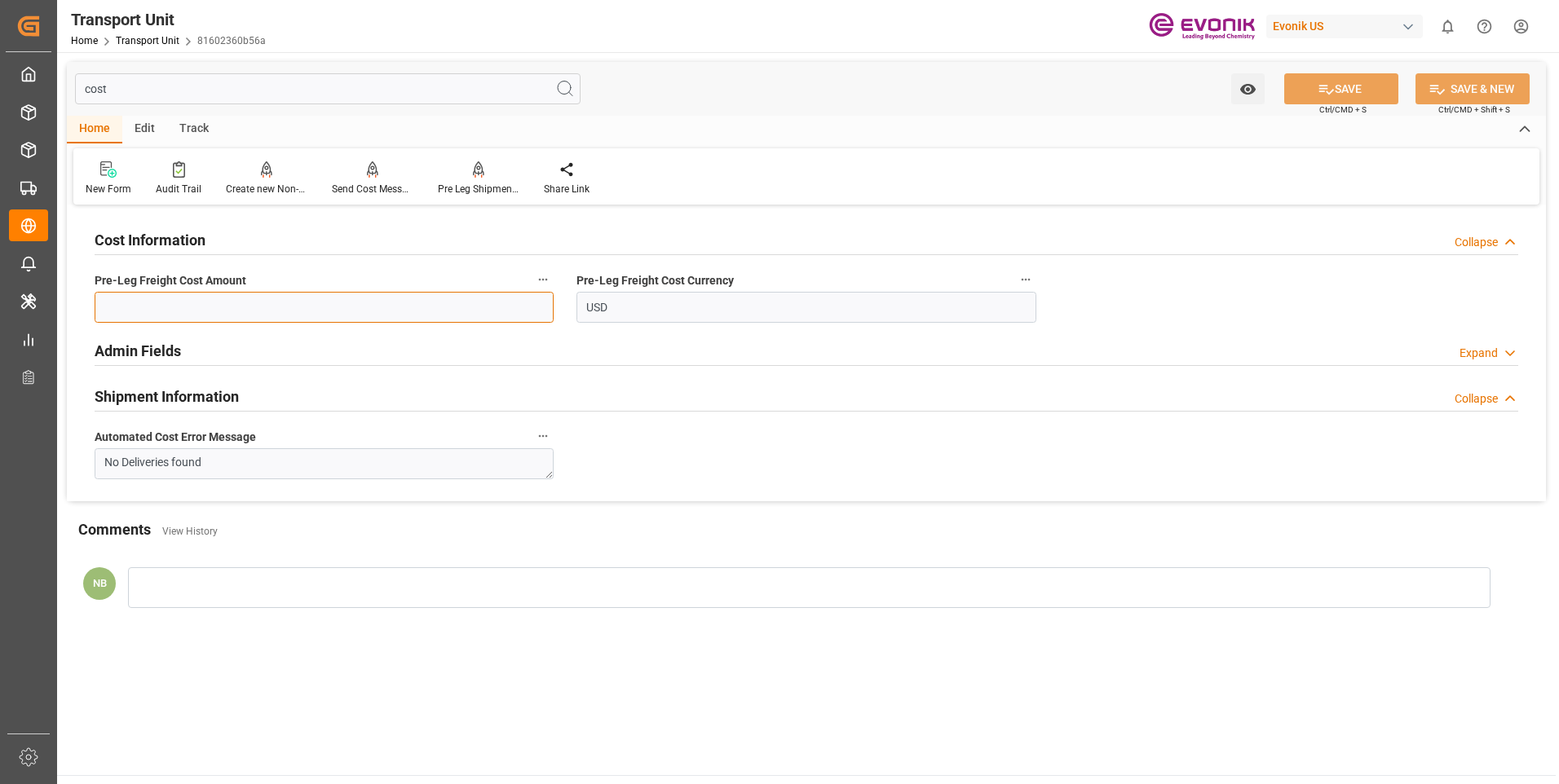
click at [386, 300] on input "text" at bounding box center [324, 307] width 459 height 31
type input "562.10"
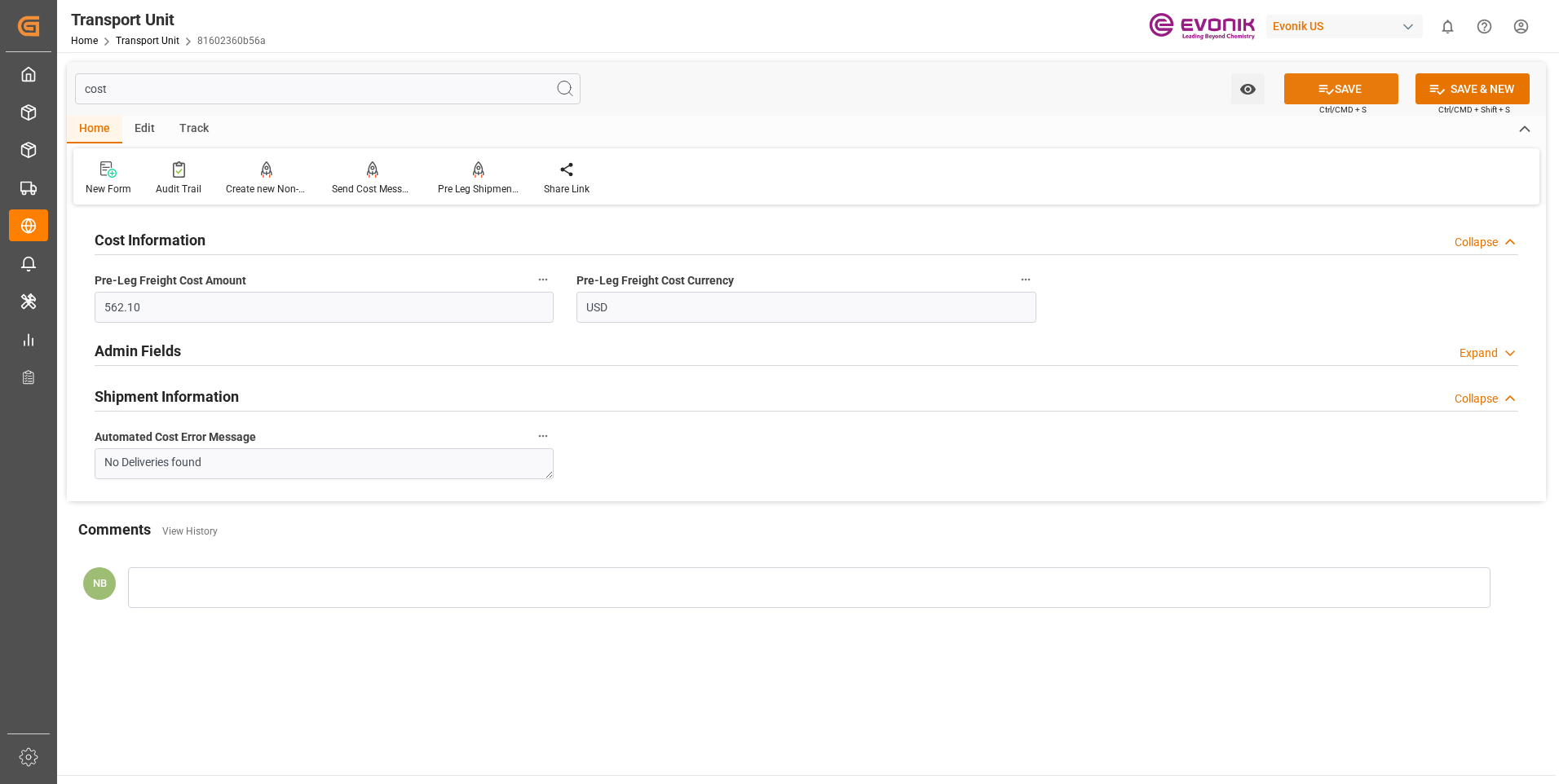
click at [1359, 94] on button "SAVE" at bounding box center [1341, 89] width 115 height 31
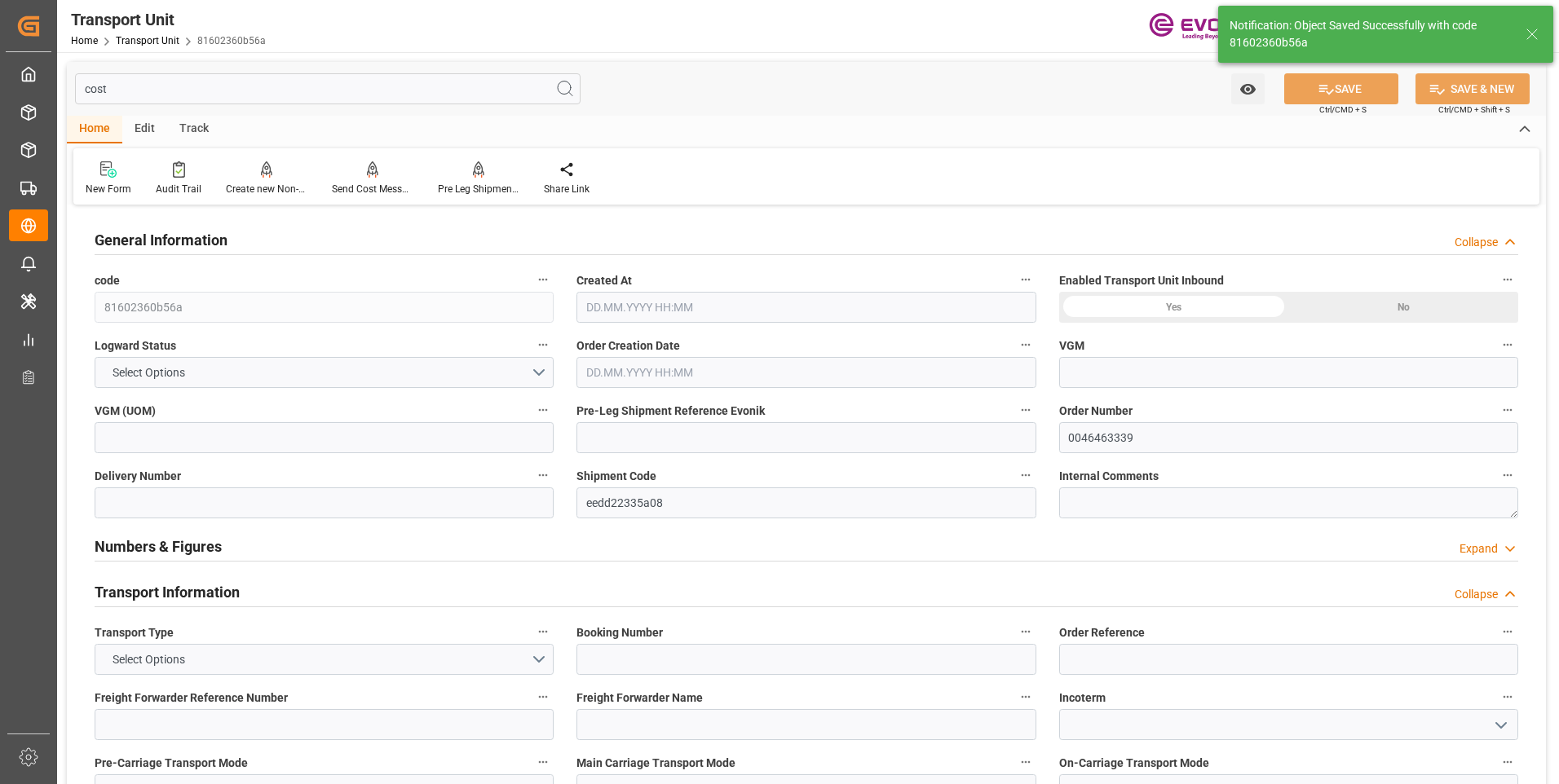
type input "AC Containerline"
type input "Leschaco Inc."
type input "USLAX"
type input "KRPUS"
type input "5004.12"
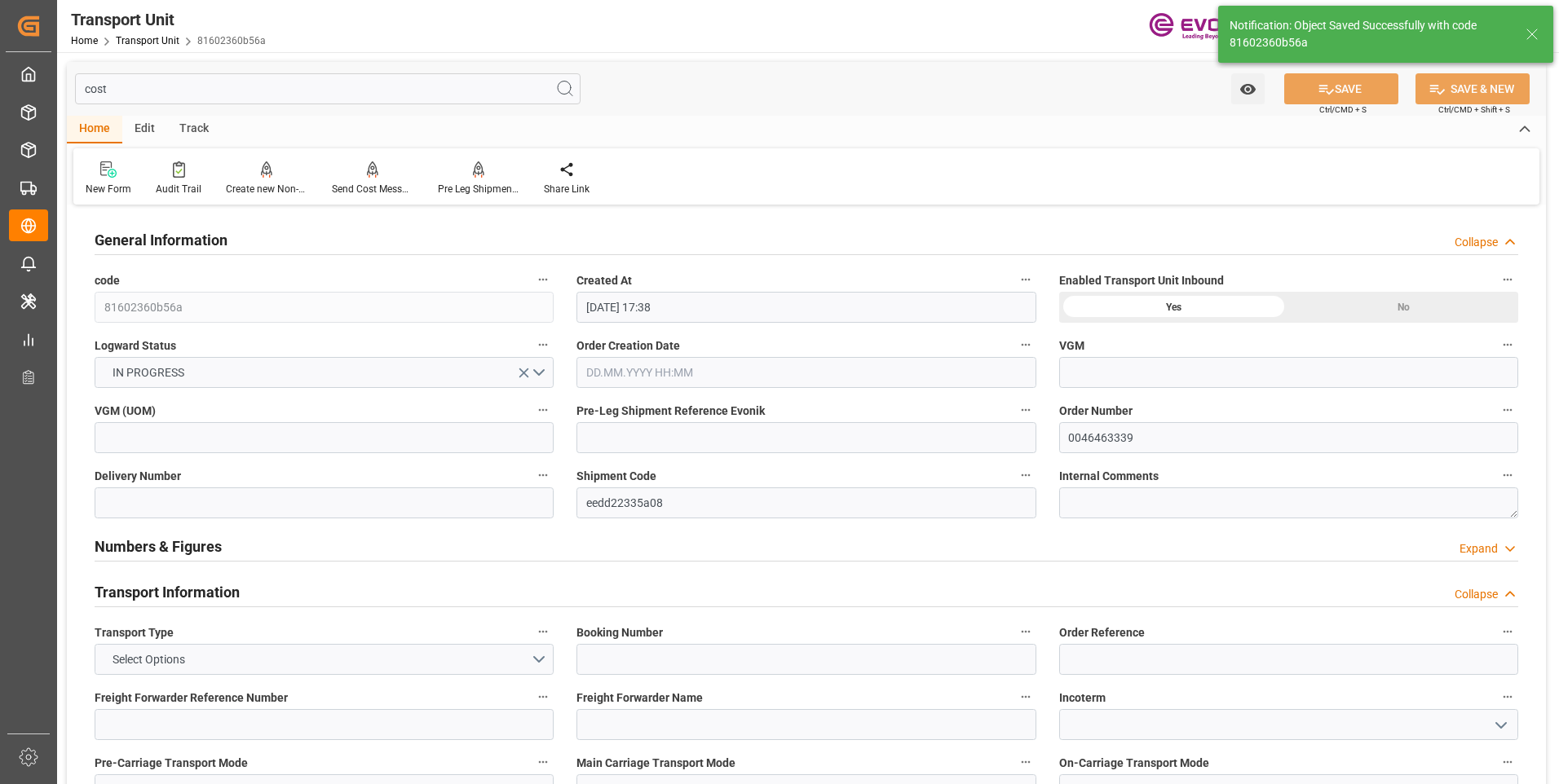
type input "22.08.2025 17:38"
type input "28.10.2025"
type input "30.09.2025 00:00"
type input "19.10.2025 00:00"
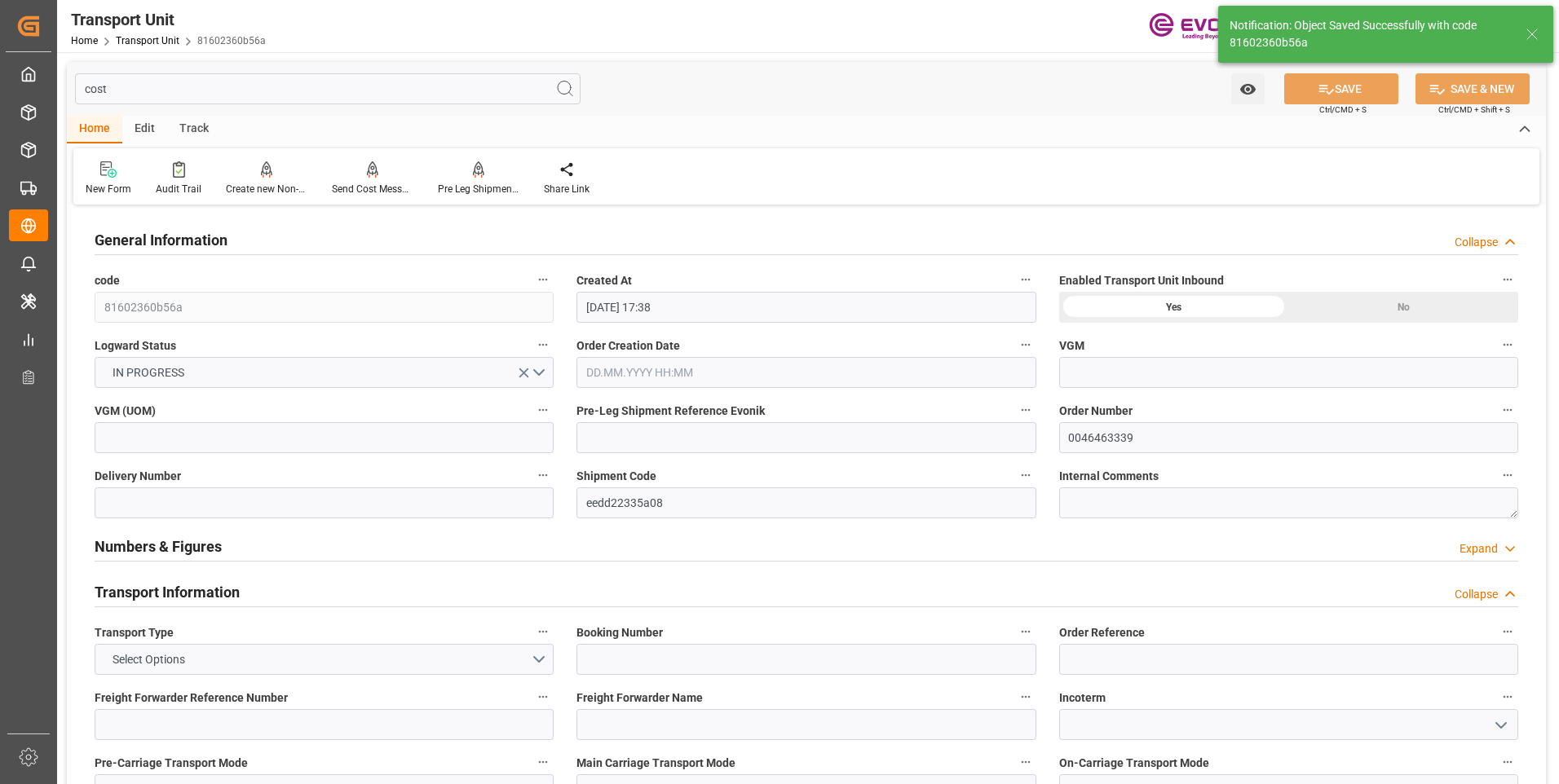
type input "19.10.2025 00:00"
type input "10.09.2025 00:00"
click at [141, 82] on input "cost" at bounding box center [328, 89] width 506 height 31
drag, startPoint x: 106, startPoint y: 86, endPoint x: 63, endPoint y: 87, distance: 43.0
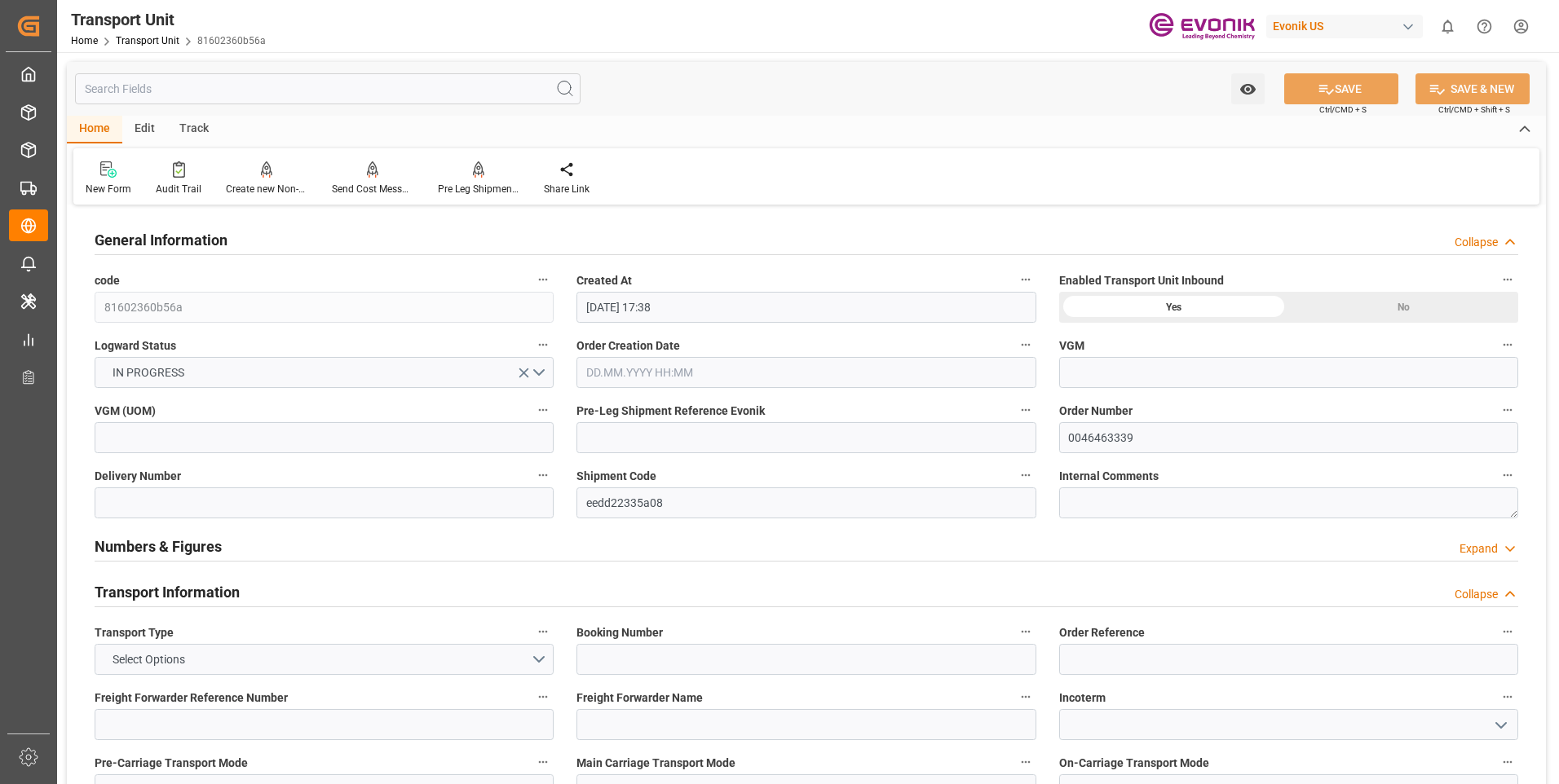
click at [854, 115] on div "Watch Option SAVE Ctrl/CMD + S SAVE & NEW Ctrl/CMD + Shift + S" at bounding box center [806, 88] width 1479 height 54
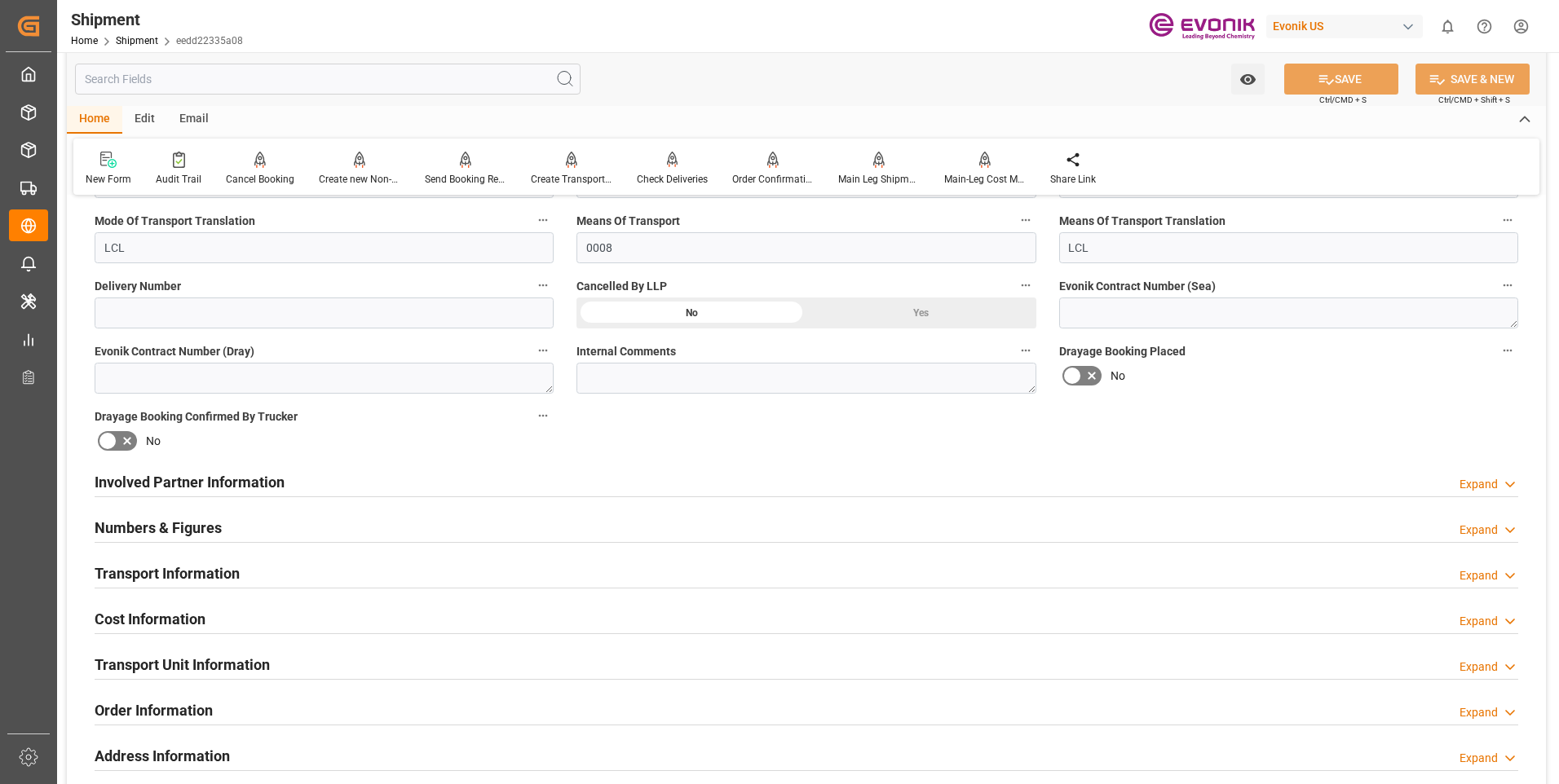
scroll to position [734, 0]
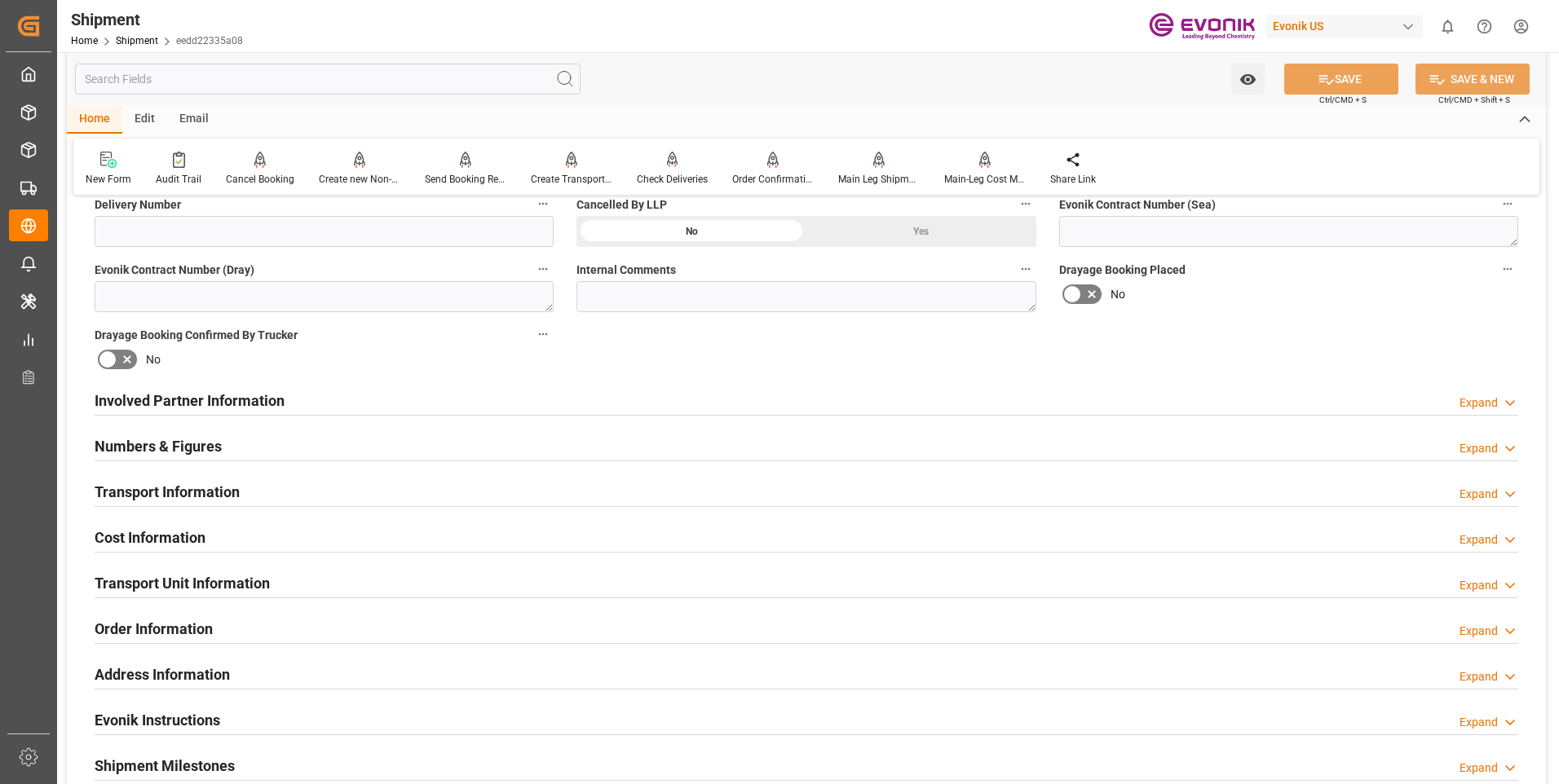
click at [1505, 538] on icon at bounding box center [1510, 539] width 16 height 17
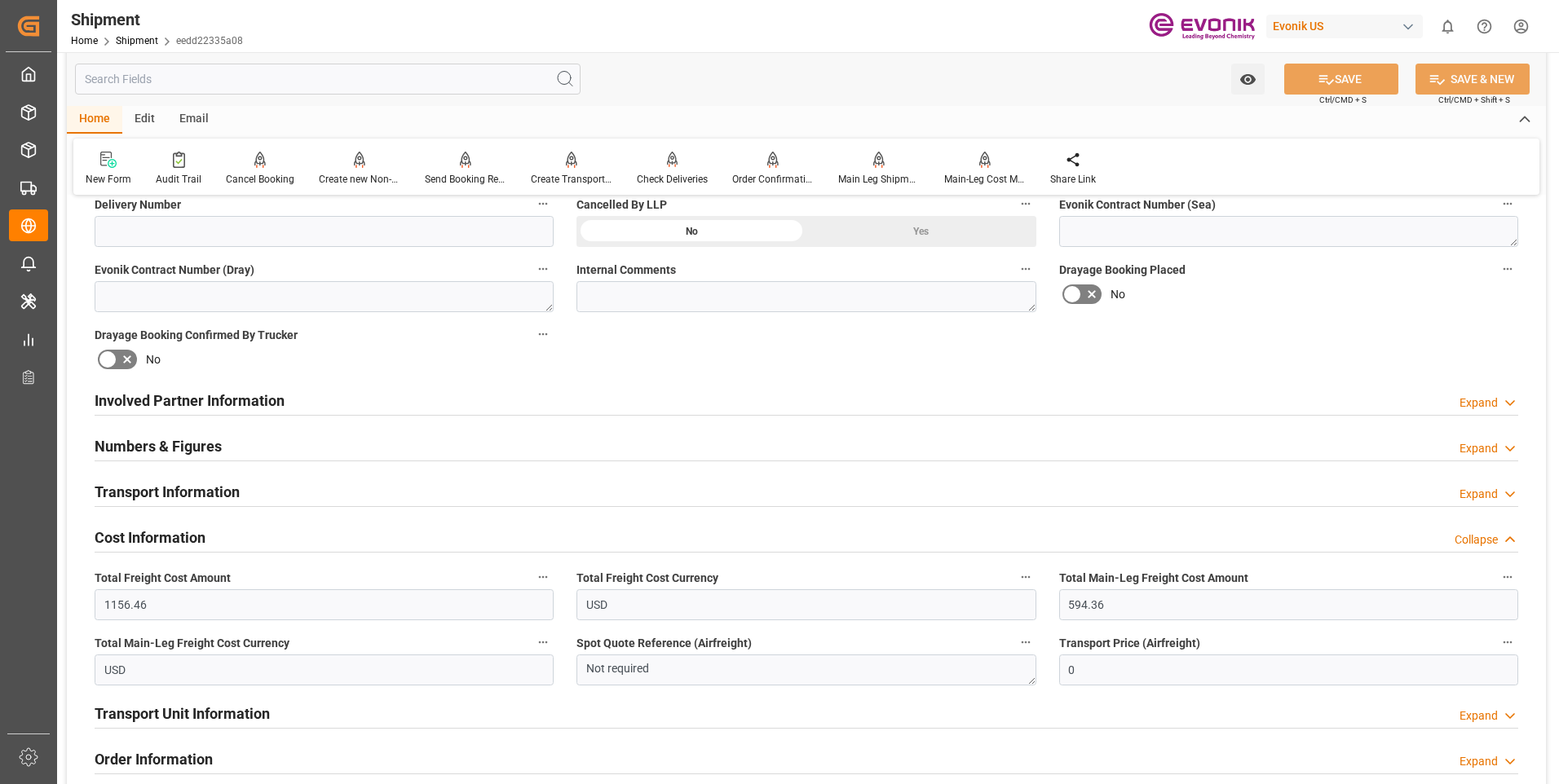
click at [1487, 540] on div "Collapse" at bounding box center [1476, 539] width 43 height 17
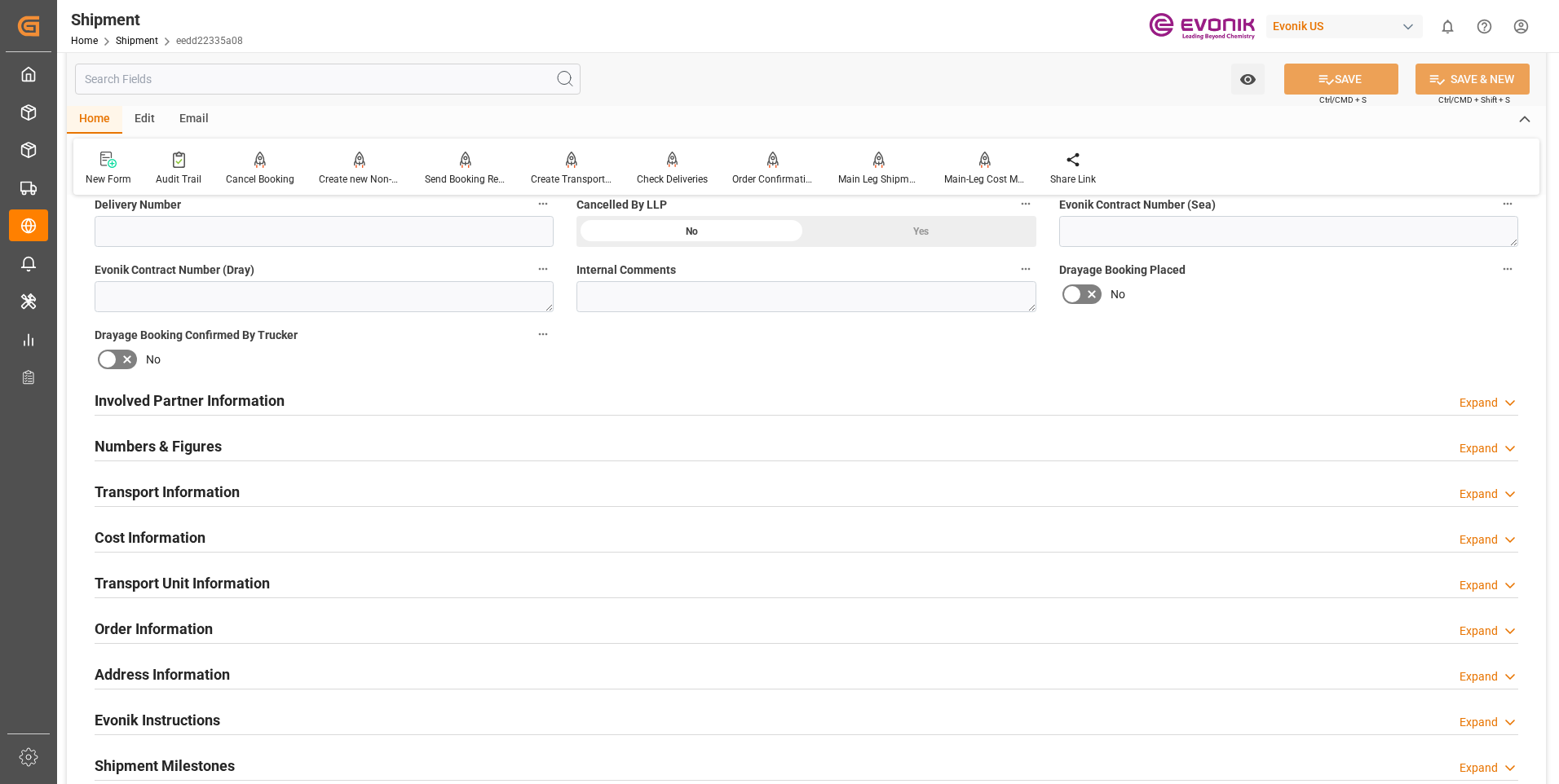
click at [1479, 581] on div "Expand" at bounding box center [1478, 586] width 39 height 17
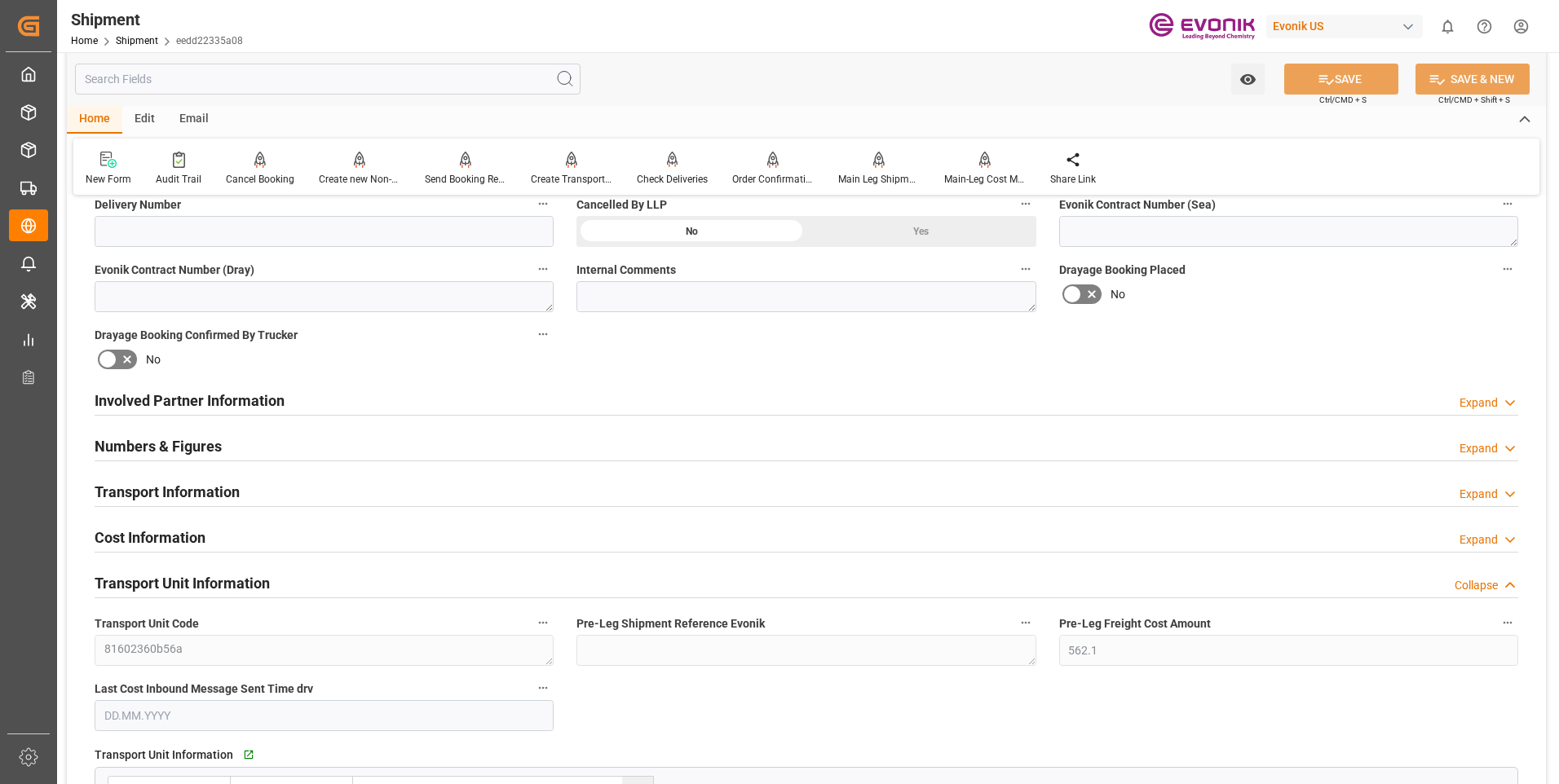
click at [1477, 581] on div "Collapse" at bounding box center [1476, 586] width 43 height 17
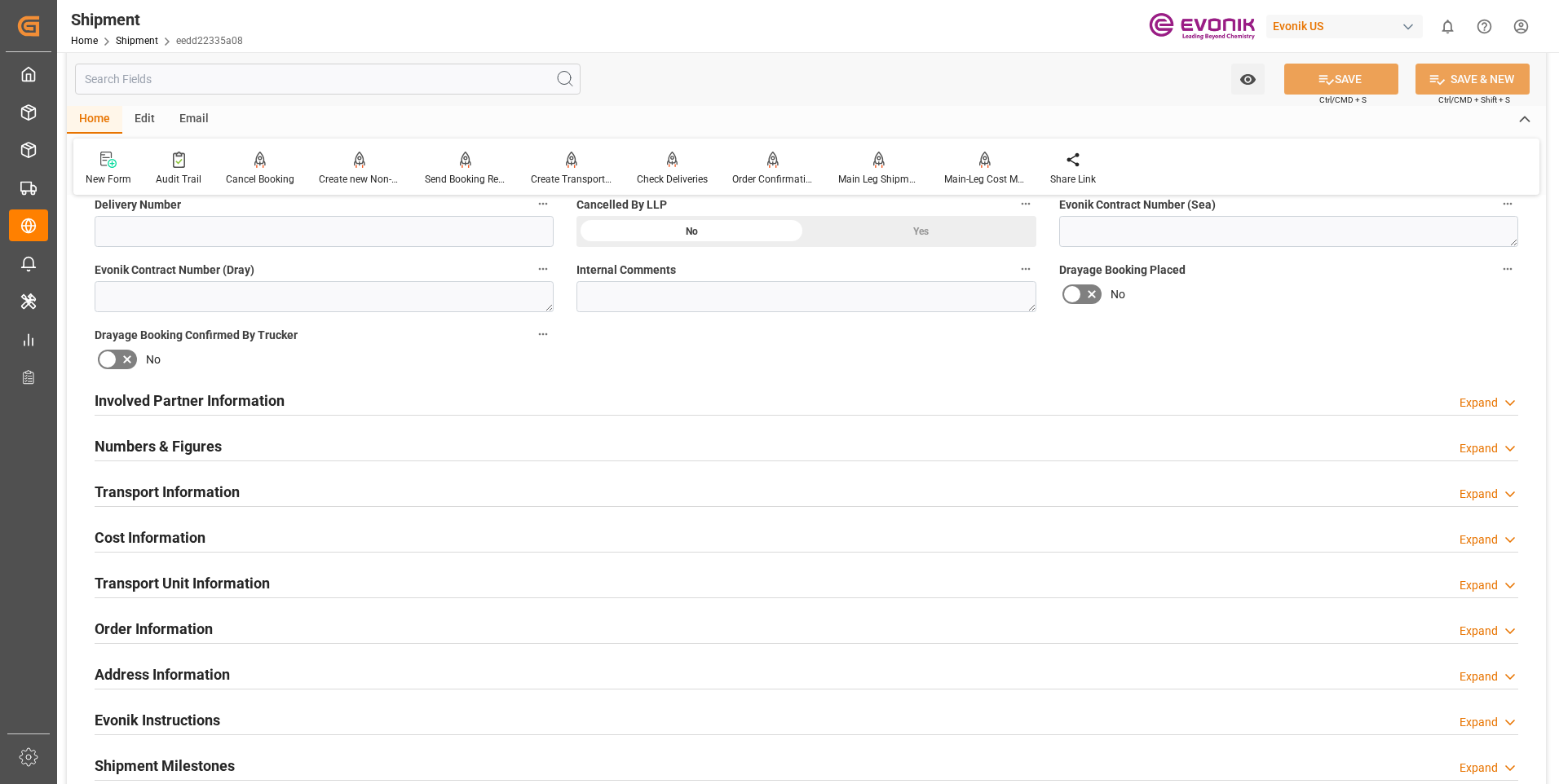
click at [1483, 628] on div "Expand" at bounding box center [1478, 631] width 39 height 17
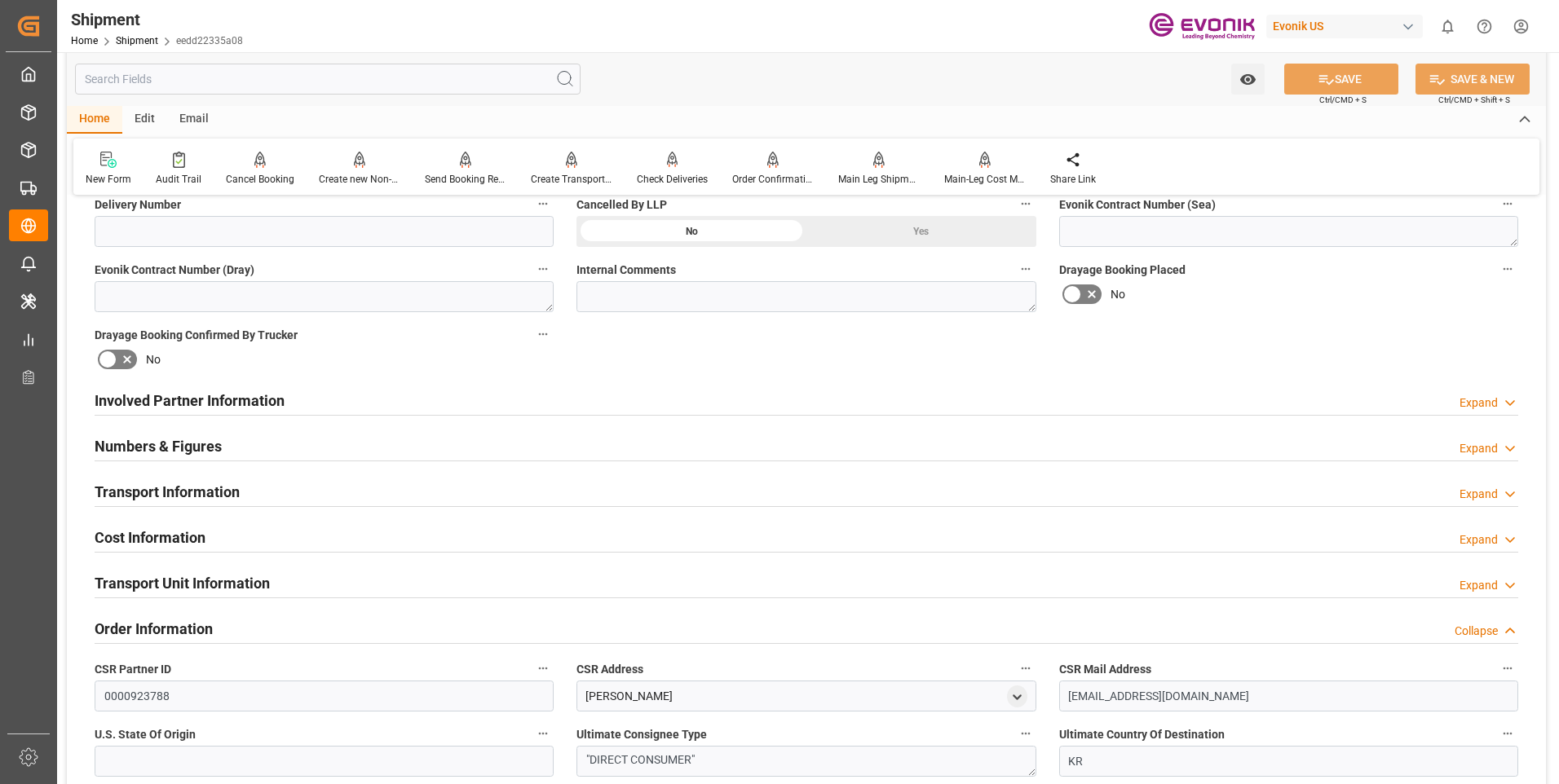
click at [1483, 628] on div "Collapse" at bounding box center [1476, 631] width 43 height 17
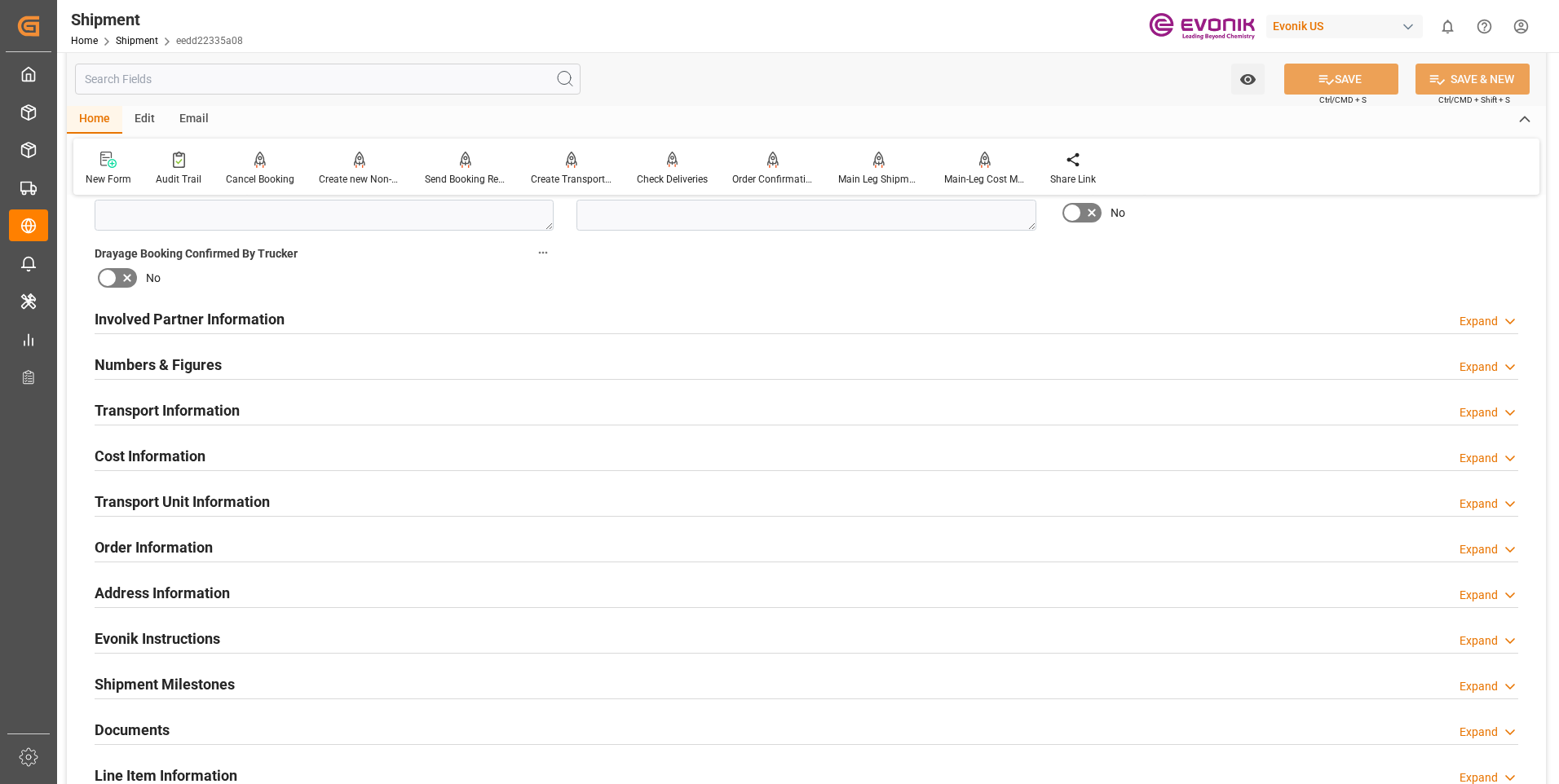
scroll to position [489, 0]
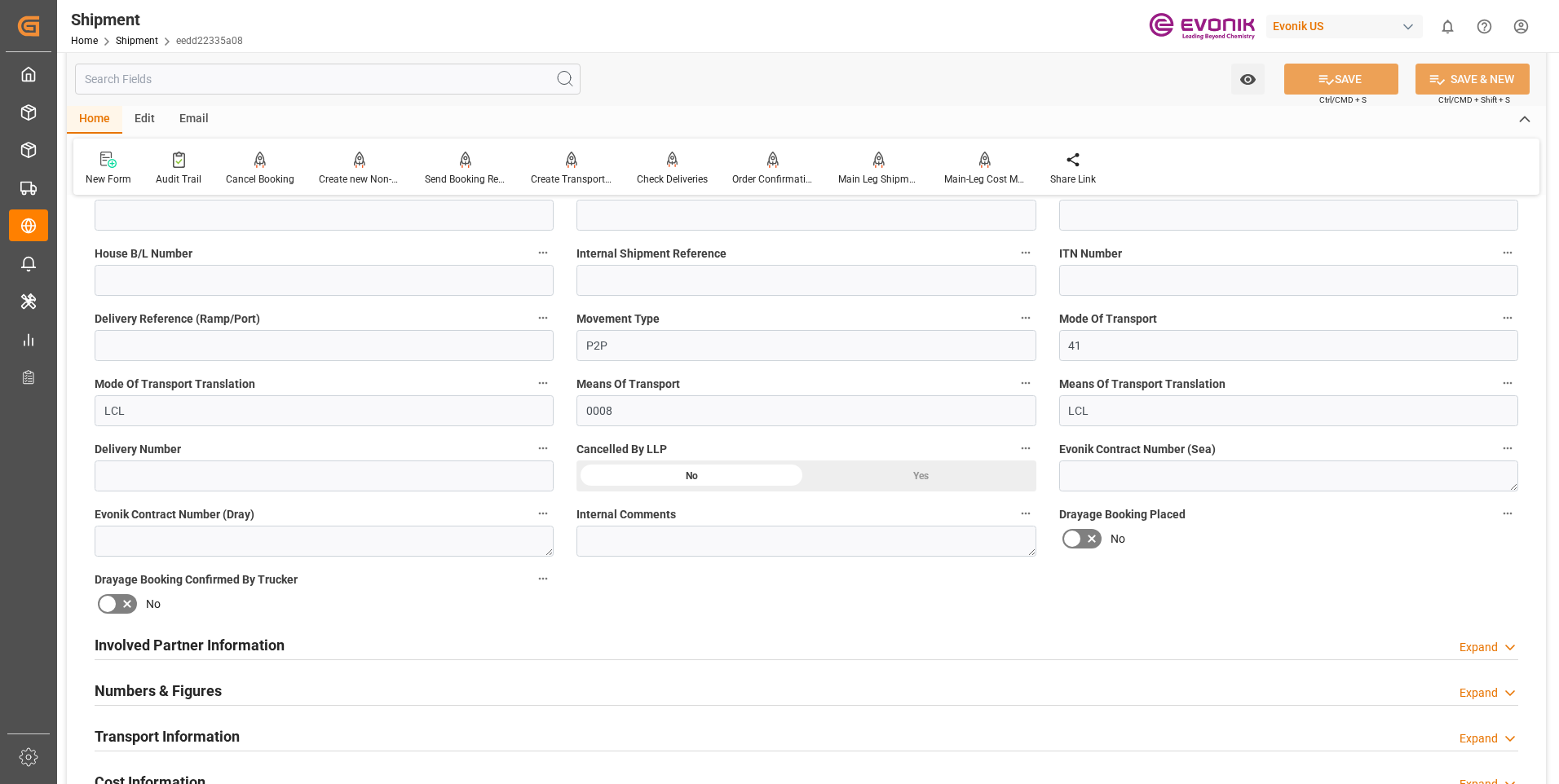
click at [290, 627] on div "Involved Partner Information Expand" at bounding box center [807, 645] width 1447 height 45
click at [285, 640] on div "Involved Partner Information Expand" at bounding box center [807, 644] width 1424 height 31
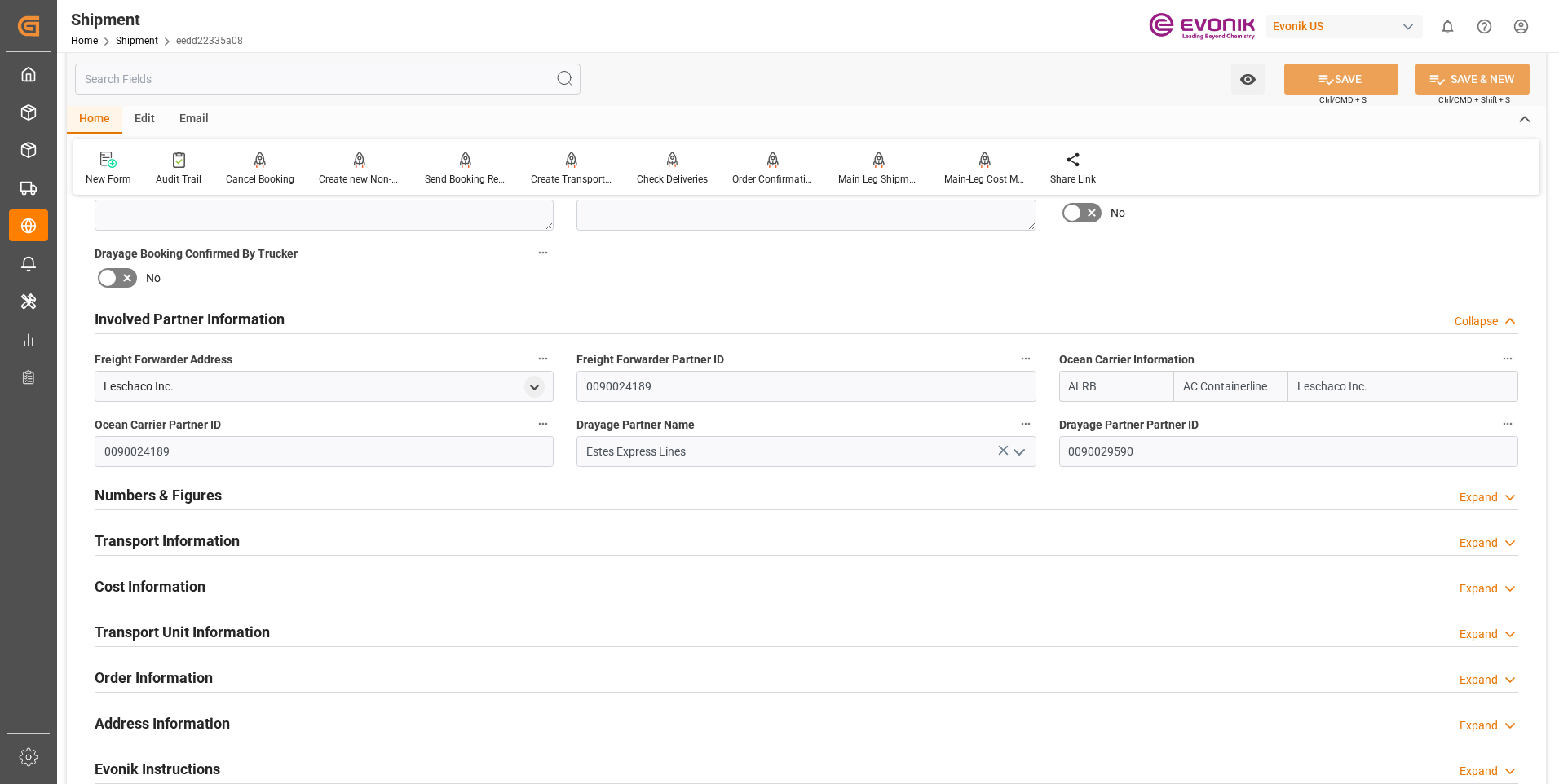
scroll to position [734, 0]
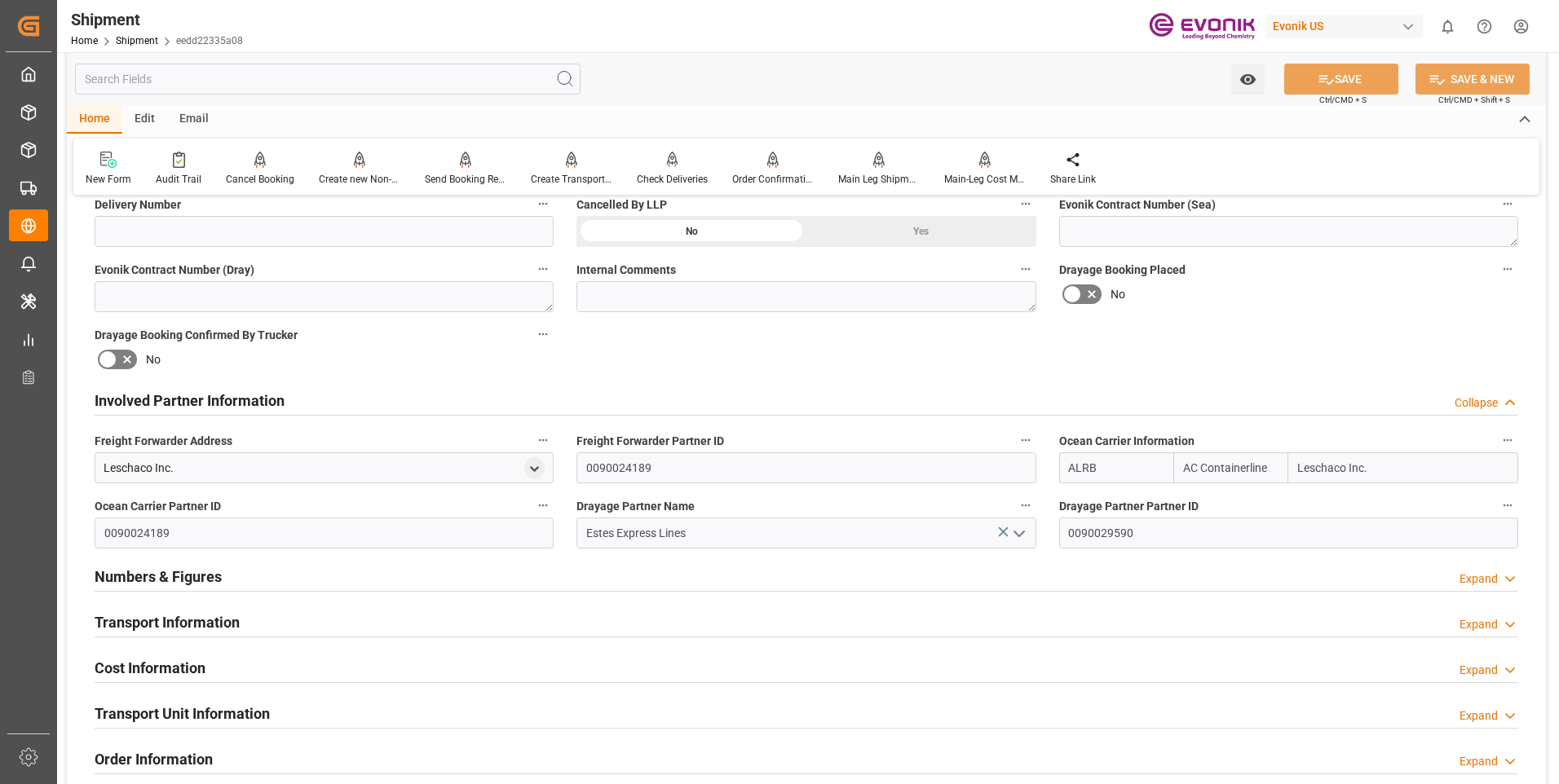
click at [232, 609] on div "Transport Information" at bounding box center [167, 621] width 145 height 31
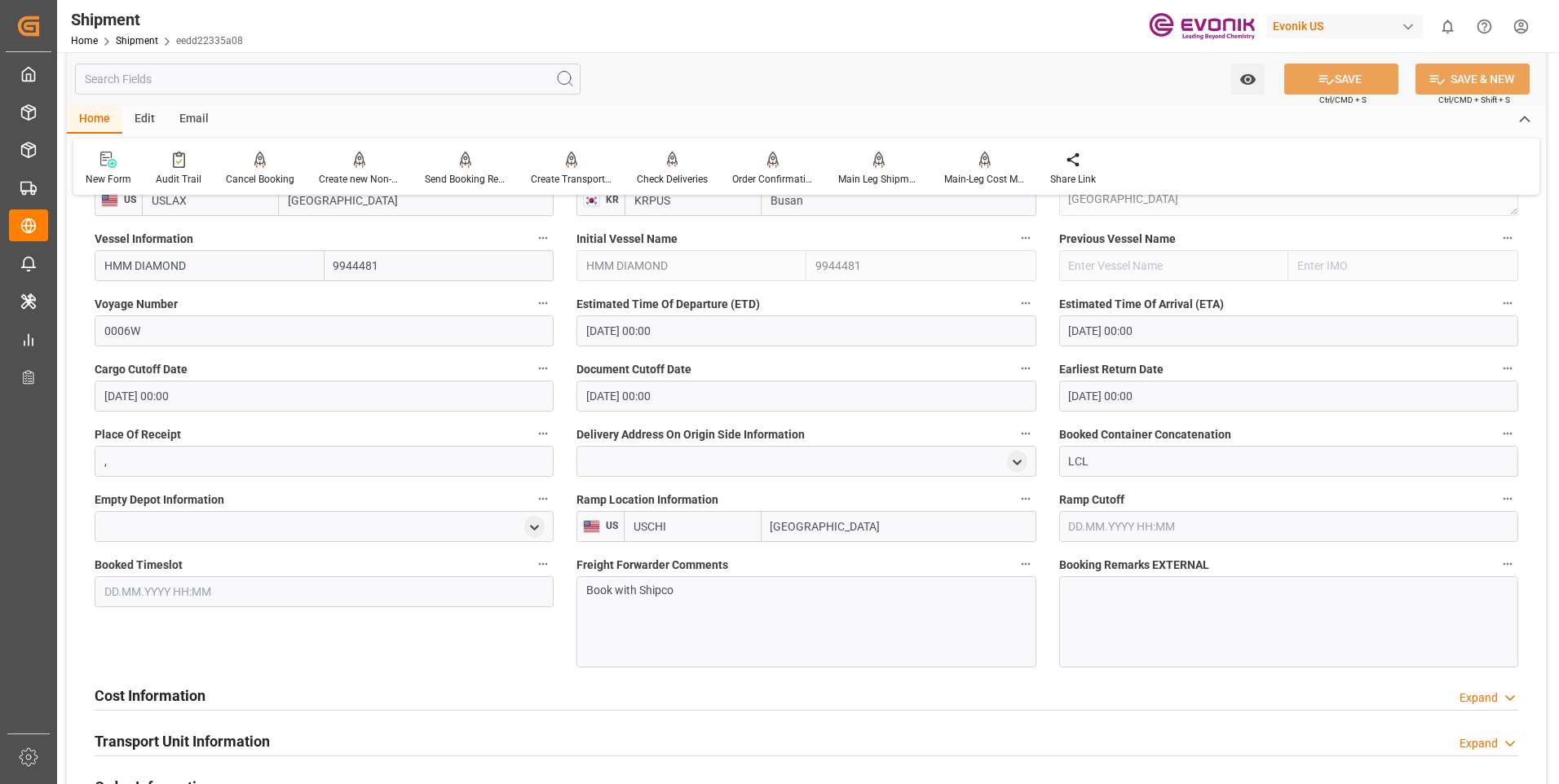
scroll to position [1304, 0]
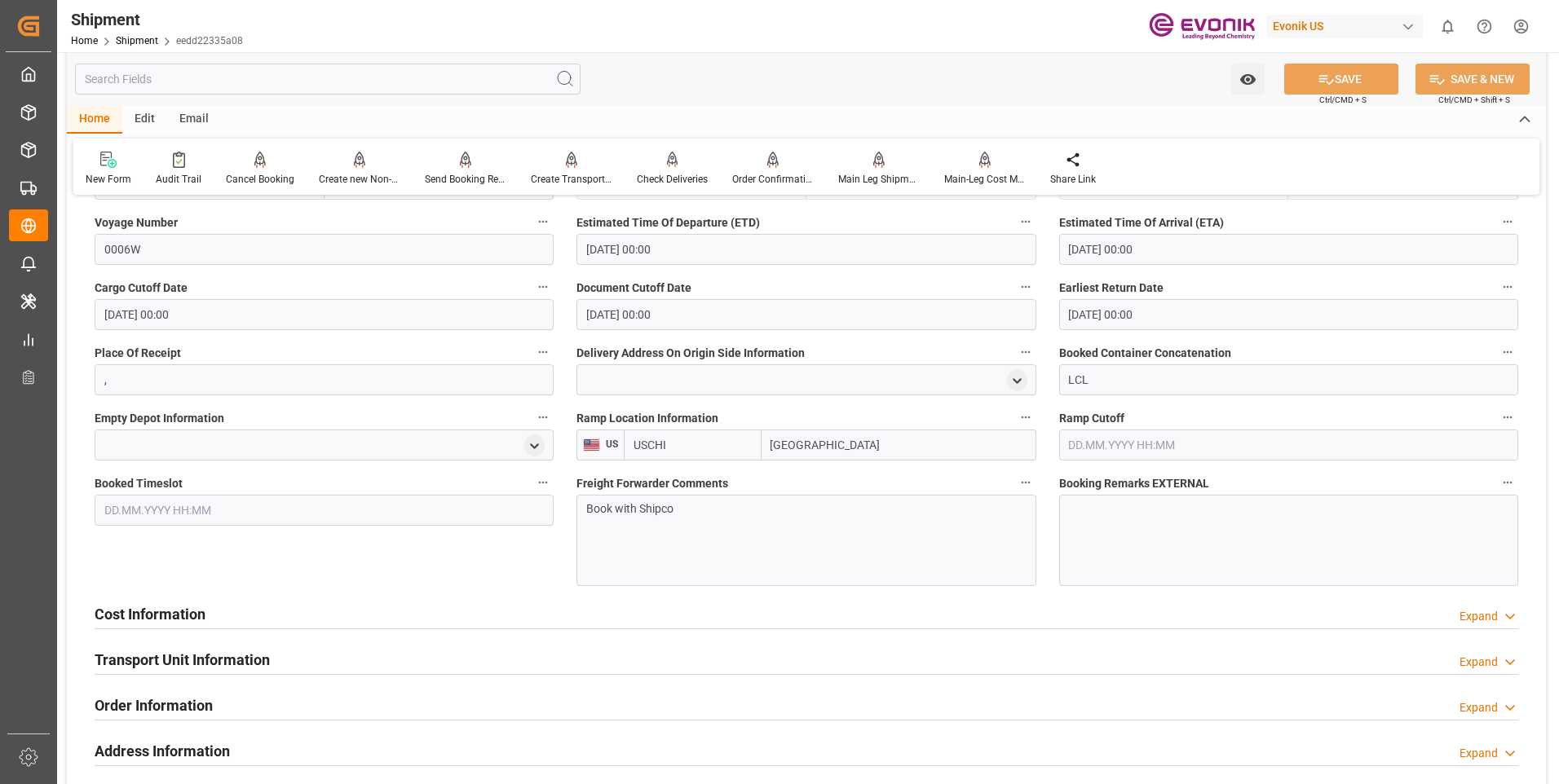
click at [223, 610] on div "Cost Information Expand" at bounding box center [807, 613] width 1424 height 31
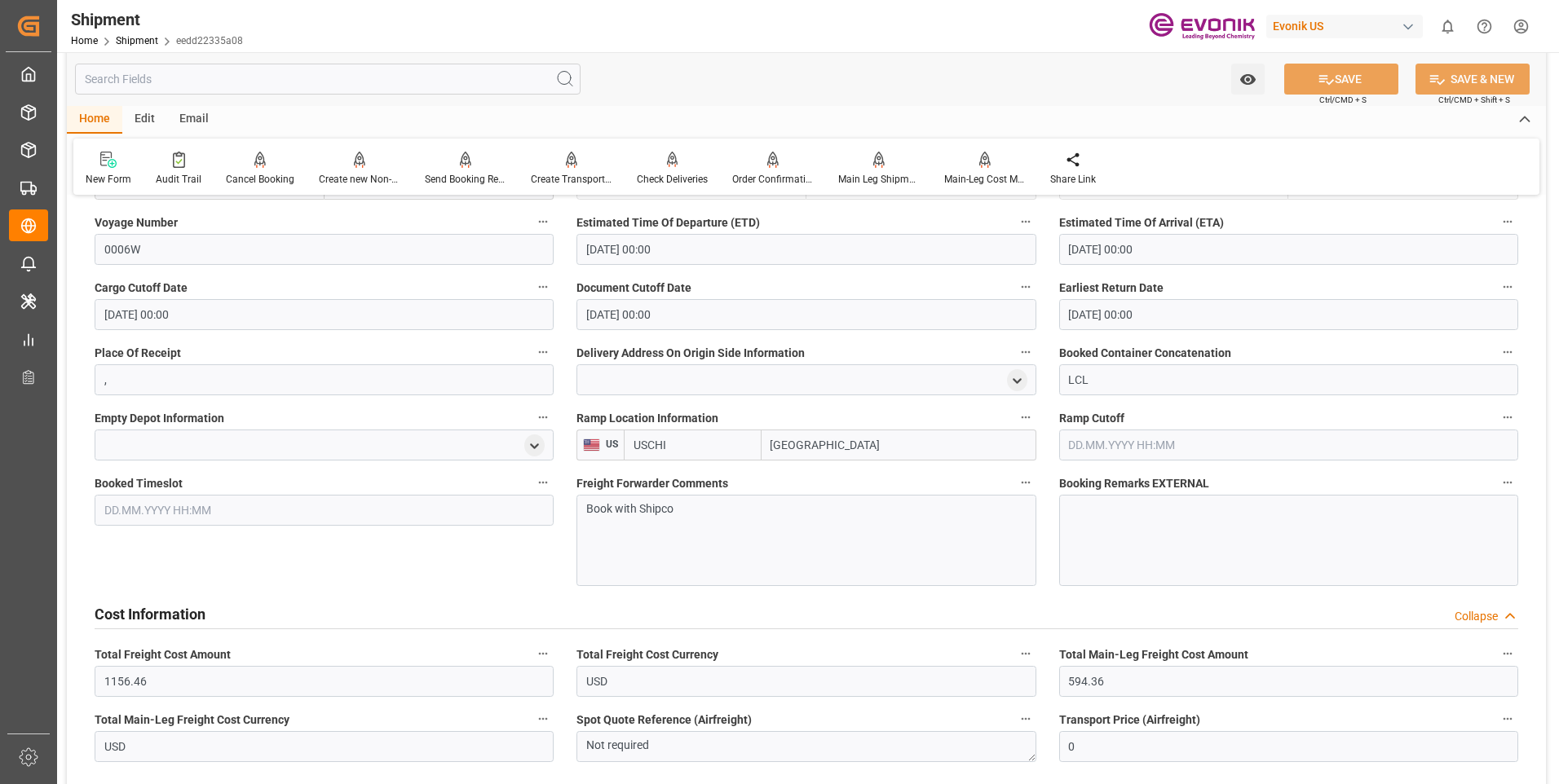
scroll to position [1548, 0]
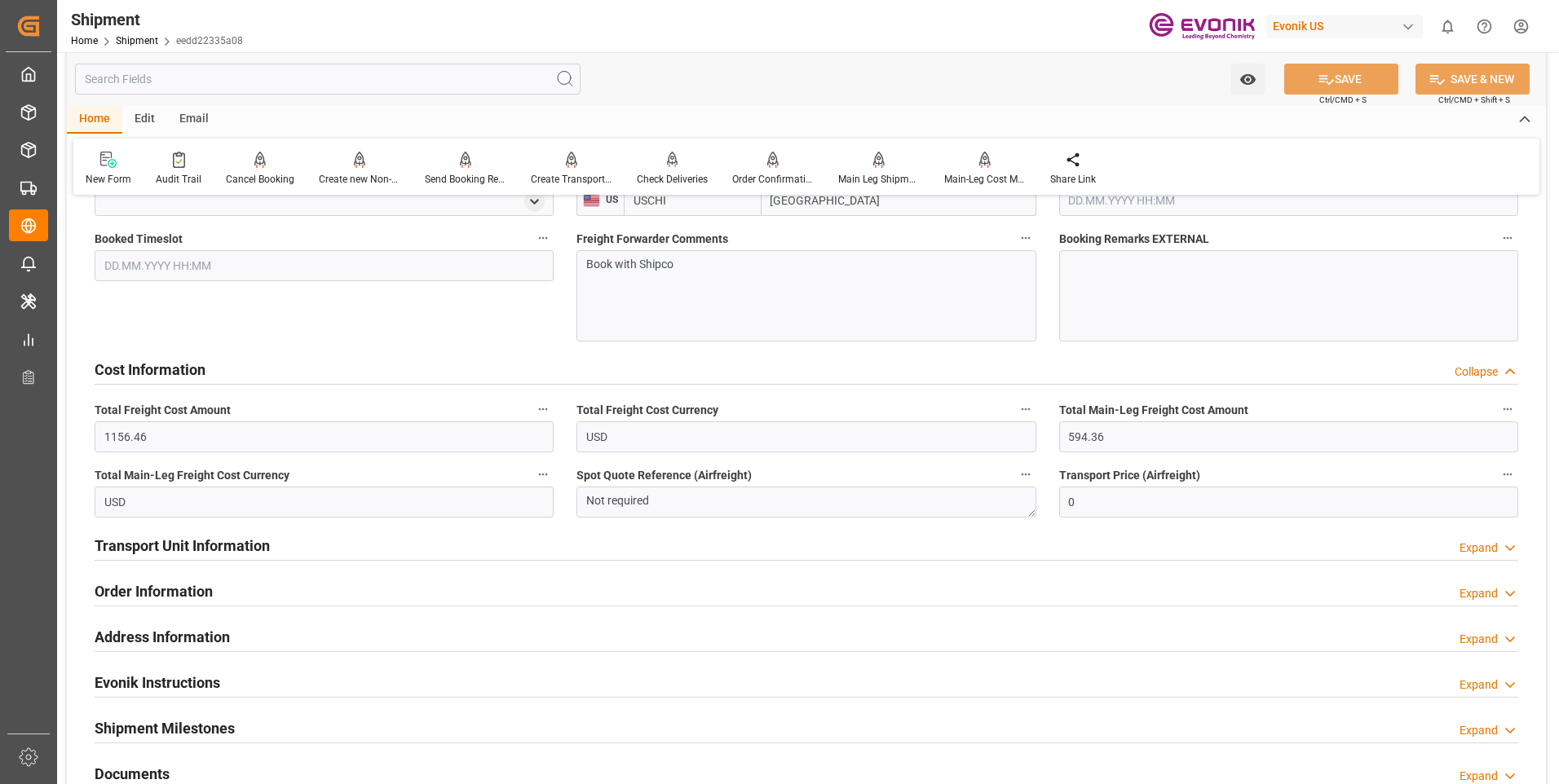
click at [307, 540] on div "Transport Unit Information Expand" at bounding box center [807, 544] width 1424 height 31
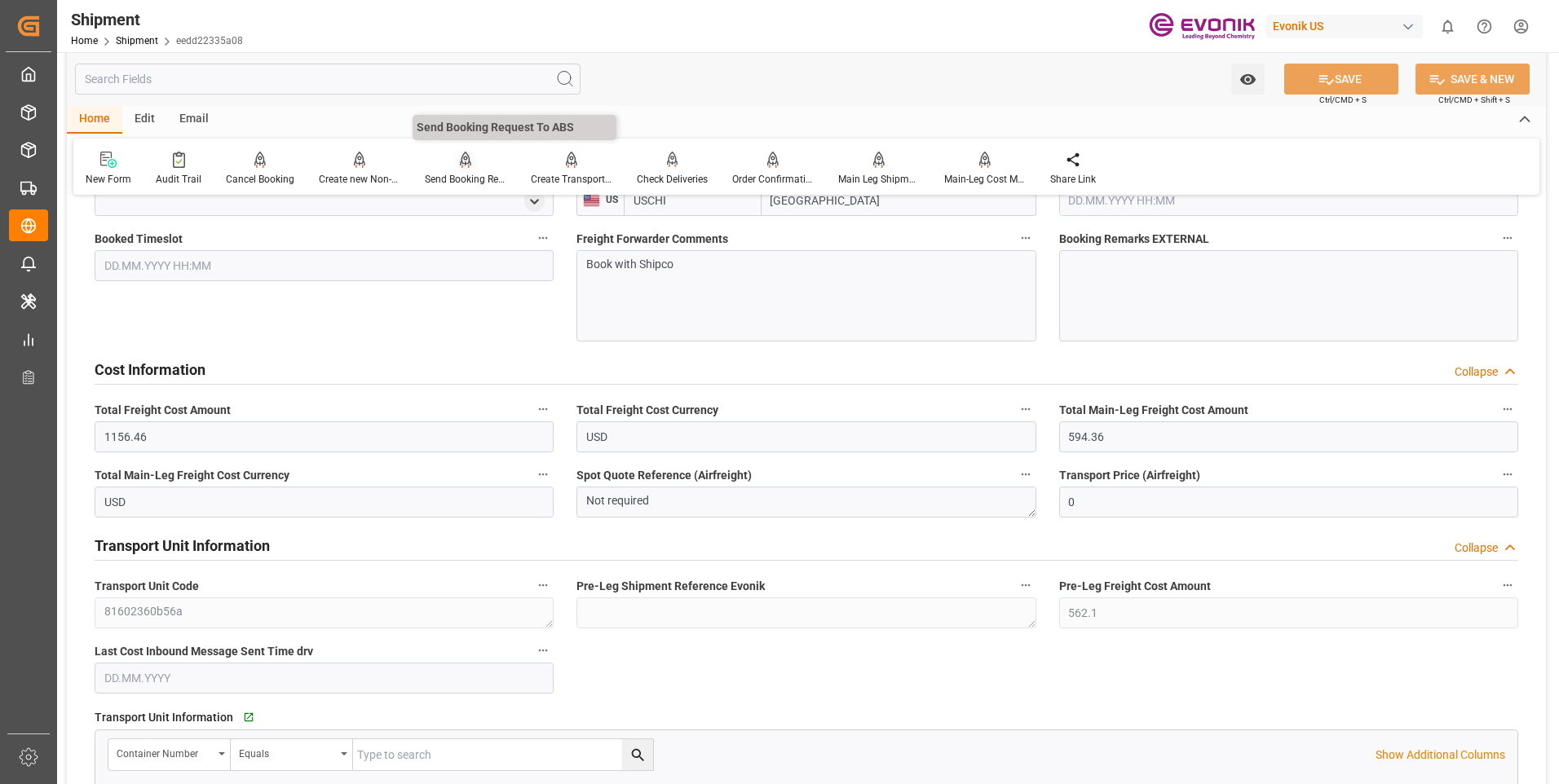
click at [446, 161] on div at bounding box center [466, 159] width 82 height 17
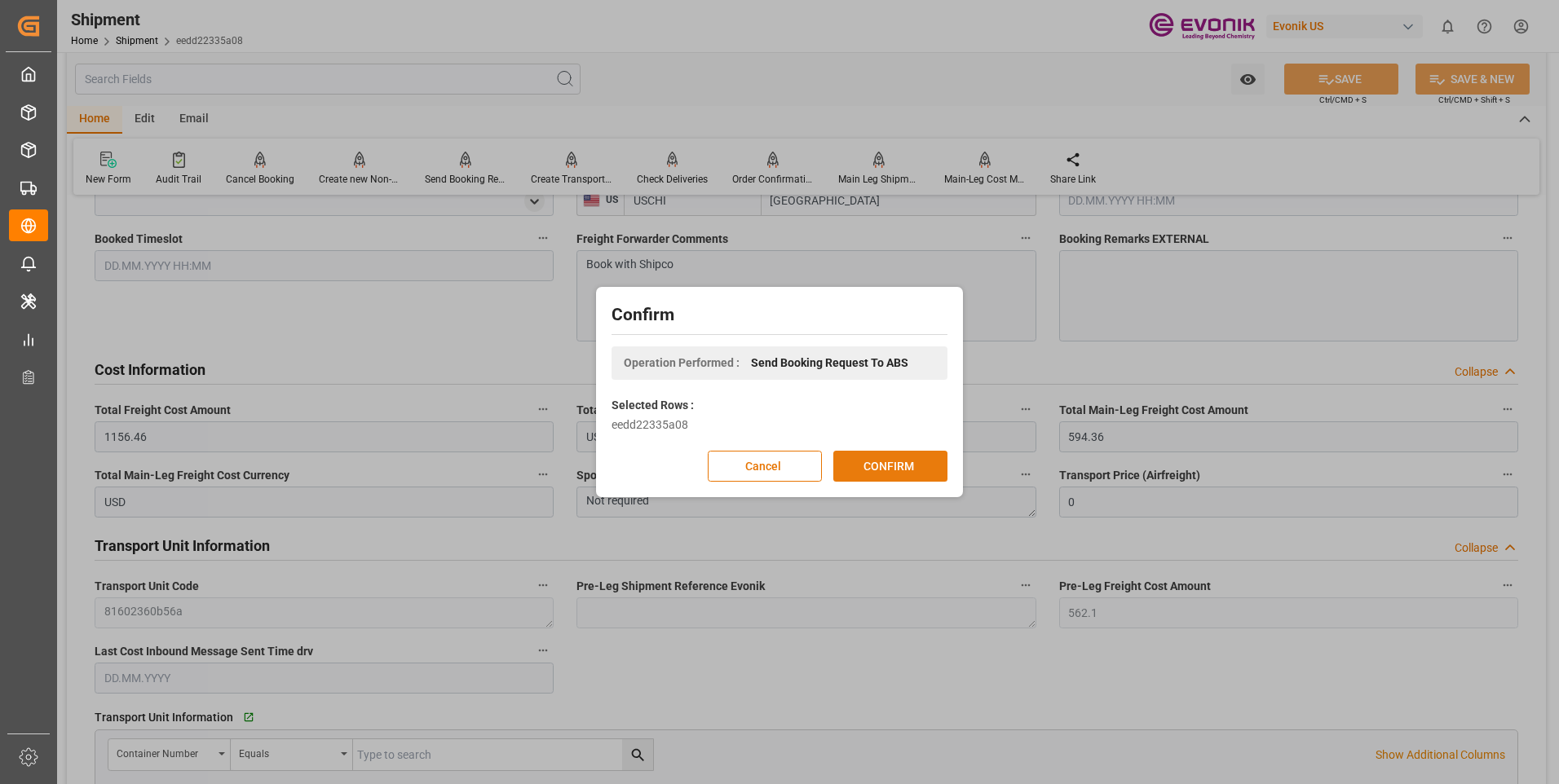
click at [909, 455] on button "CONFIRM" at bounding box center [890, 466] width 115 height 31
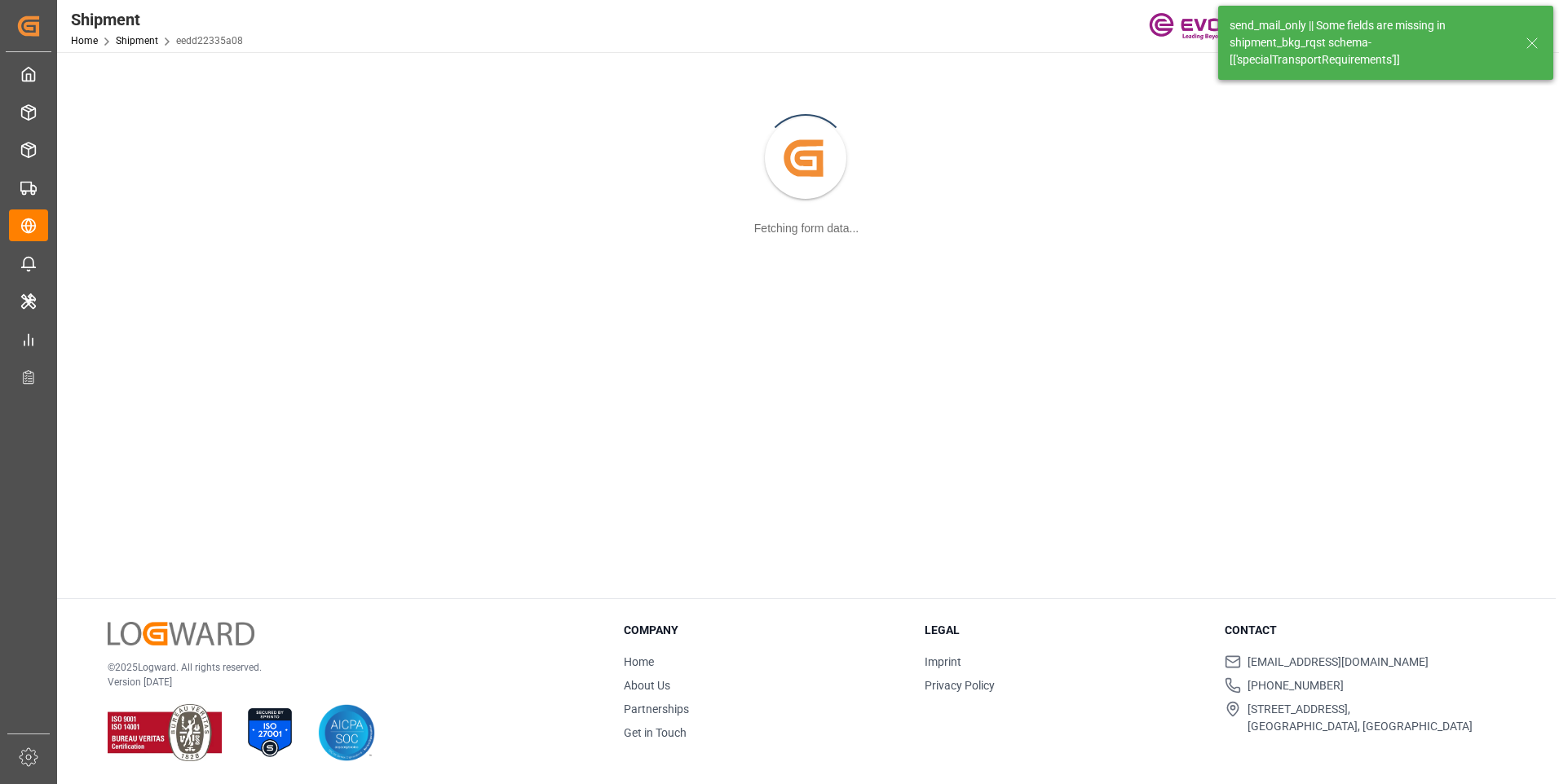
scroll to position [177, 0]
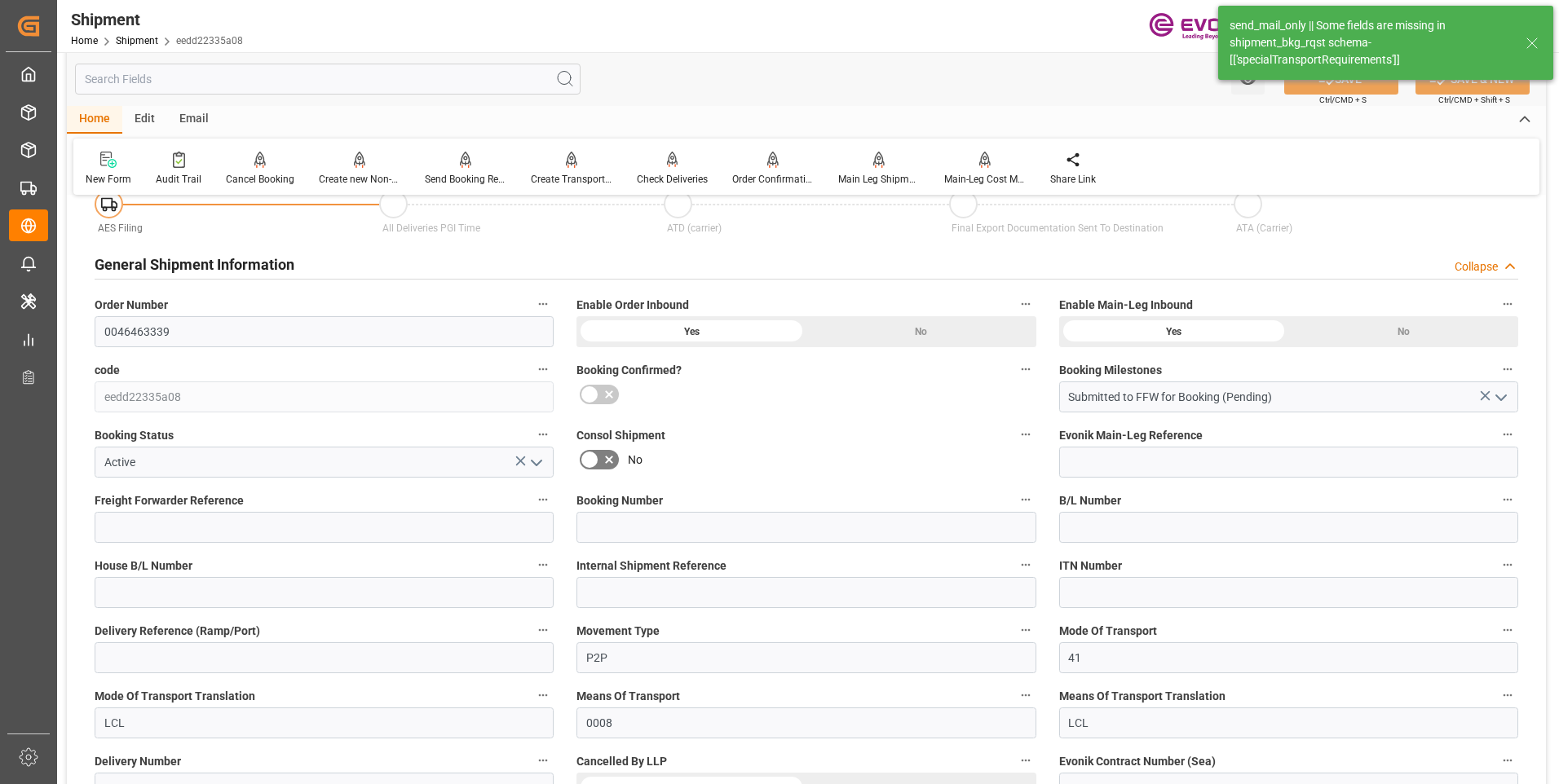
type input "24"
type input "DR"
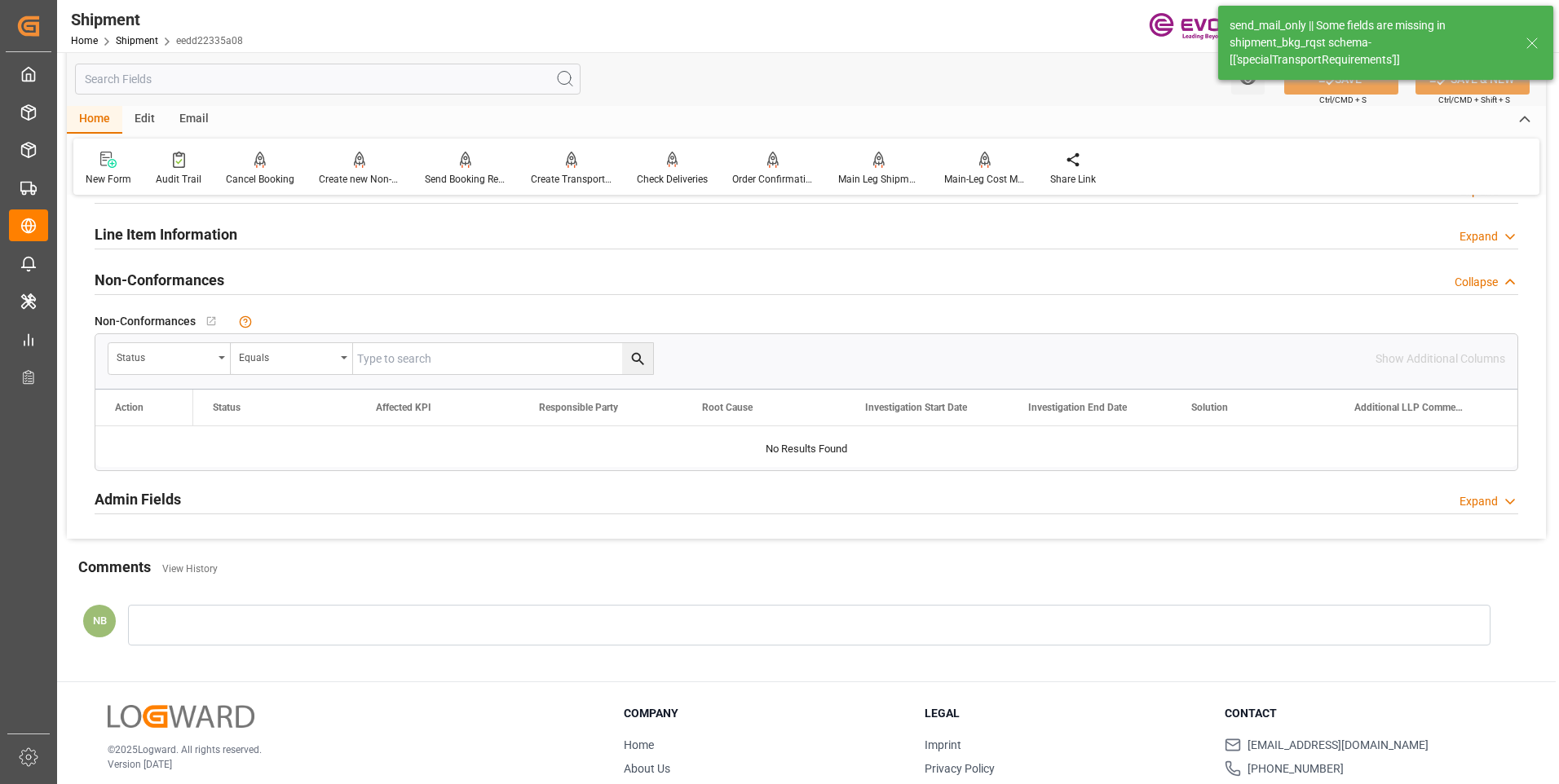
scroll to position [1275, 0]
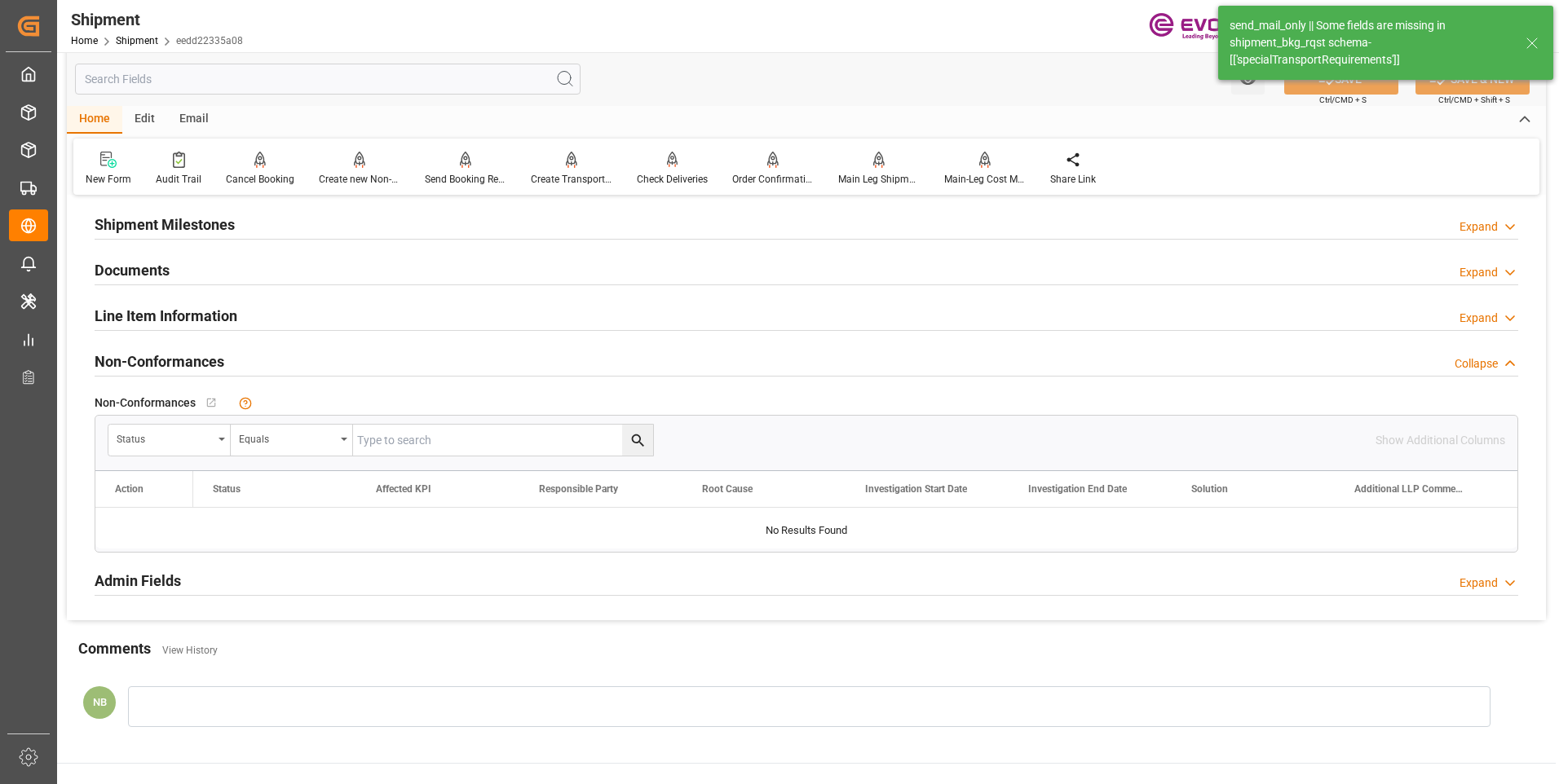
click at [198, 307] on h2 "Line Item Information" at bounding box center [166, 315] width 143 height 22
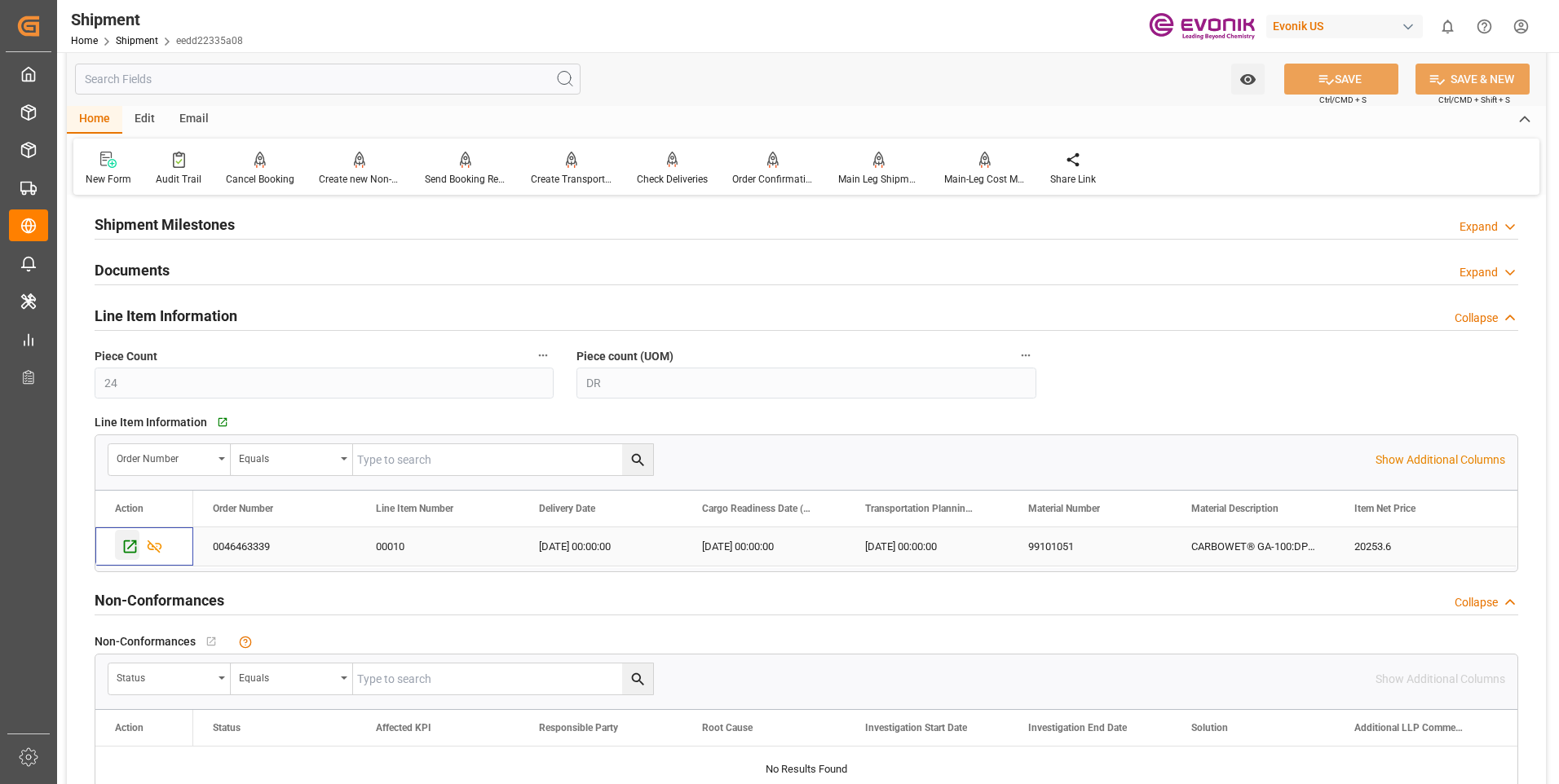
click at [121, 546] on icon "Press SPACE to select this row." at bounding box center [129, 546] width 17 height 17
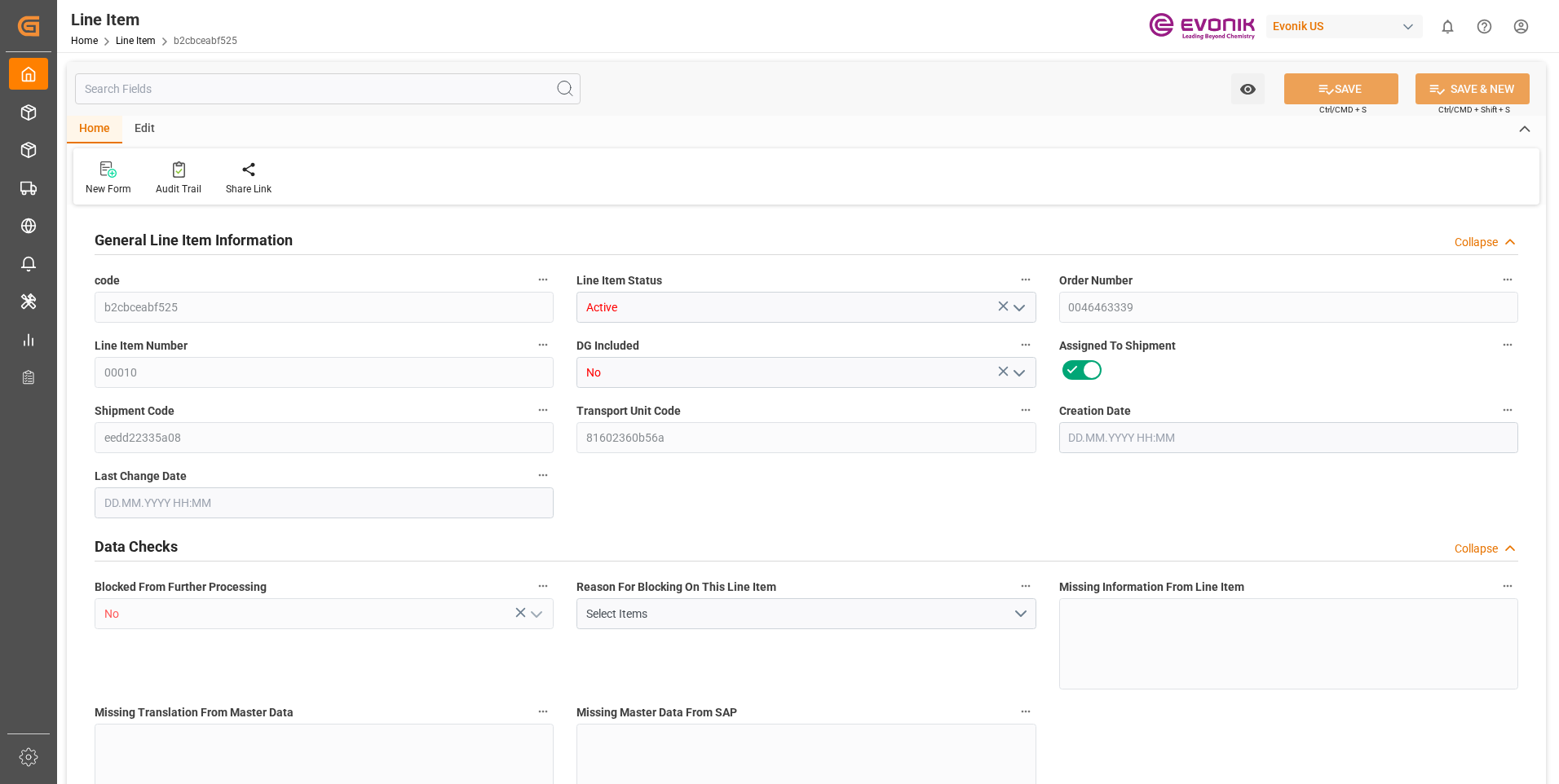
type input "6"
type input "4854.12"
type input "4656"
type input "7.9529"
type input "24"
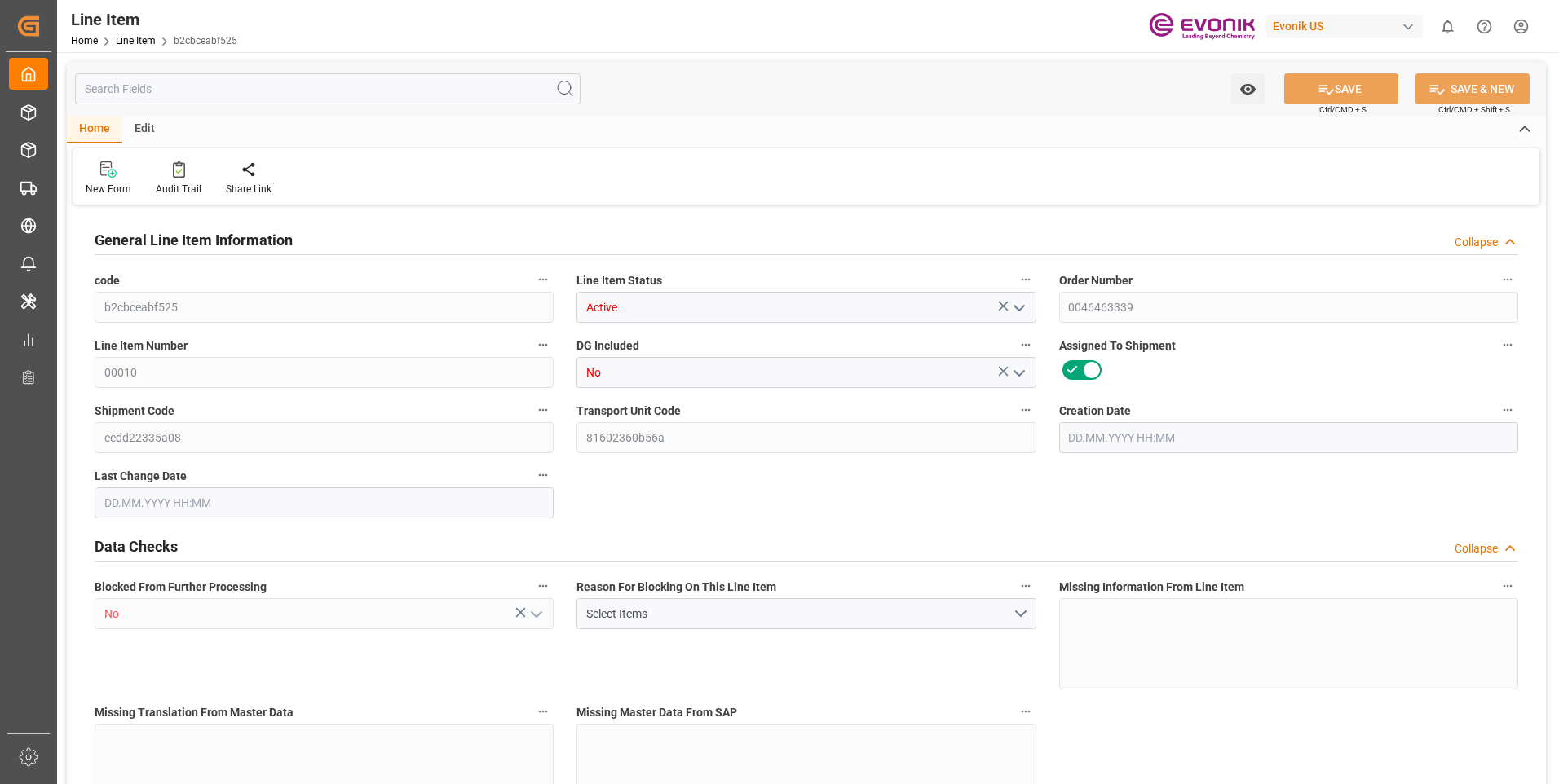
type input "20253.6"
type input "24"
type input "4854.12"
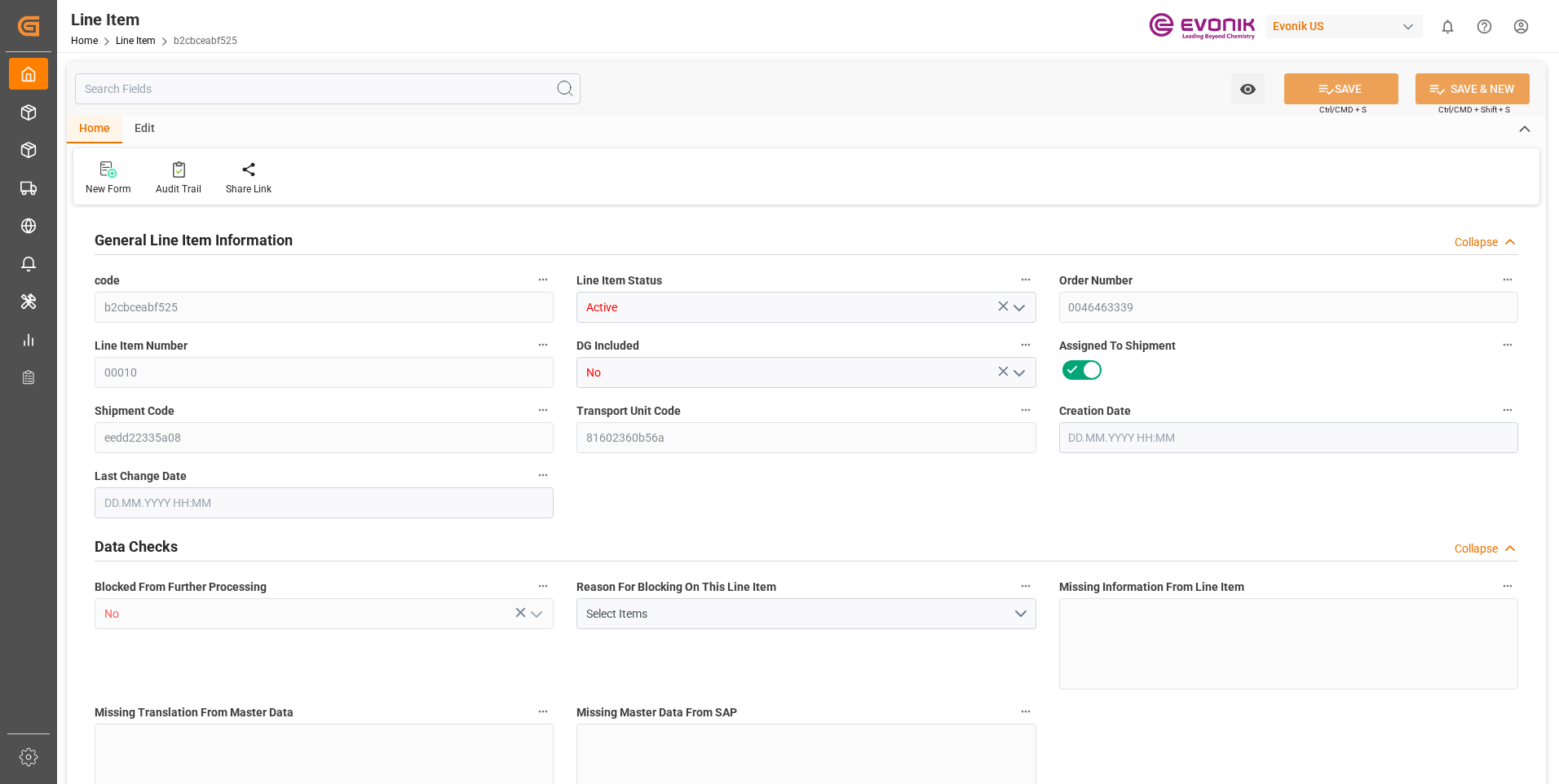
type input "5004.12"
type input "4656"
type input "7.9529"
type input "7952.856"
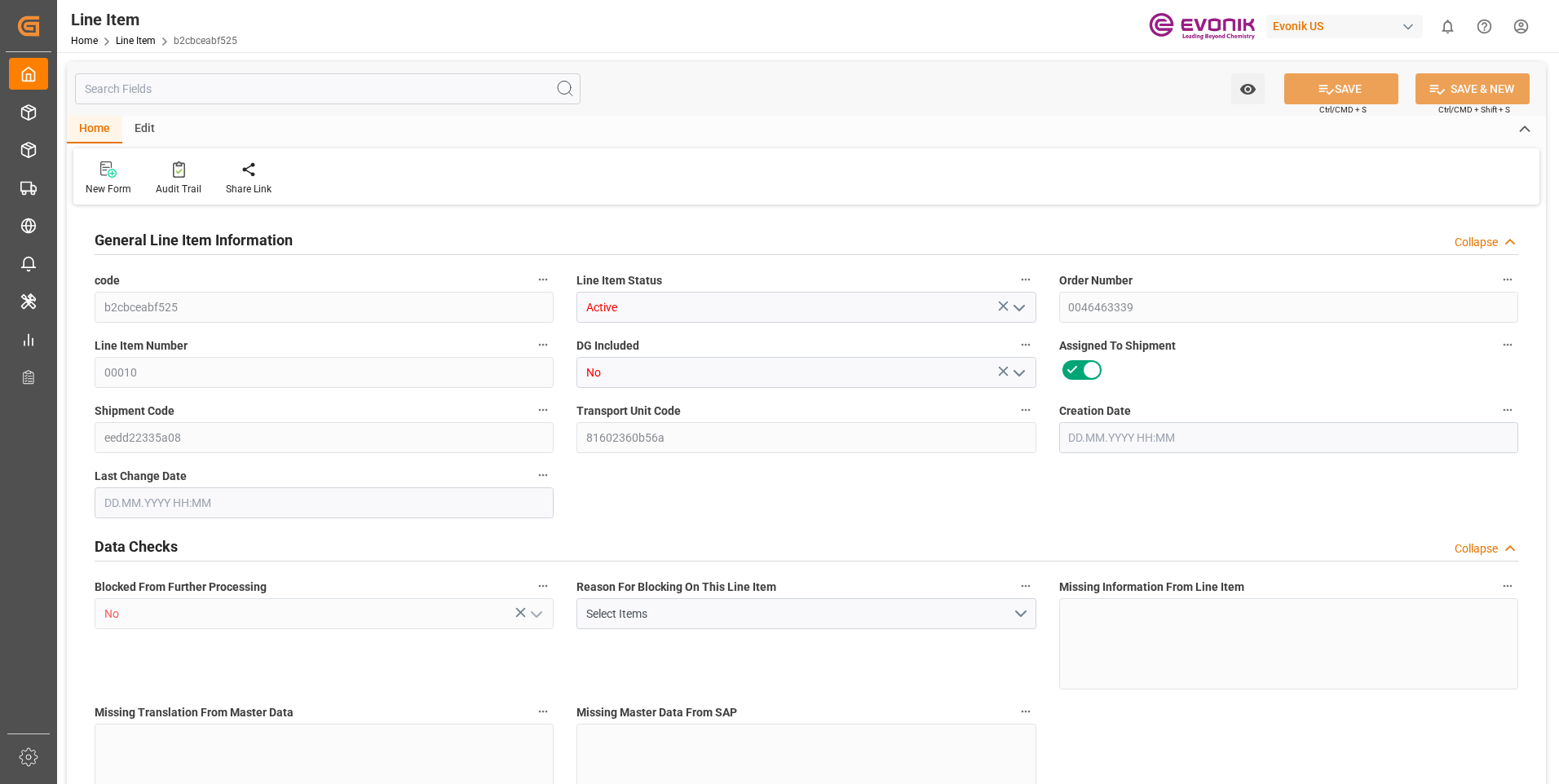
type input "0"
type input "[DATE] 13:28"
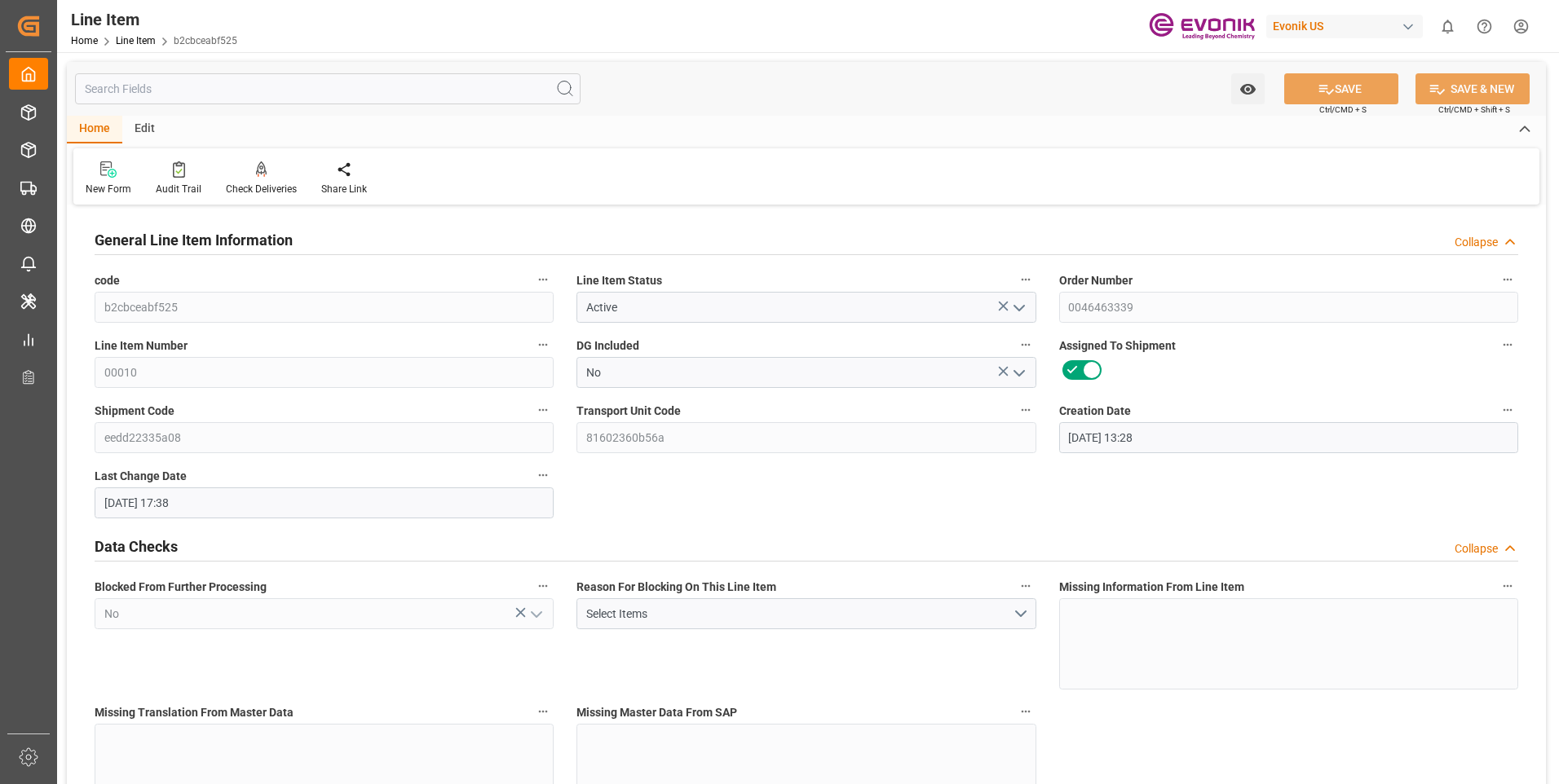
type input "[DATE] 17:38"
type input "[DATE]"
click at [339, 94] on input "text" at bounding box center [328, 89] width 506 height 31
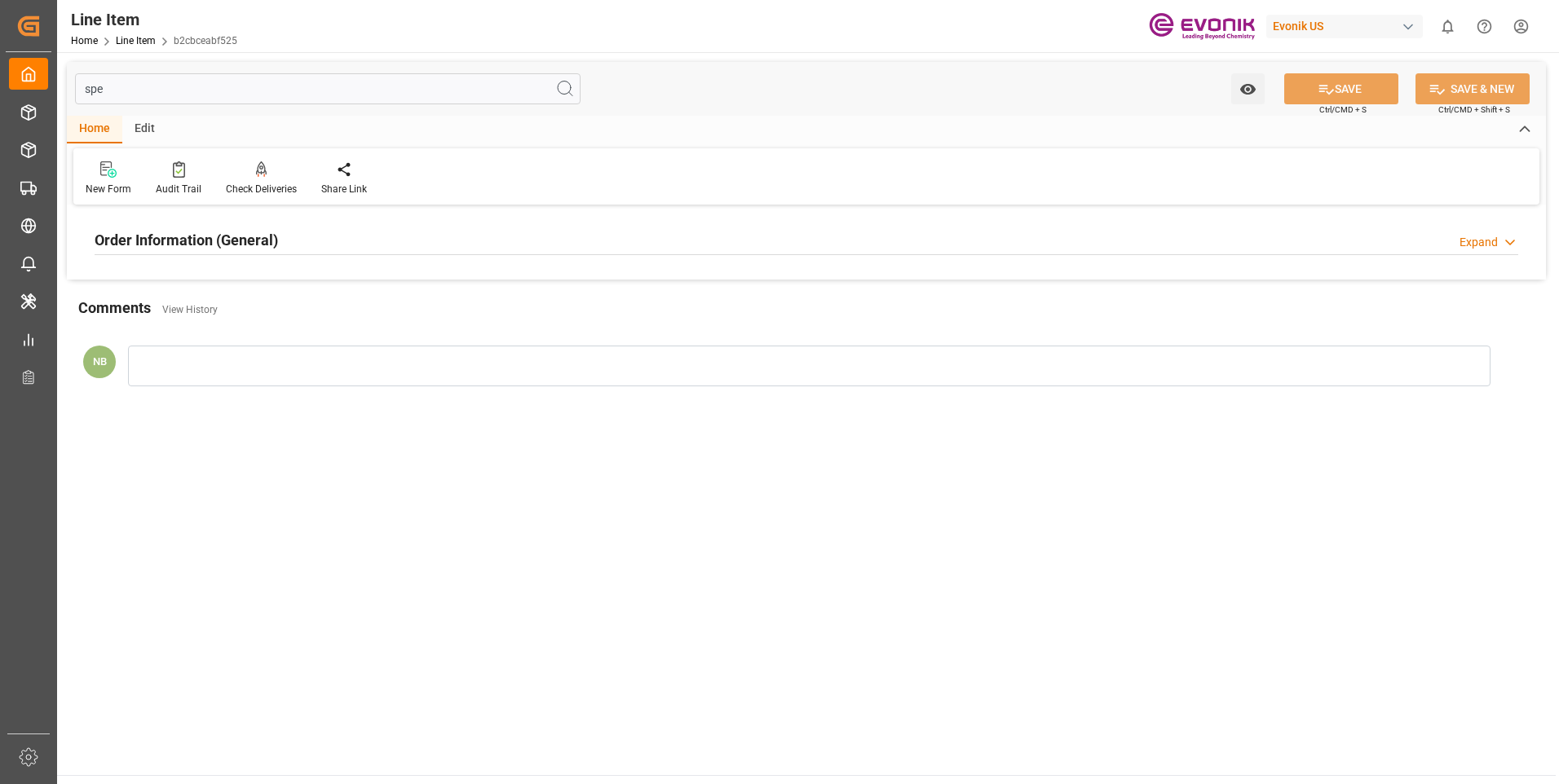
type input "spe"
click at [293, 257] on div "Order Information (General) Expand" at bounding box center [807, 240] width 1447 height 45
click at [292, 243] on div "Order Information (General) Expand" at bounding box center [807, 239] width 1424 height 31
click at [232, 357] on div at bounding box center [324, 337] width 459 height 91
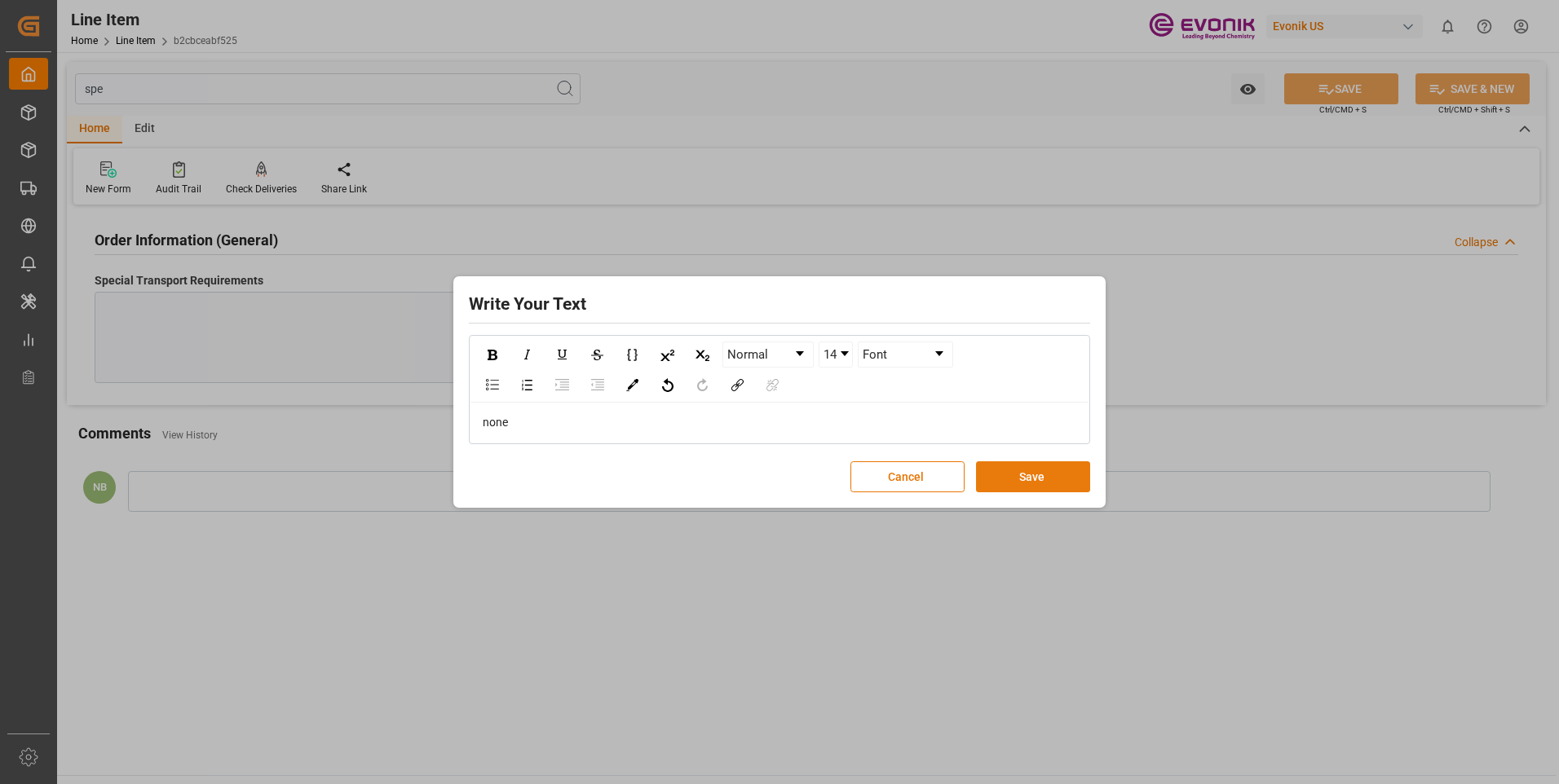
drag, startPoint x: 1023, startPoint y: 500, endPoint x: 1028, endPoint y: 491, distance: 10.3
click at [1028, 494] on div "Write Your Text Normal 14 Font none Cancel Save" at bounding box center [780, 392] width 644 height 224
click at [1028, 491] on button "Save" at bounding box center [1033, 477] width 115 height 31
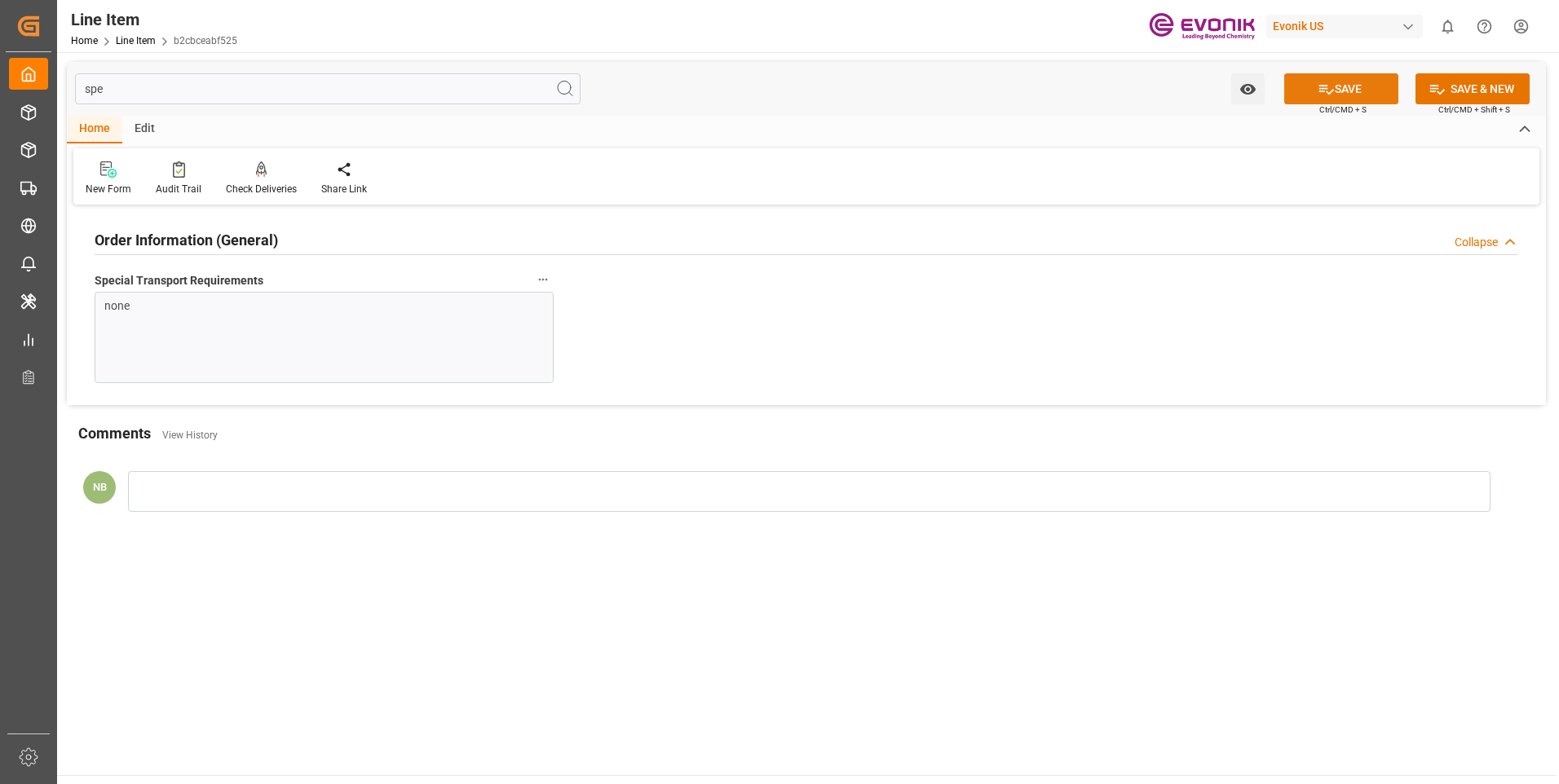
click at [1303, 94] on button "SAVE" at bounding box center [1341, 89] width 115 height 31
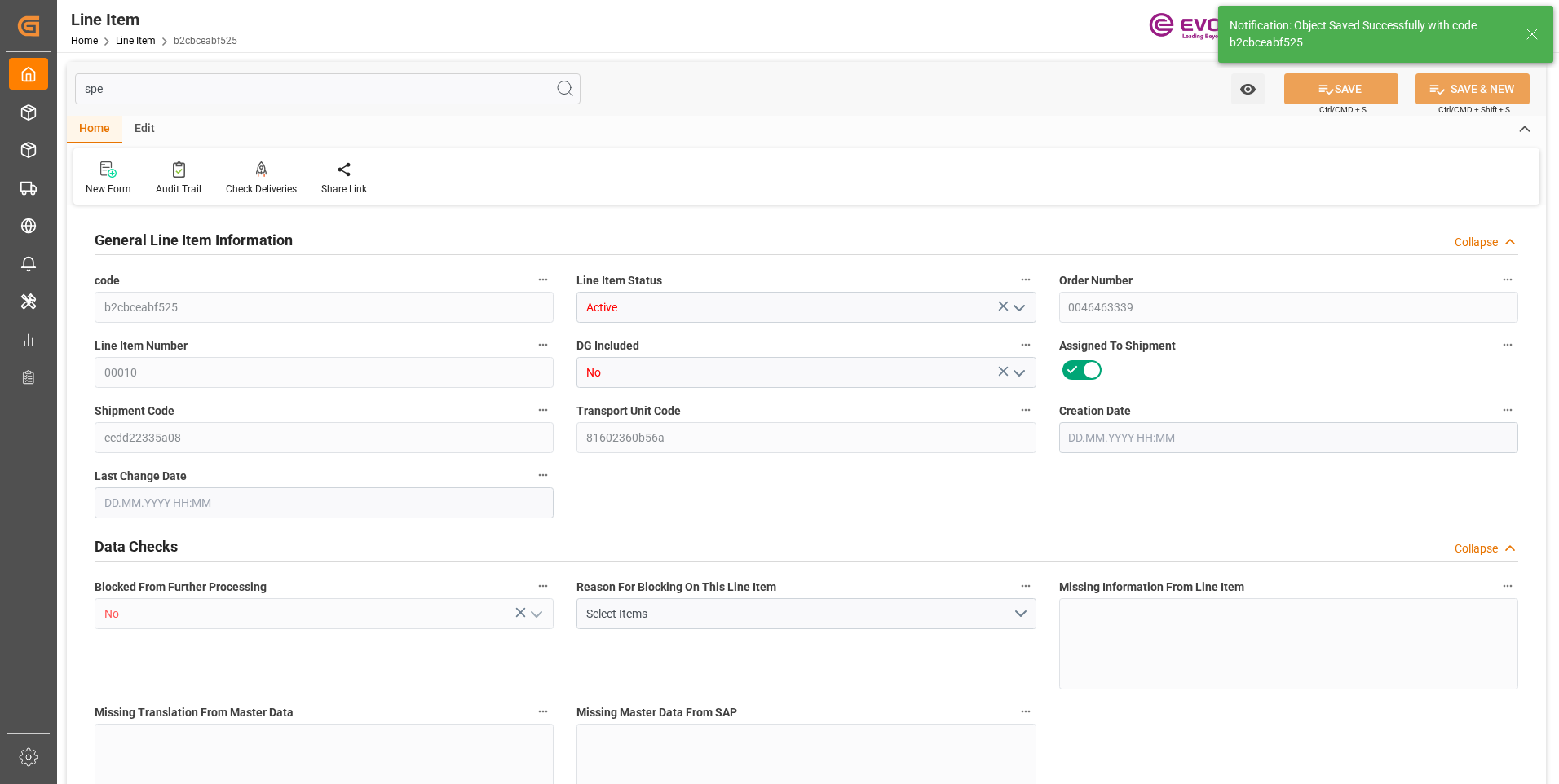
type input "6"
type input "4854.12"
type input "4656"
type input "7.9529"
type input "24"
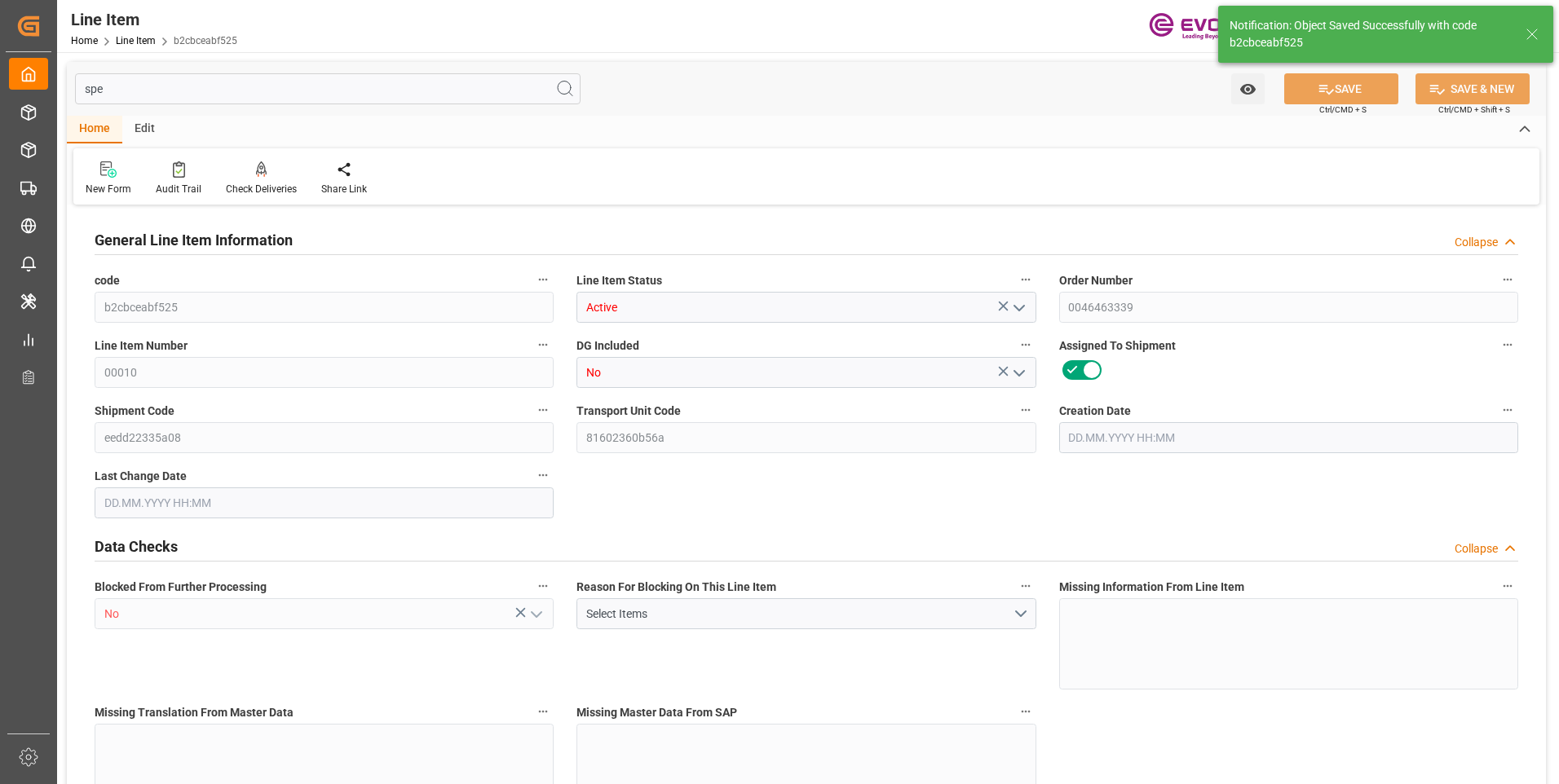
type input "20253.6"
type input "24"
type input "4854.12"
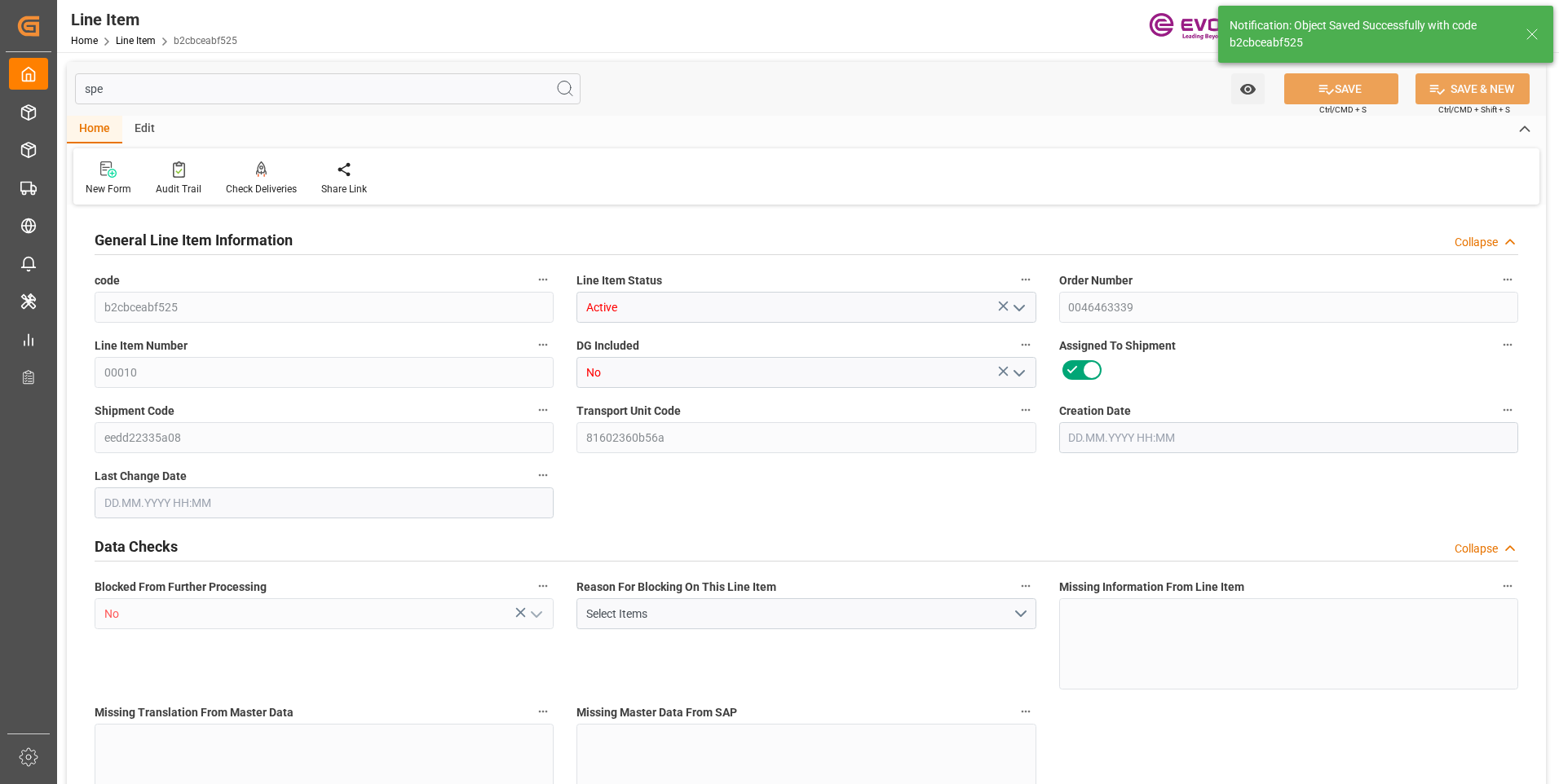
type input "5004.12"
type input "4656"
type input "7.9529"
type input "7952.856"
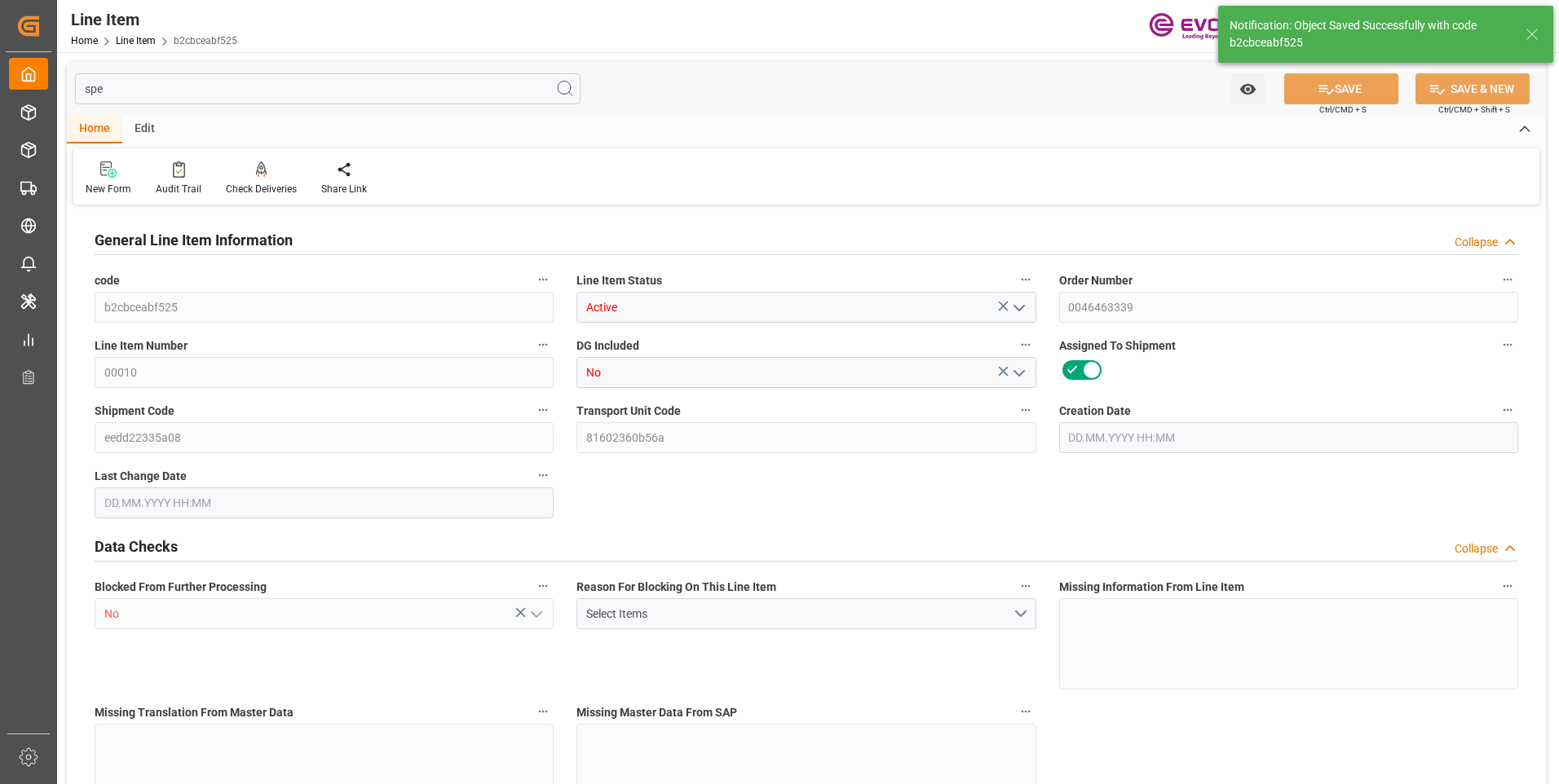
type input "0"
type input "[DATE] 13:28"
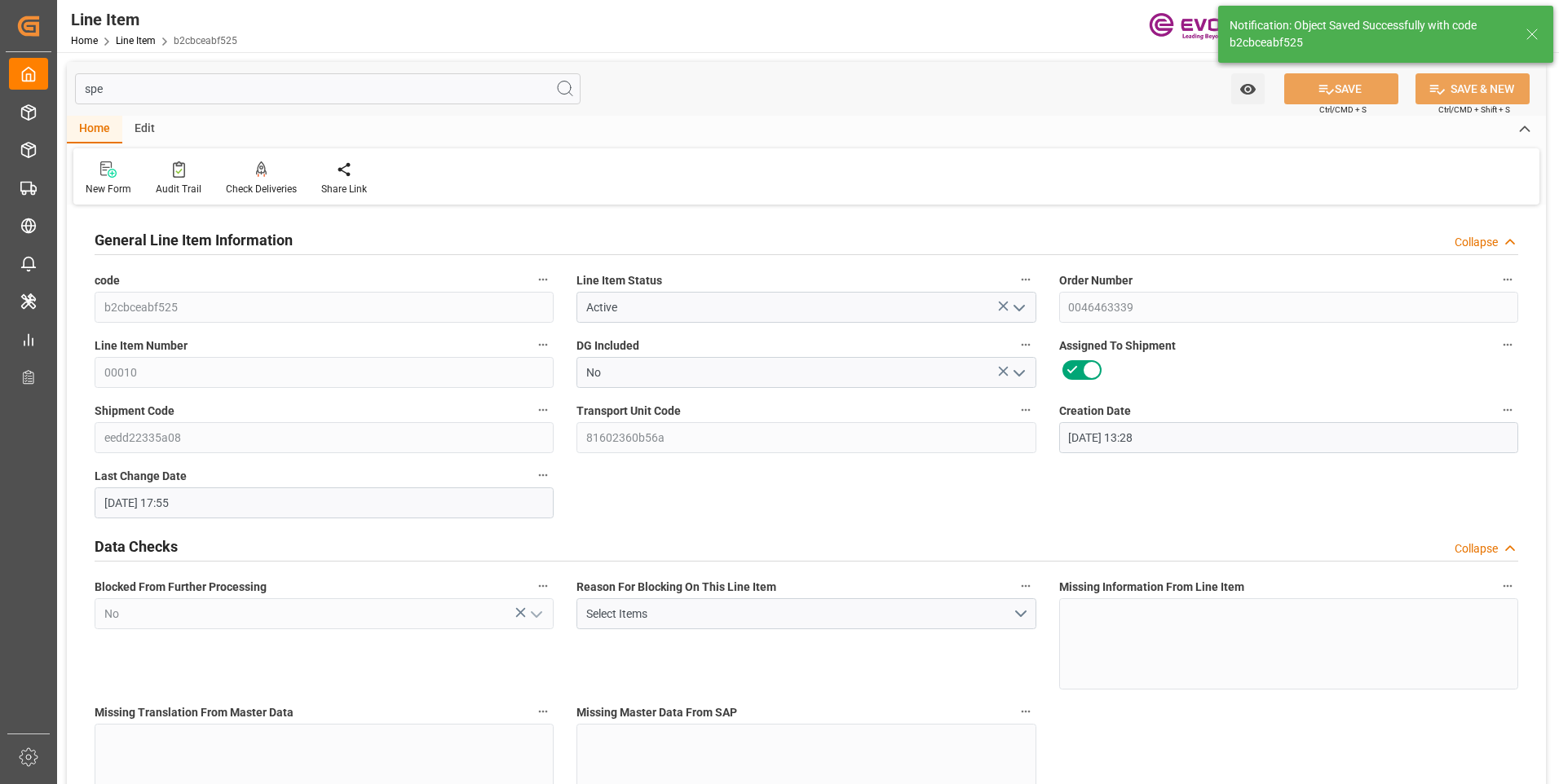
type input "[DATE] 17:55"
type input "[DATE]"
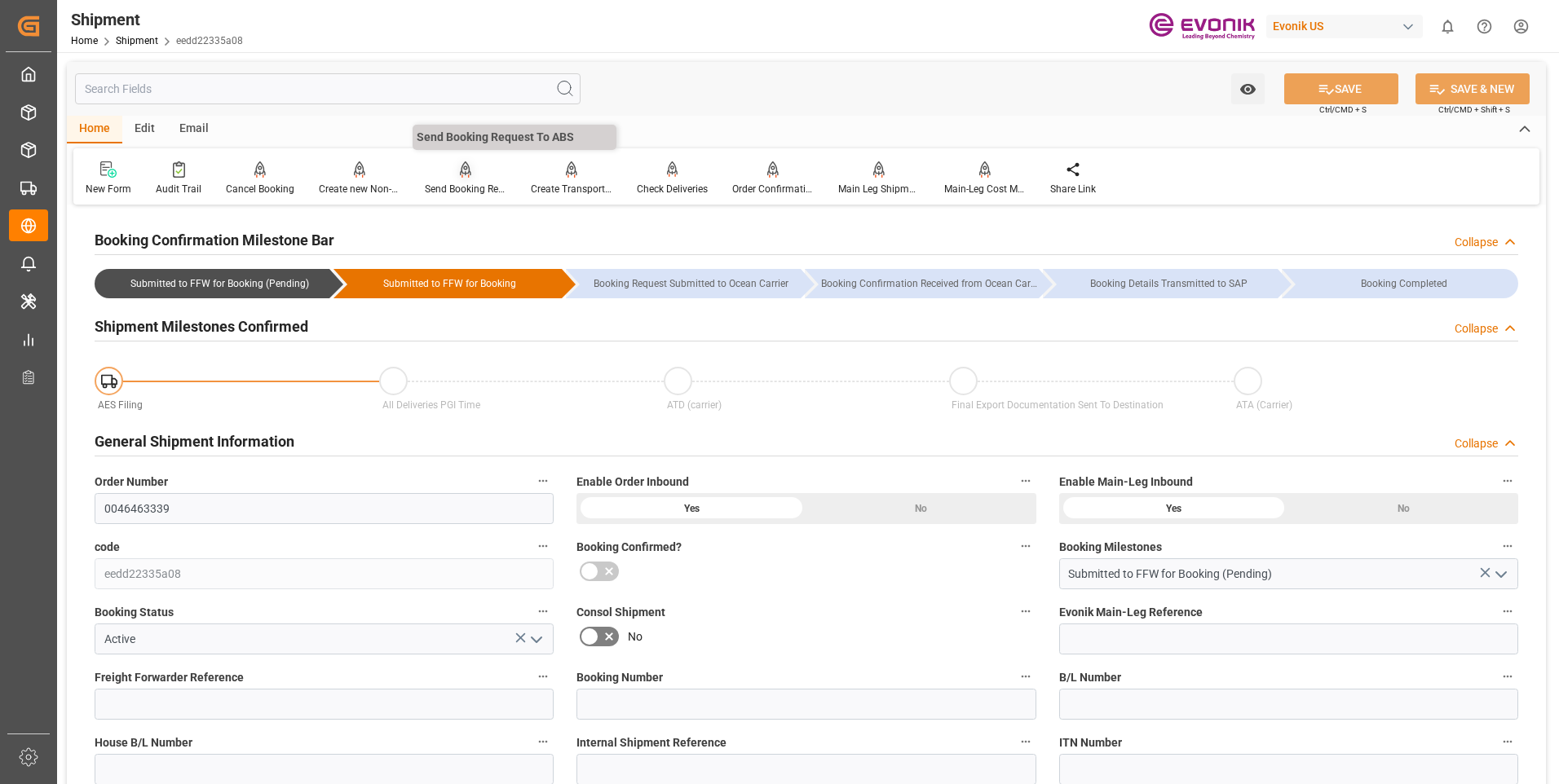
click at [458, 179] on div "Send Booking Request To ABS" at bounding box center [466, 179] width 106 height 36
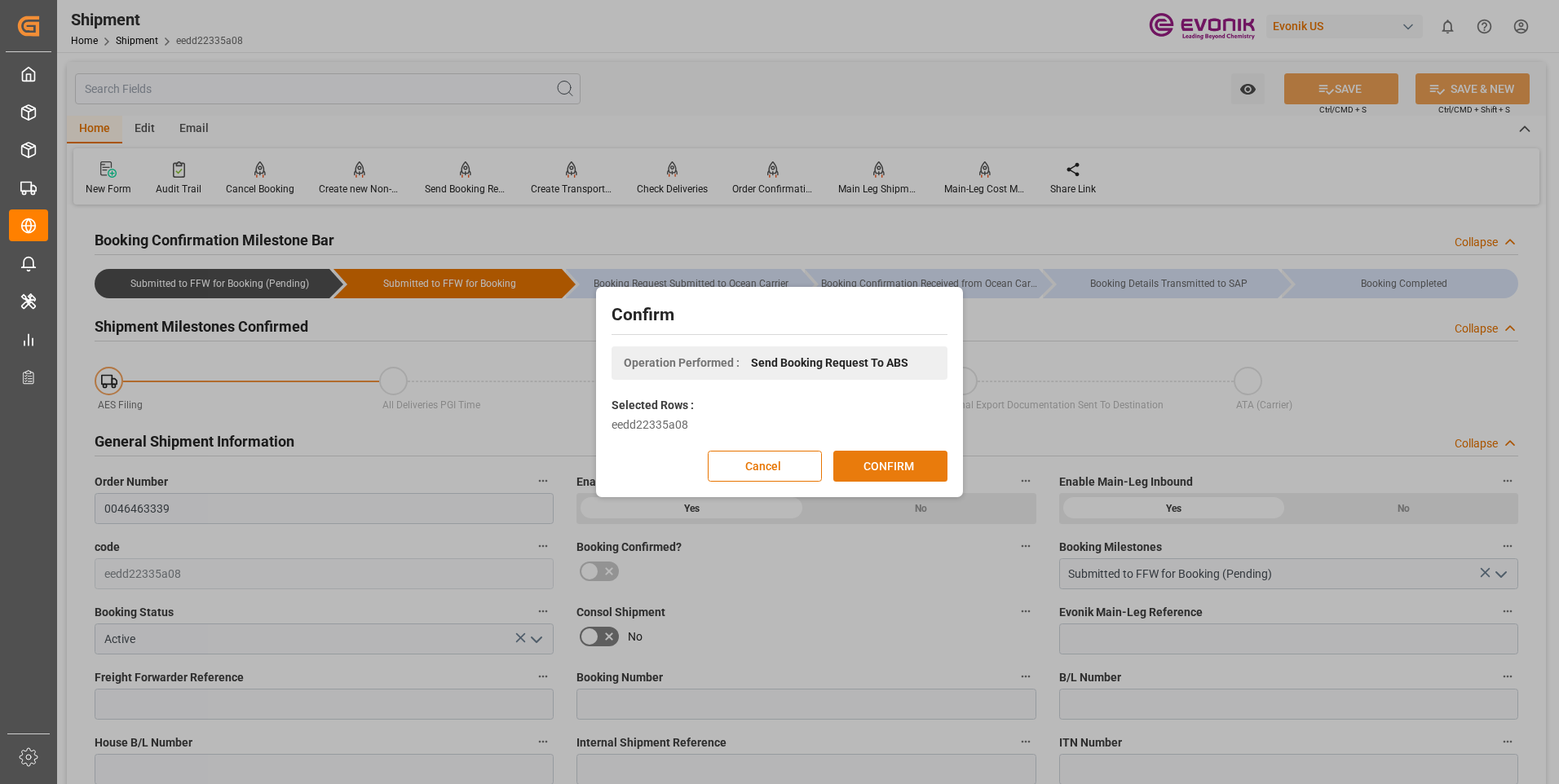
click at [900, 459] on button "CONFIRM" at bounding box center [890, 466] width 115 height 31
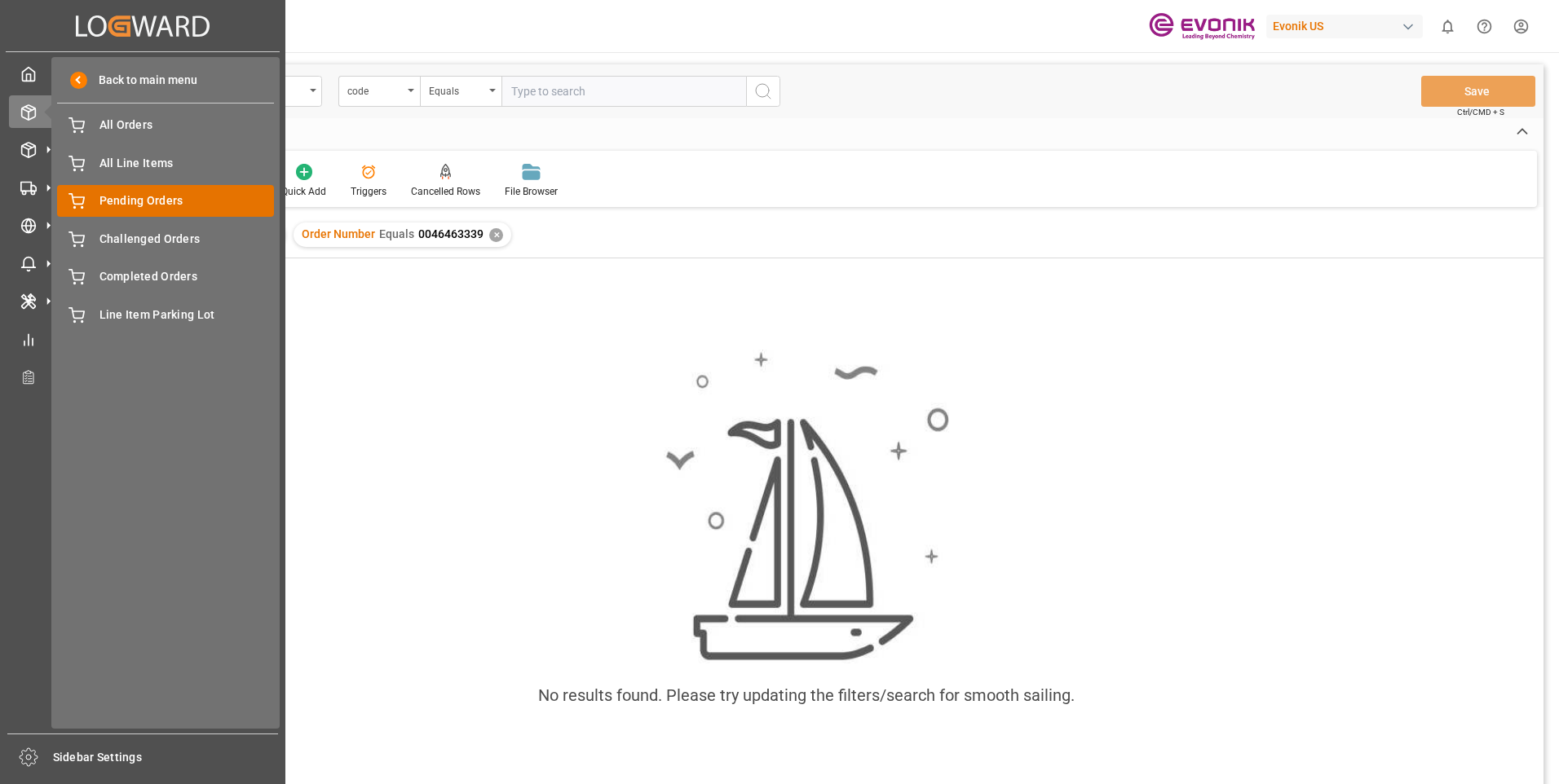
click at [190, 198] on span "Pending Orders" at bounding box center [187, 201] width 176 height 17
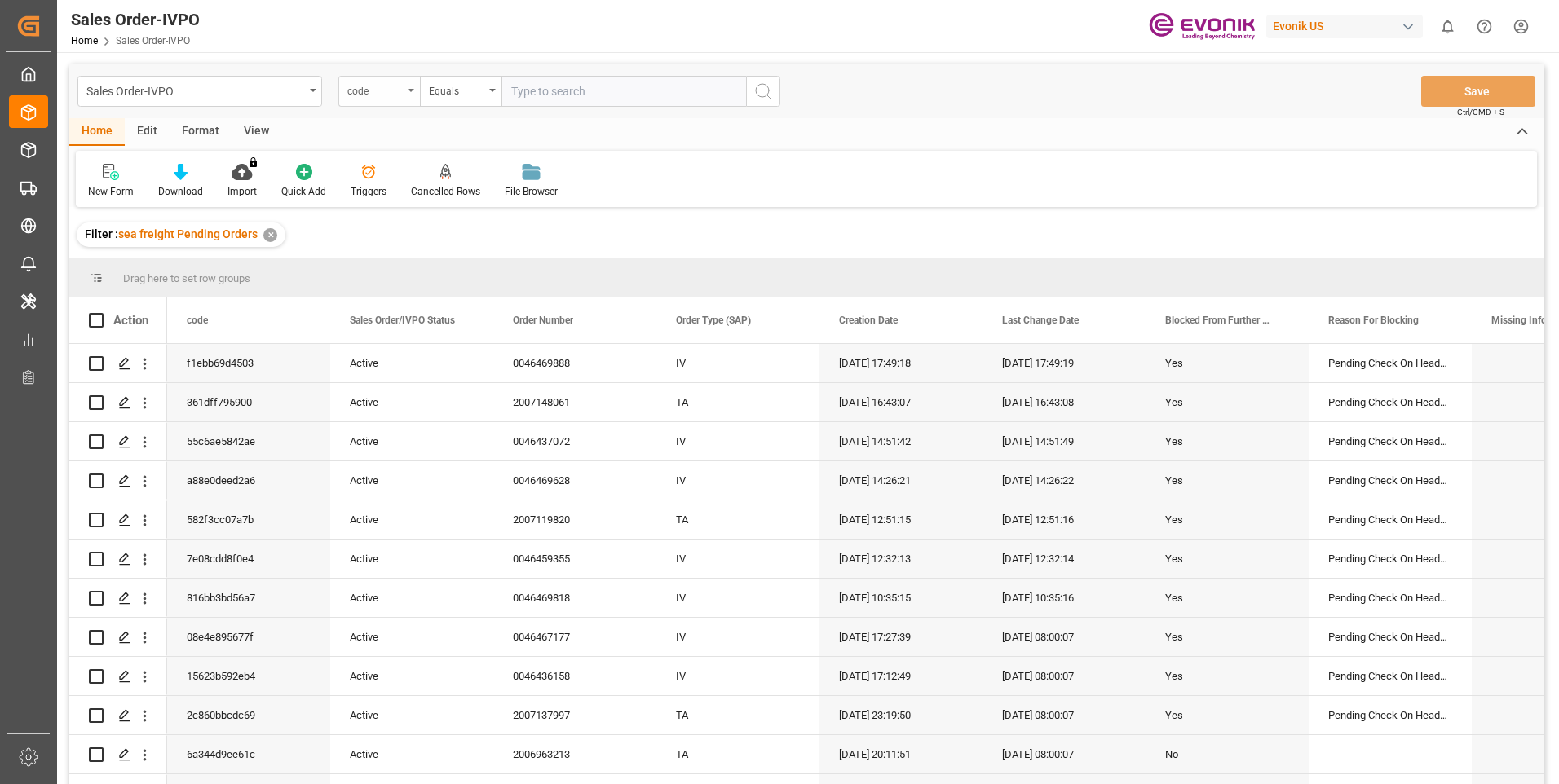
click at [397, 92] on div "code" at bounding box center [375, 89] width 55 height 19
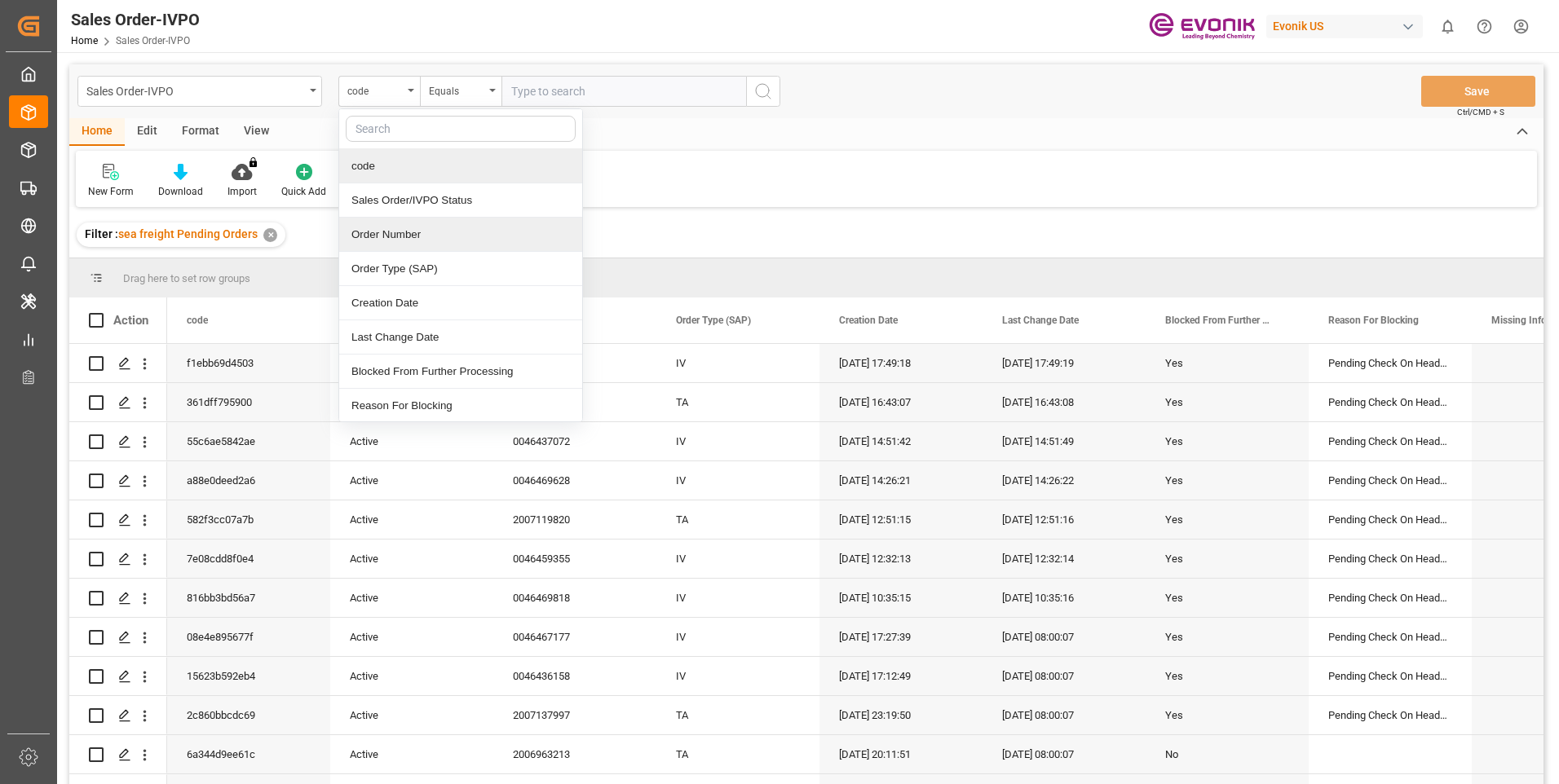
drag, startPoint x: 429, startPoint y: 228, endPoint x: 438, endPoint y: 202, distance: 27.5
click at [428, 229] on div "Order Number" at bounding box center [461, 235] width 243 height 35
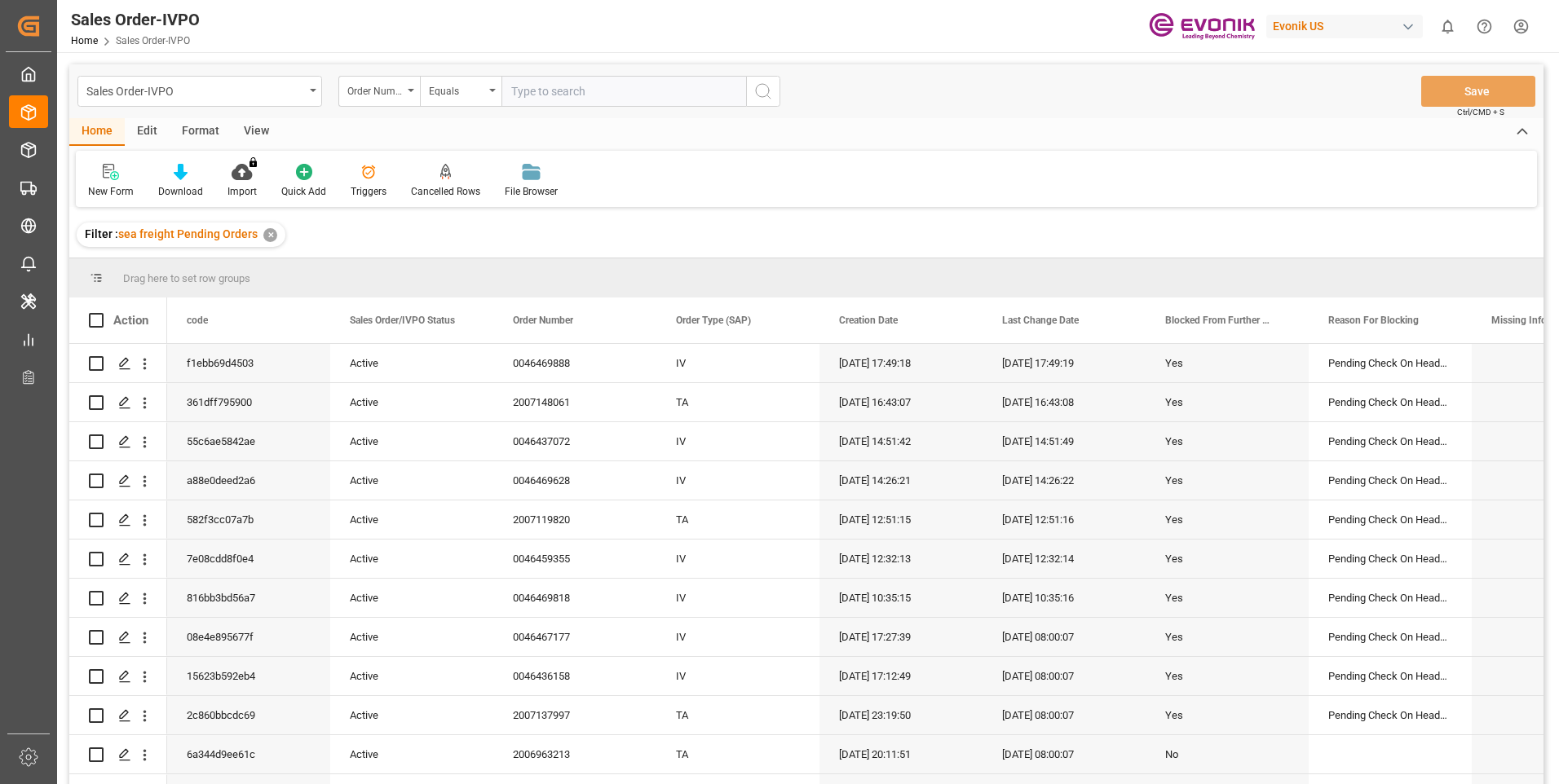
click at [553, 90] on input "text" at bounding box center [624, 91] width 245 height 31
paste input "0046466243"
type input "0046466243"
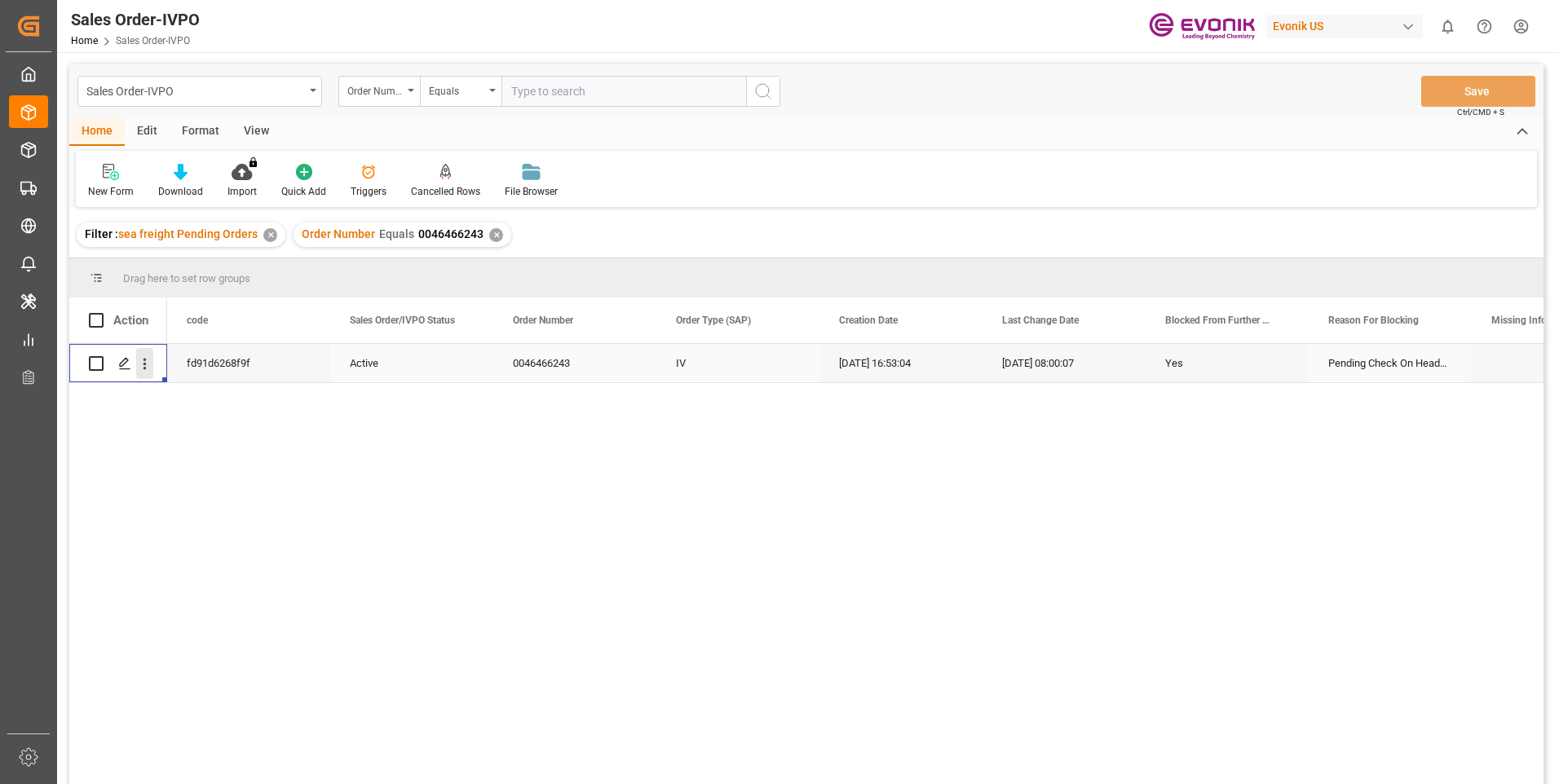
click at [145, 362] on icon "open menu" at bounding box center [144, 363] width 17 height 17
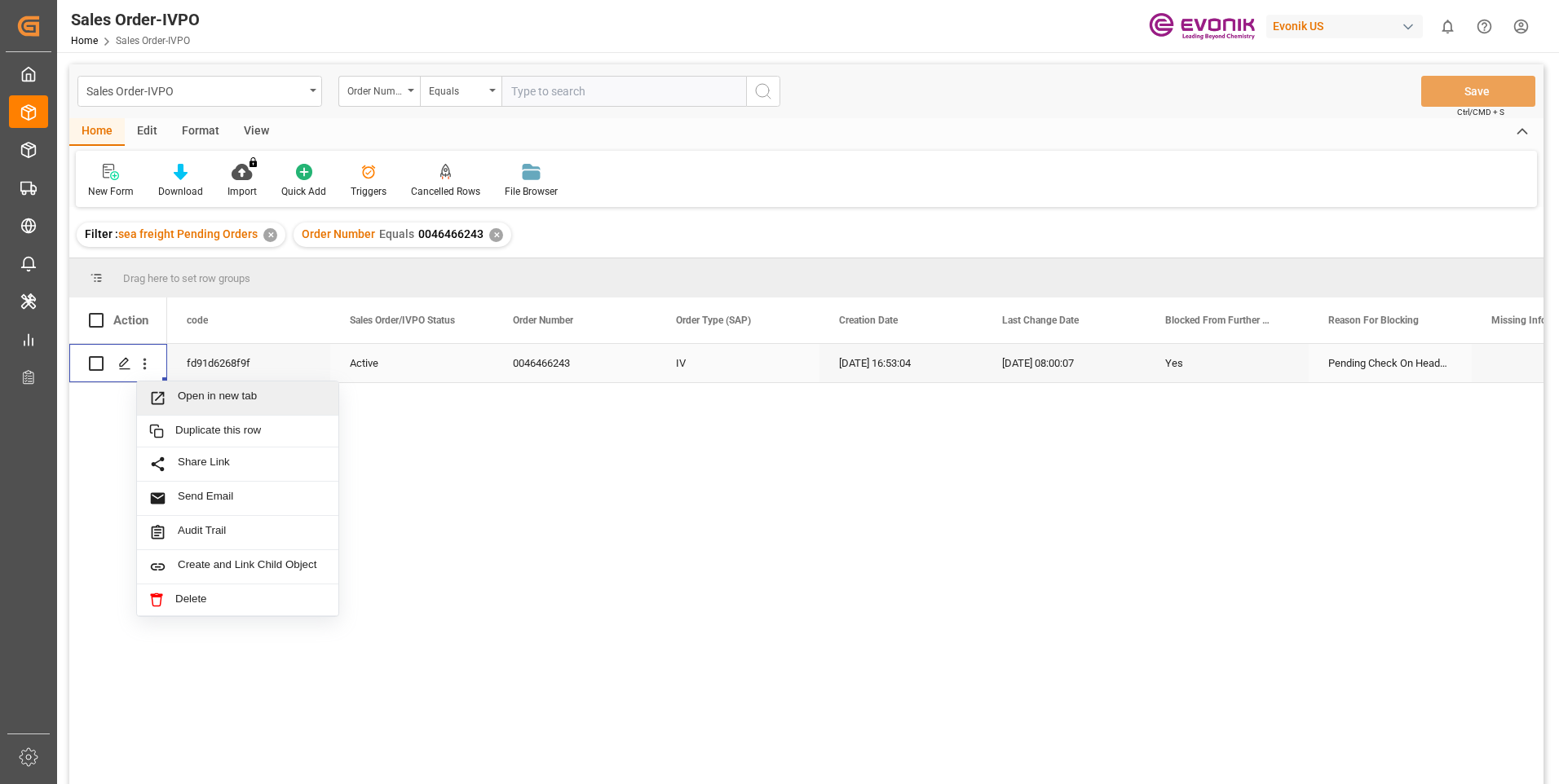
click at [227, 399] on span "Open in new tab" at bounding box center [252, 398] width 148 height 17
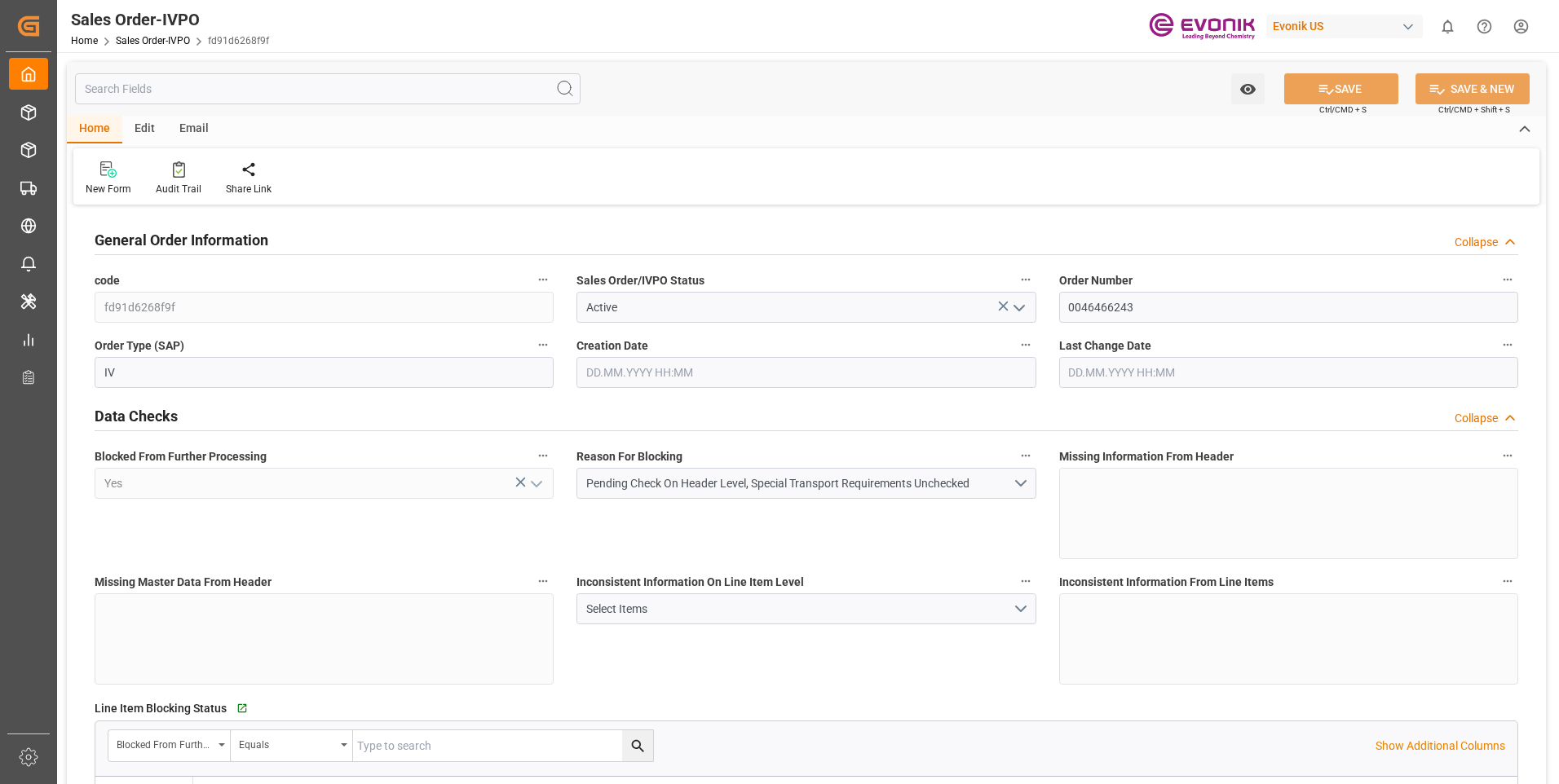
type input "KRPUS"
type input "0"
type input "1"
type input "458.18"
type input "[DATE] 16:53"
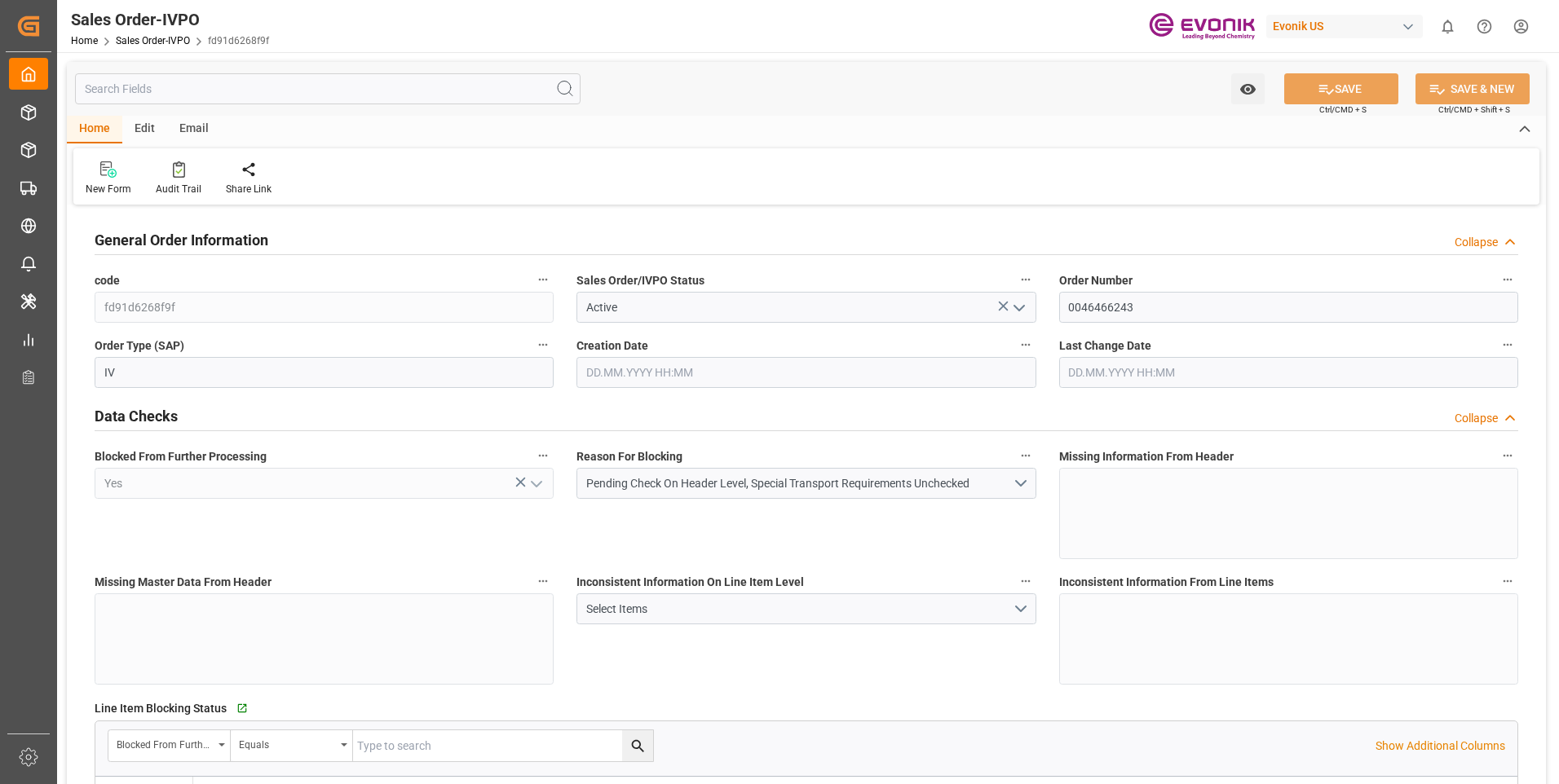
type input "[DATE] 08:00"
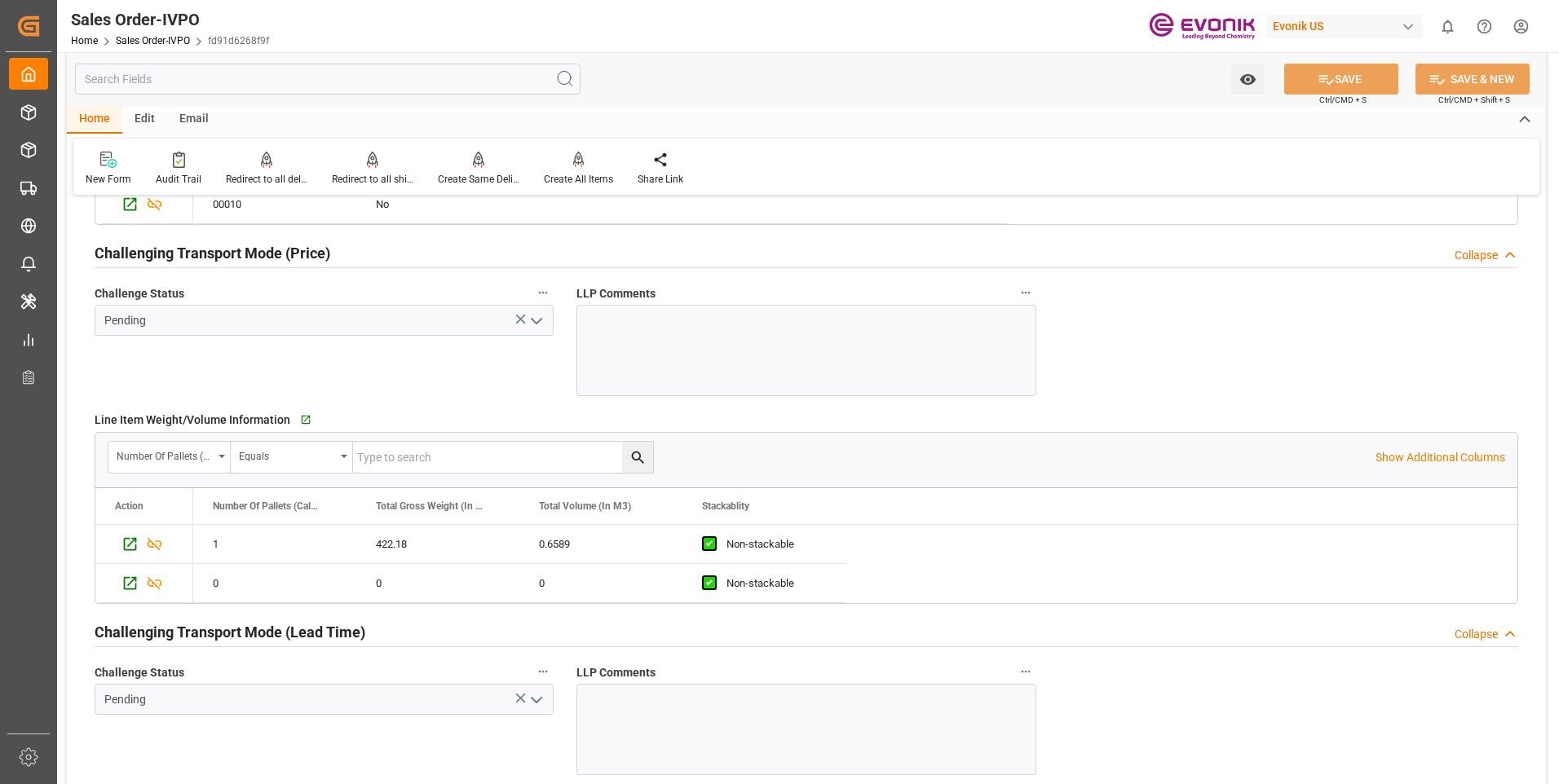
scroll to position [2608, 0]
